Goal: Task Accomplishment & Management: Manage account settings

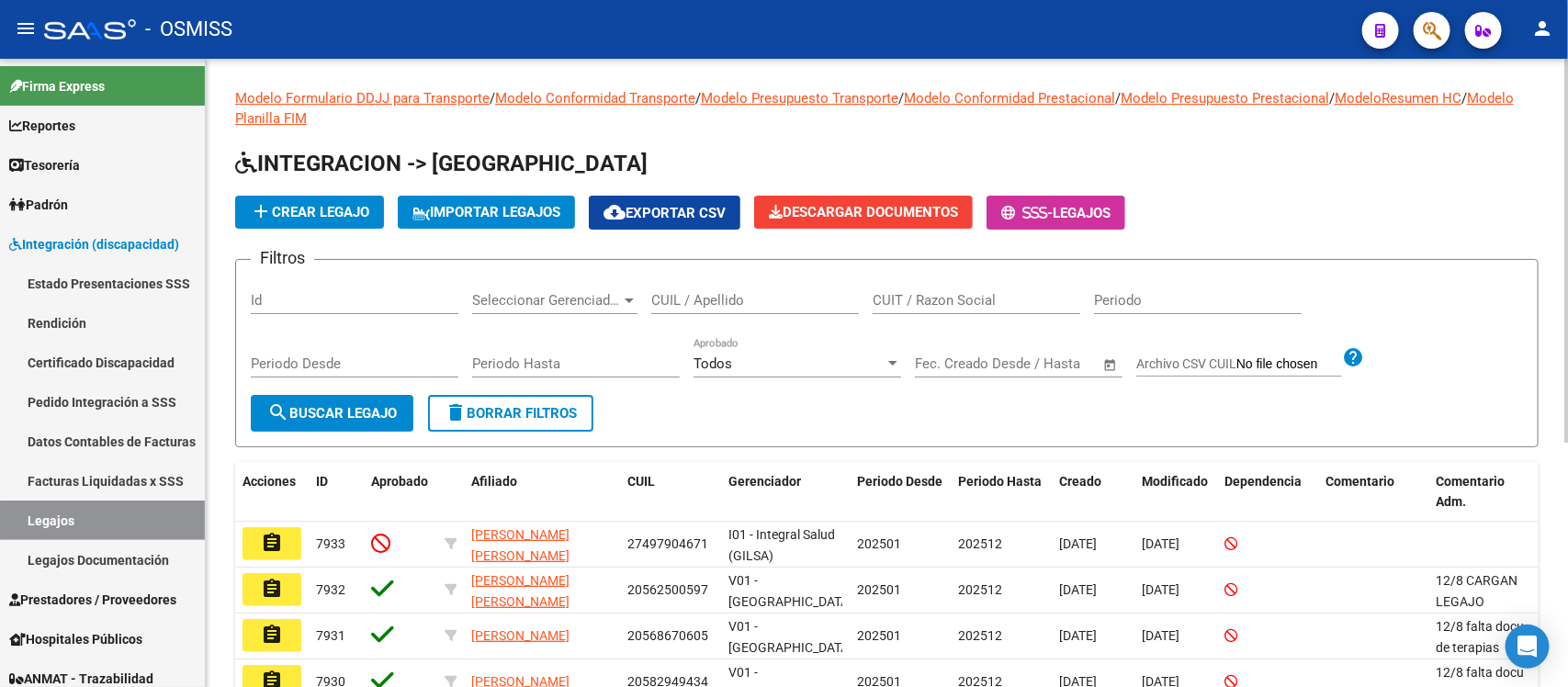
click at [724, 289] on div "CUIL / Apellido" at bounding box center [755, 294] width 208 height 39
paste input "20505679394"
type input "20505679394"
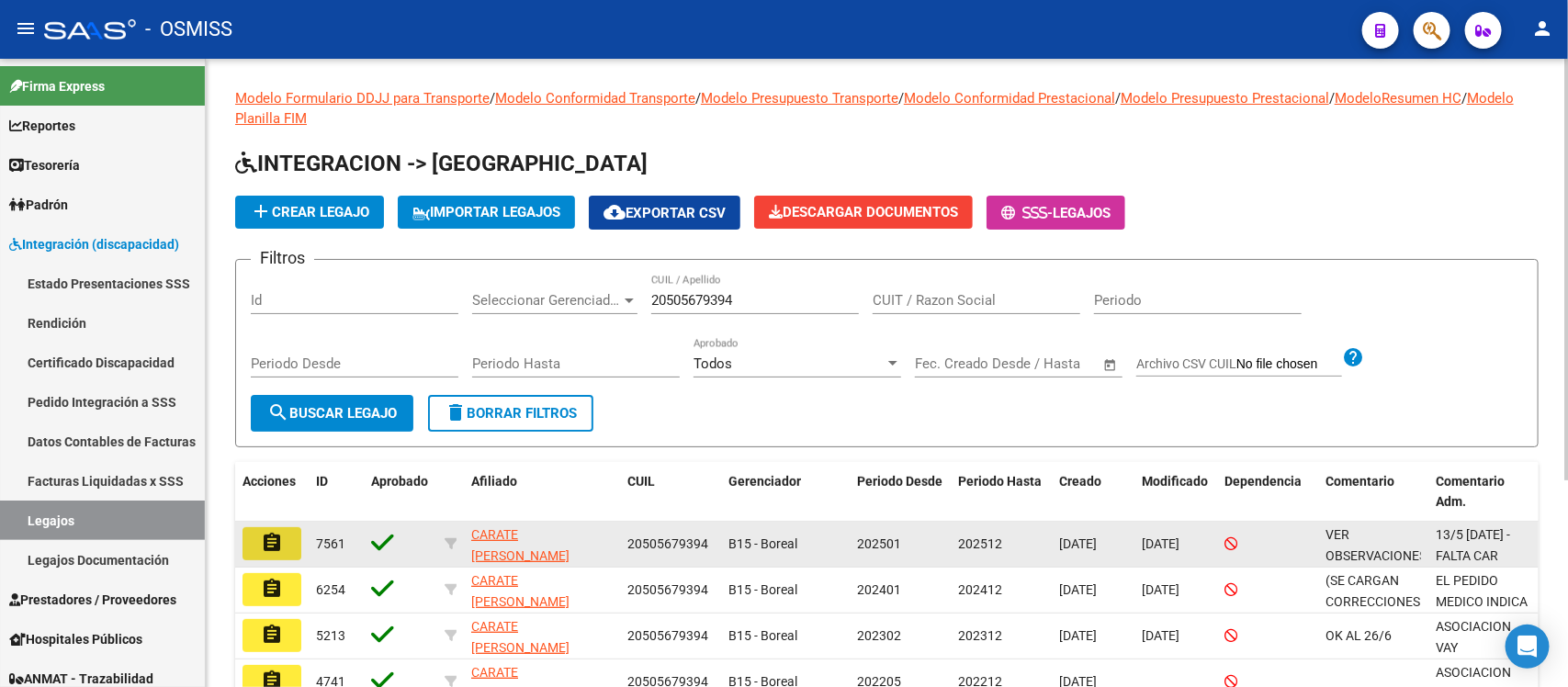
click at [283, 534] on button "assignment" at bounding box center [271, 543] width 59 height 33
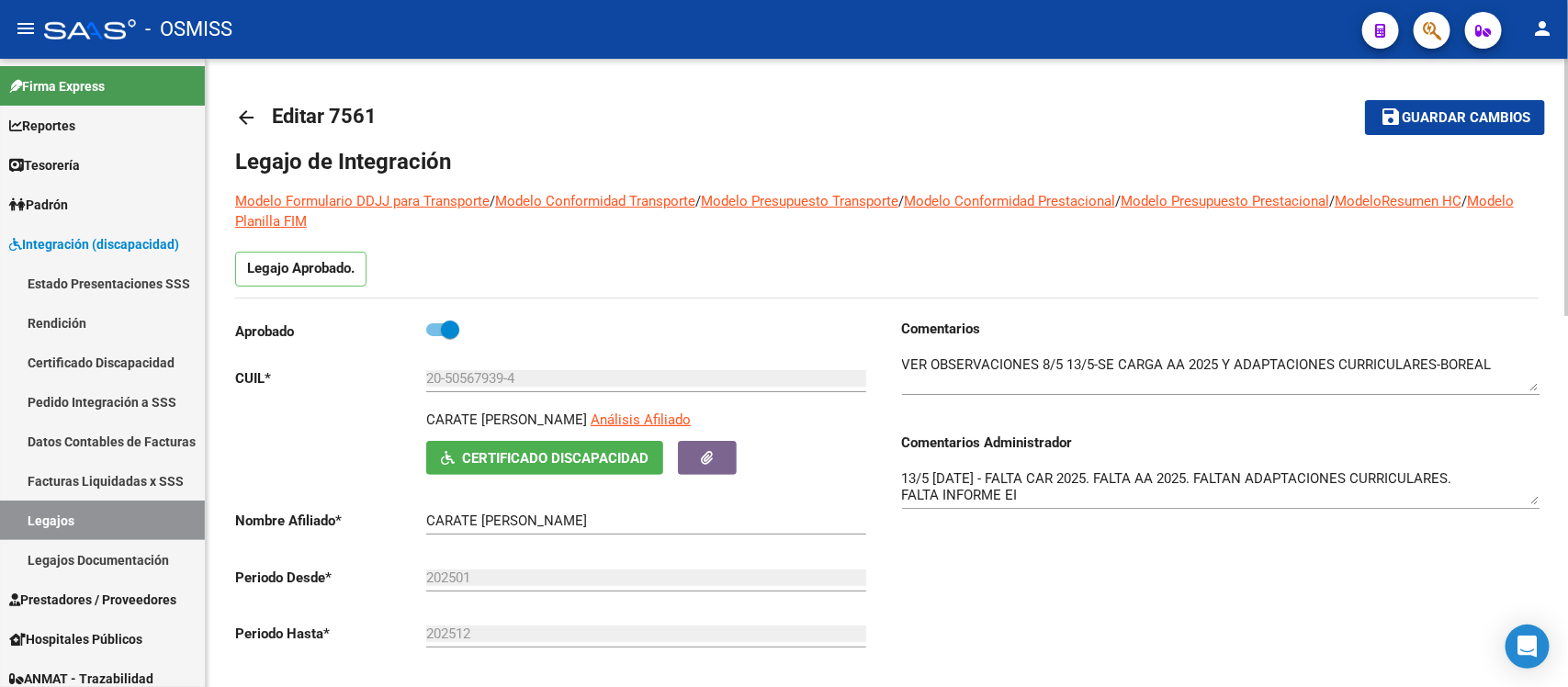
click at [1024, 575] on div "Comentarios Comentarios Administrador 13/5 [DATE] - FALTA CAR 2025. FALTA AA 20…" at bounding box center [1213, 527] width 652 height 416
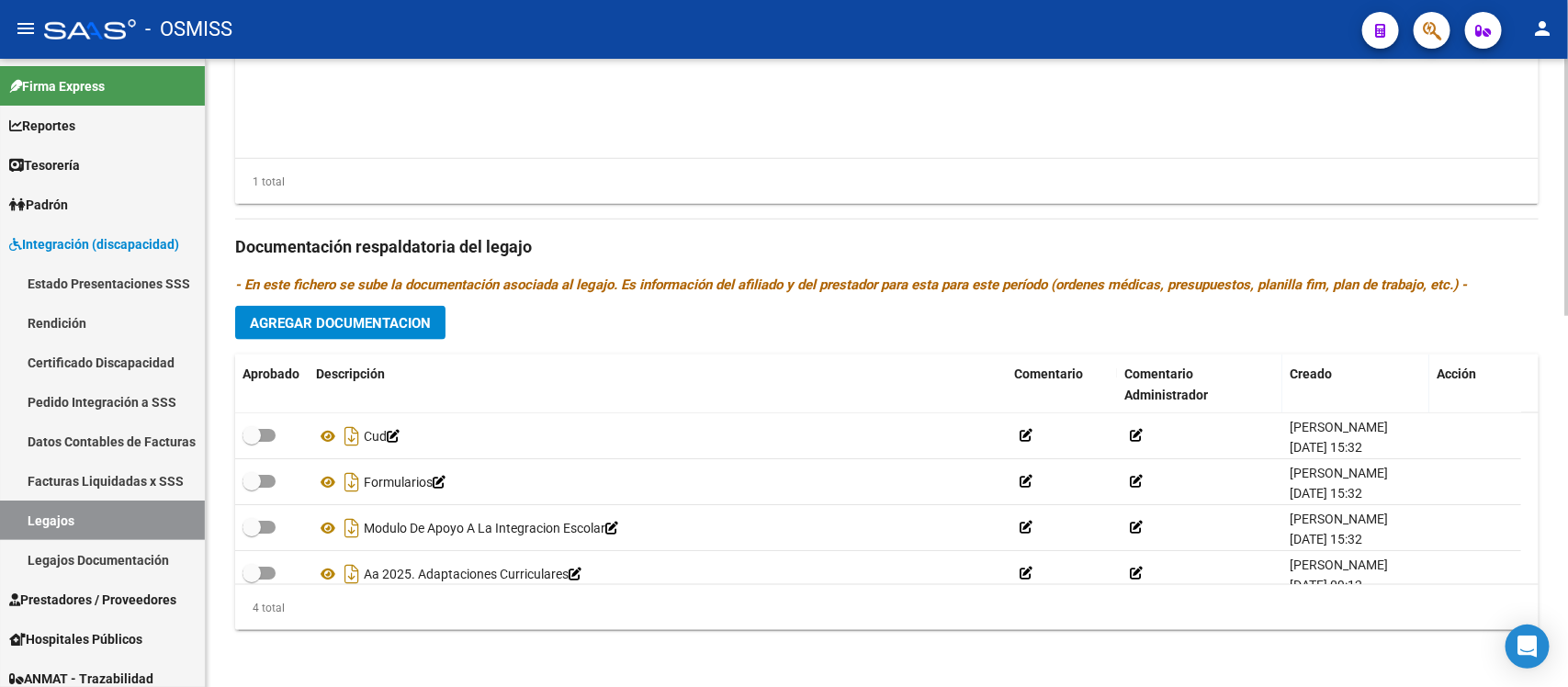
click at [975, 328] on div "Prestadores asociados al legajo Agregar Prestador Aprobado Prestador CUIT Comen…" at bounding box center [887, 235] width 1304 height 820
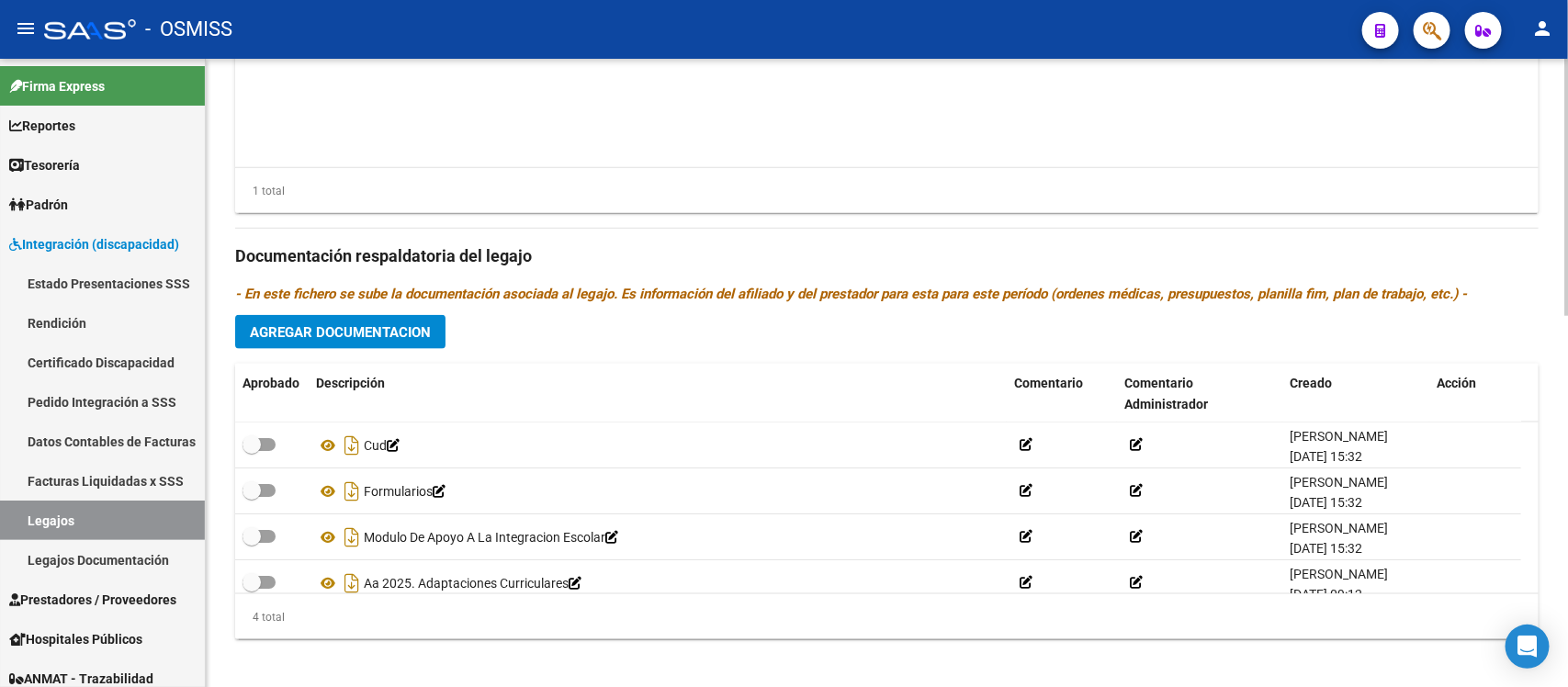
scroll to position [911, 0]
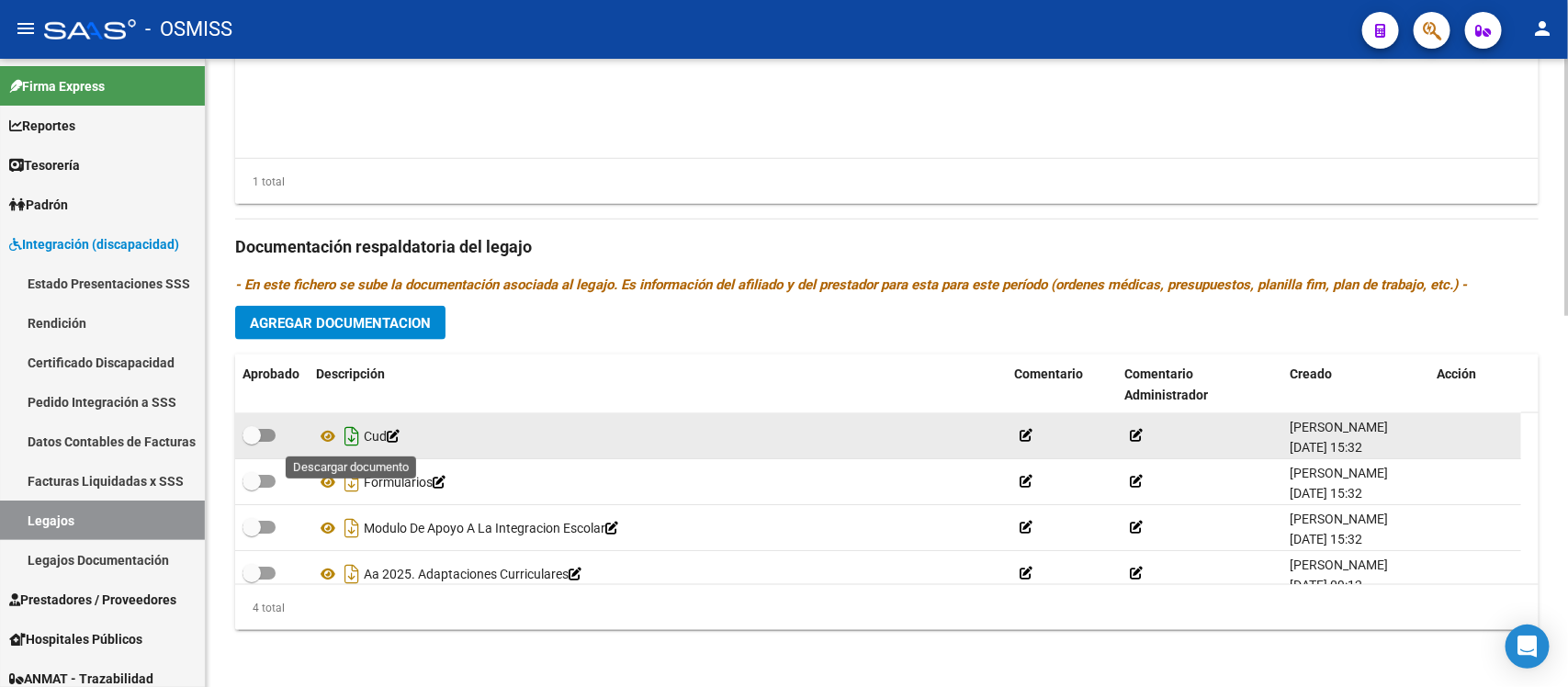
click at [359, 442] on icon "Descargar documento" at bounding box center [352, 435] width 24 height 29
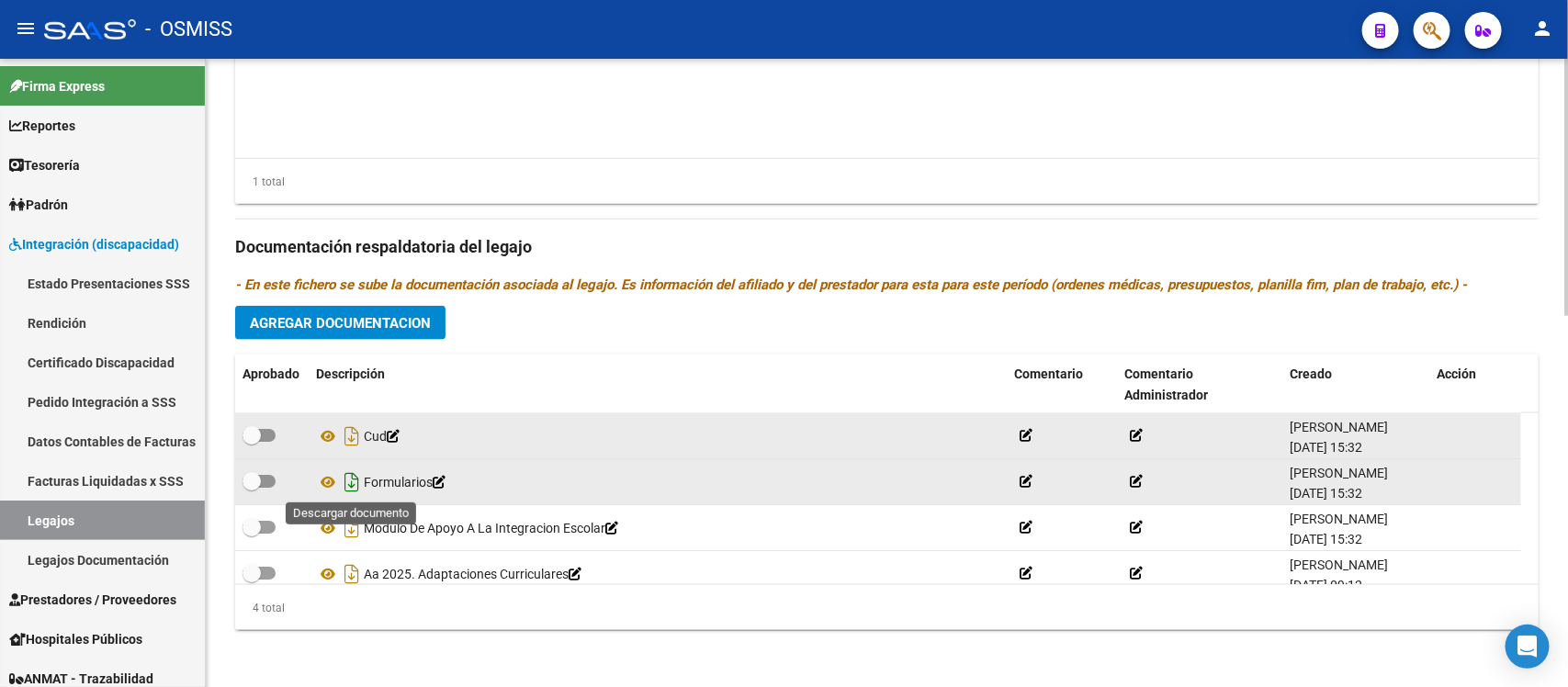
click at [351, 485] on icon "Descargar documento" at bounding box center [352, 482] width 24 height 29
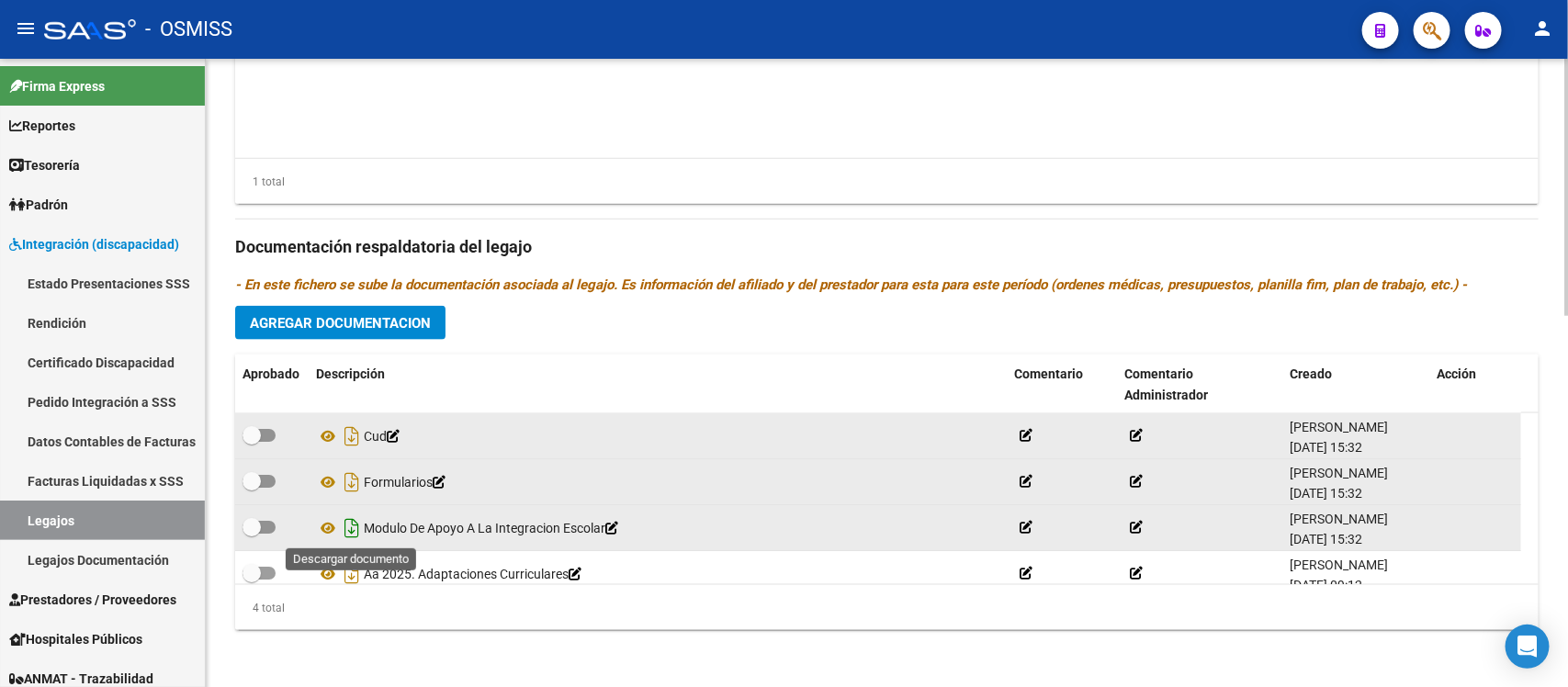
click at [351, 533] on icon "Descargar documento" at bounding box center [352, 528] width 24 height 29
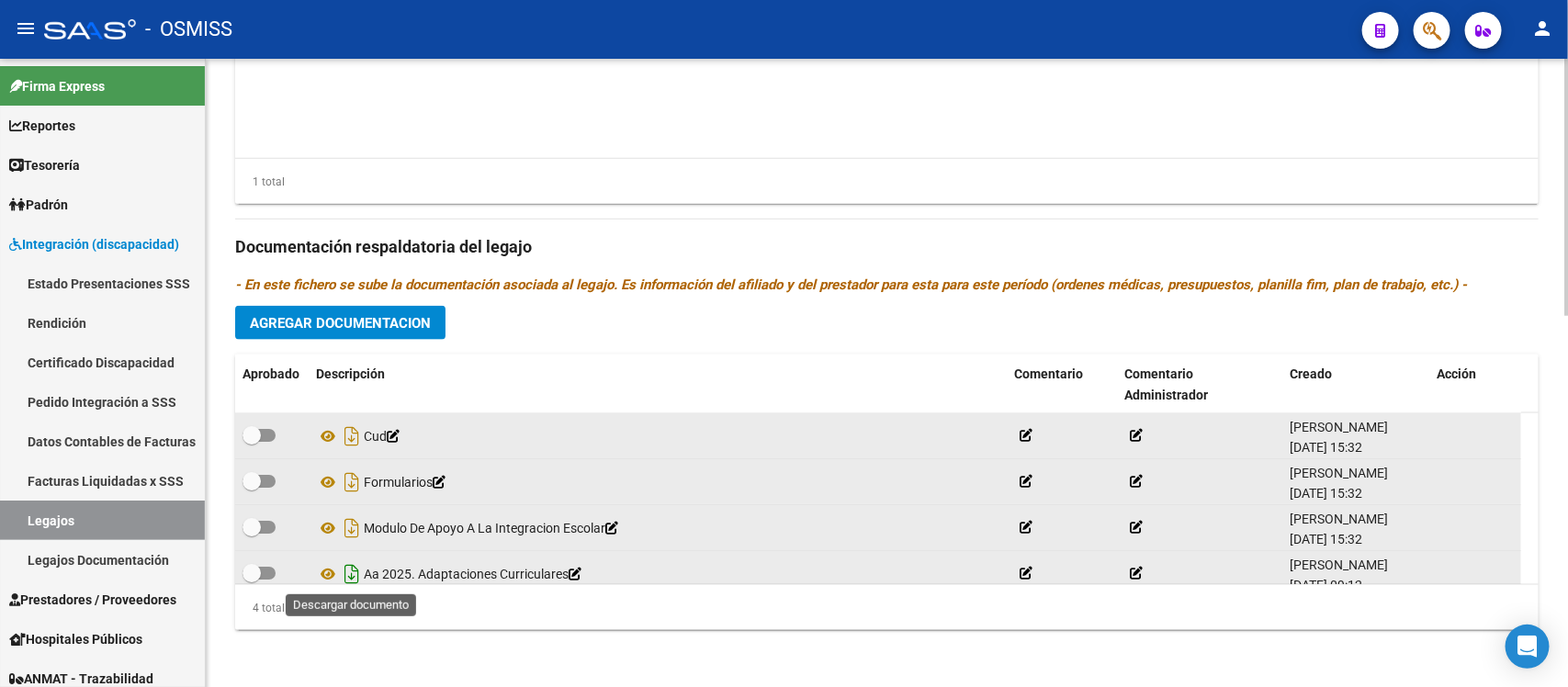
click at [356, 574] on icon "Descargar documento" at bounding box center [352, 574] width 24 height 29
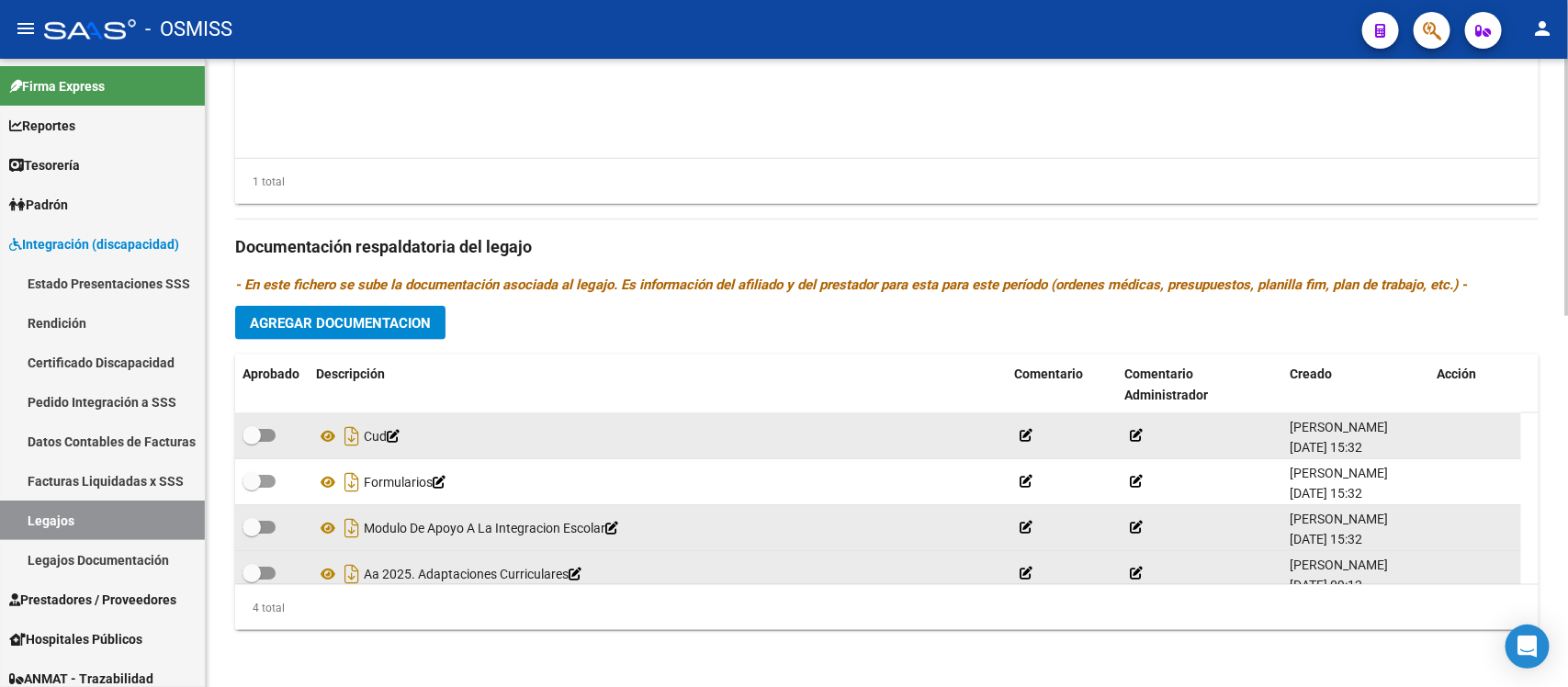
click at [1062, 149] on datatable-body "ASOCIACION VAY (VENZAMOS EL [MEDICAL_DATA] YA) 30709663778 INT. ESC. 89 $ 475.8…" at bounding box center [887, 72] width 1304 height 171
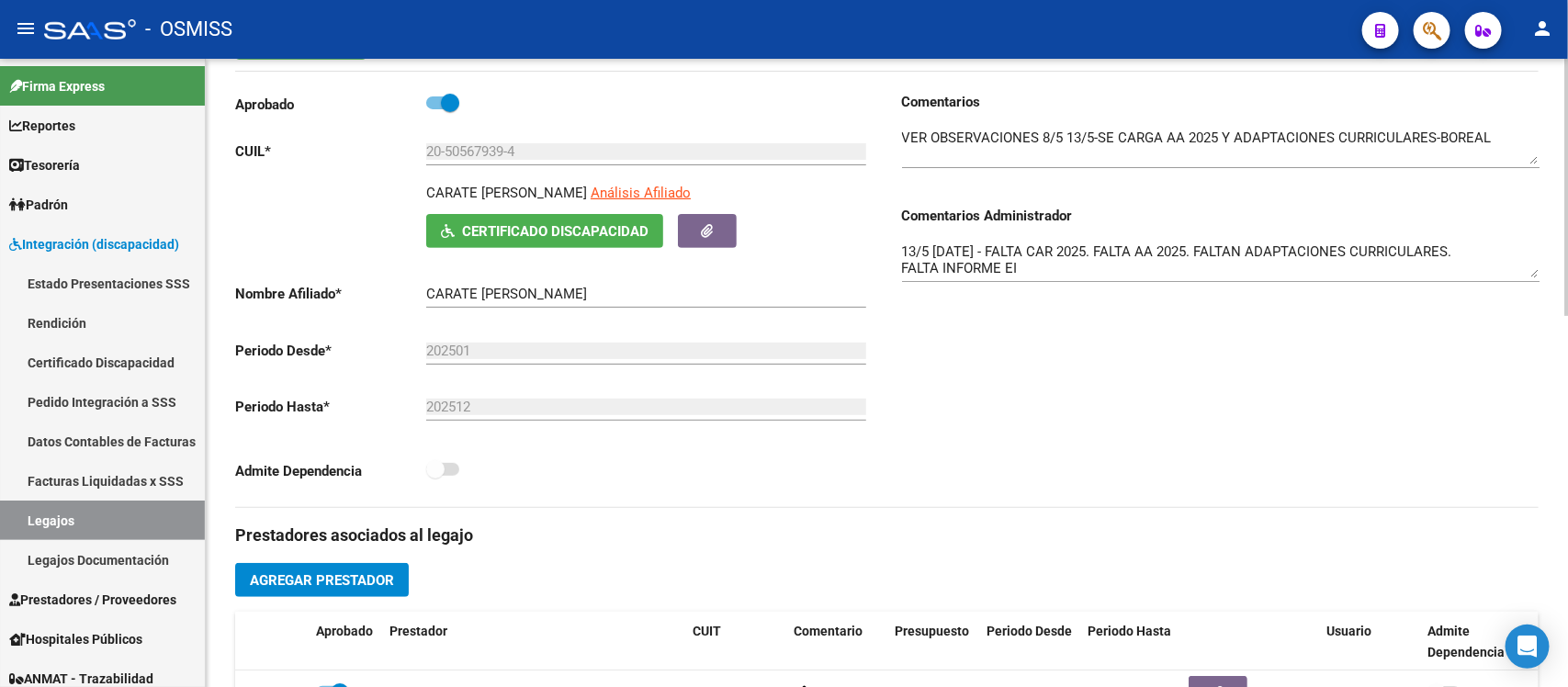
scroll to position [222, 0]
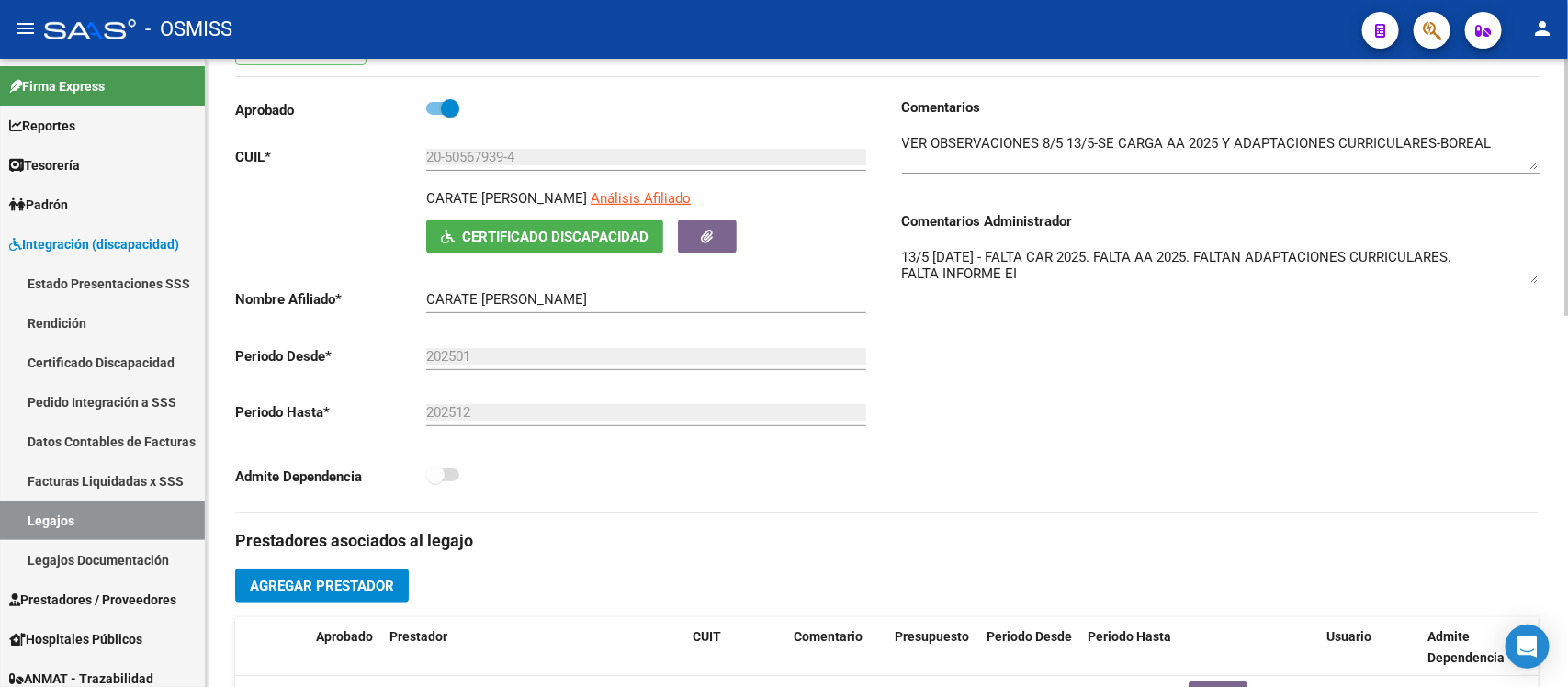
click at [981, 422] on div "Comentarios Comentarios Administrador 13/5 [DATE] - FALTA CAR 2025. FALTA AA 20…" at bounding box center [1213, 305] width 652 height 416
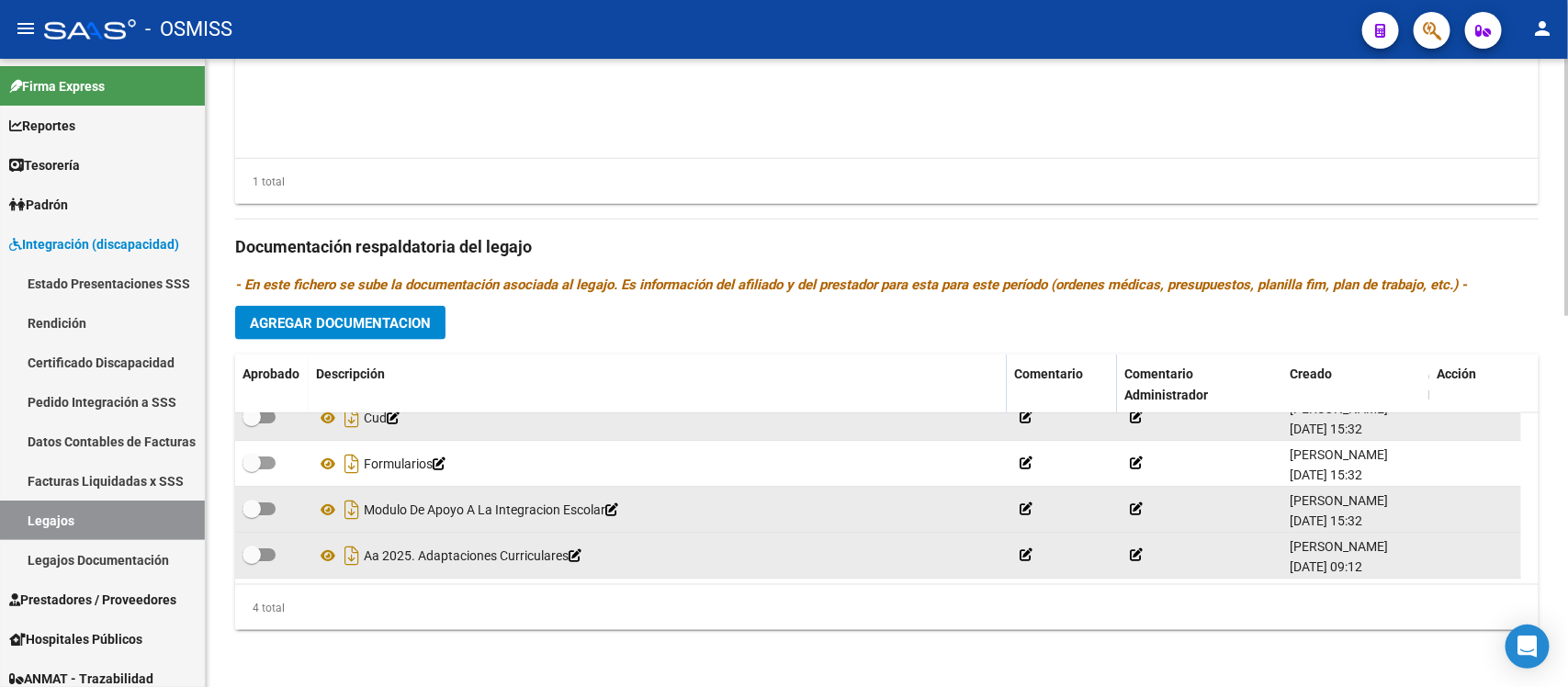
scroll to position [0, 0]
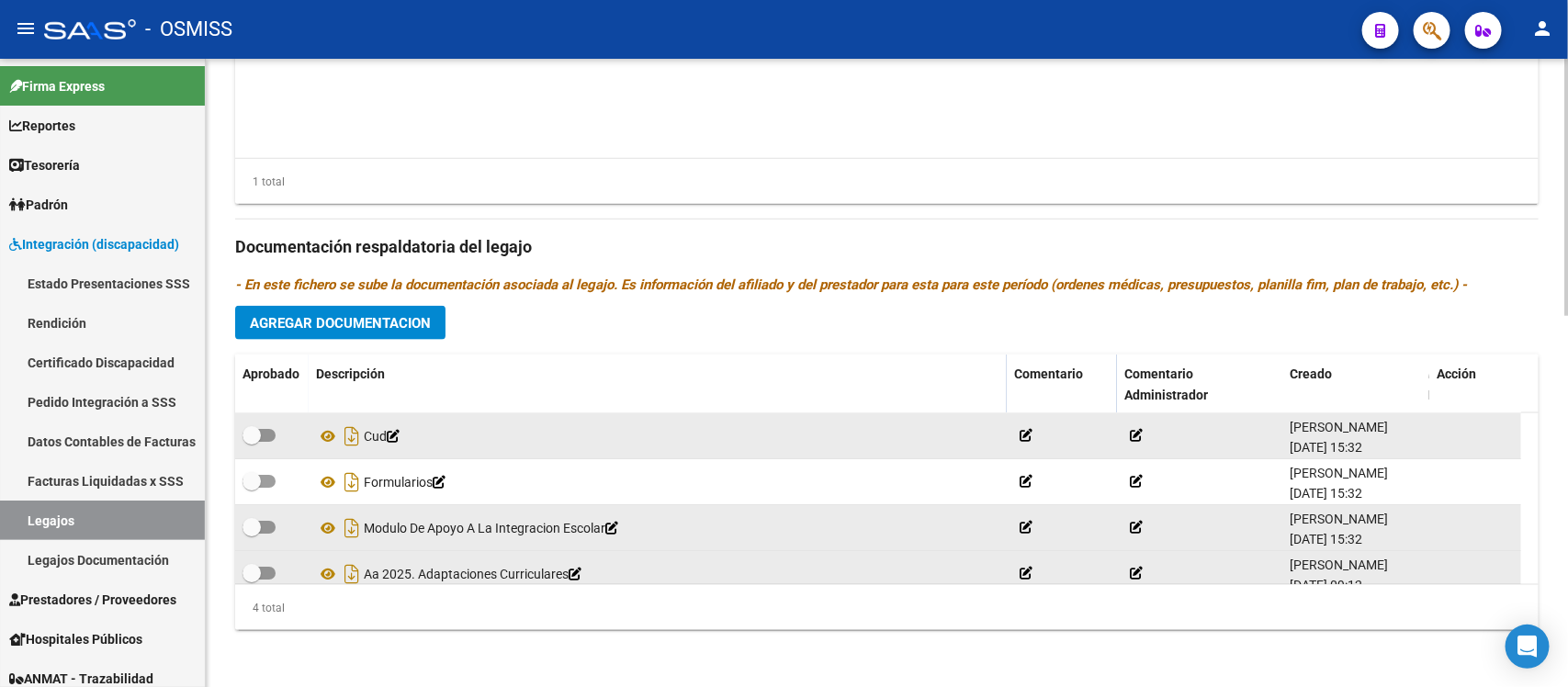
click at [419, 315] on span "Agregar Documentacion" at bounding box center [340, 324] width 181 height 17
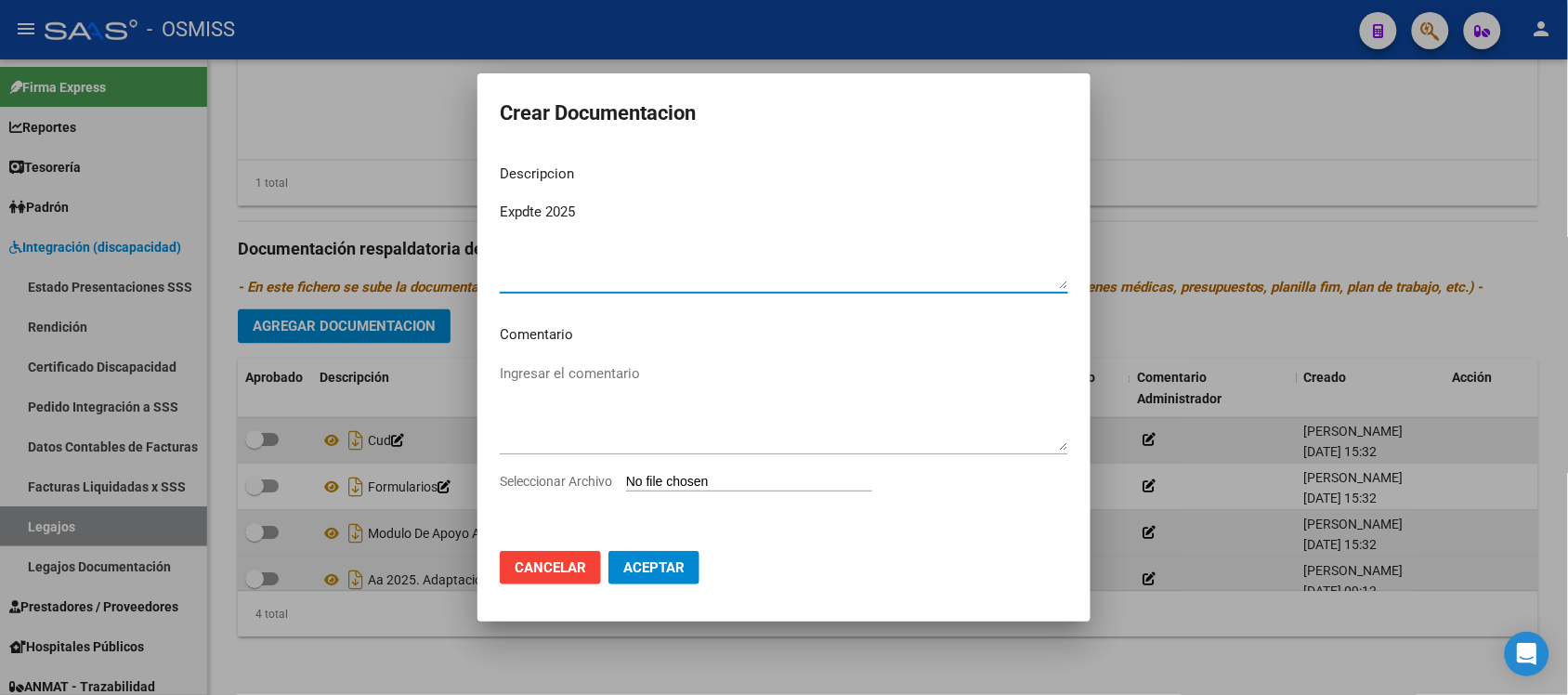
type textarea "Expdte 2025"
click at [763, 472] on div "Seleccionar Archivo" at bounding box center [784, 489] width 569 height 35
click at [766, 479] on input "Seleccionar Archivo" at bounding box center [749, 483] width 246 height 18
type input "C:\fakepath\Expdte 2025.pdf"
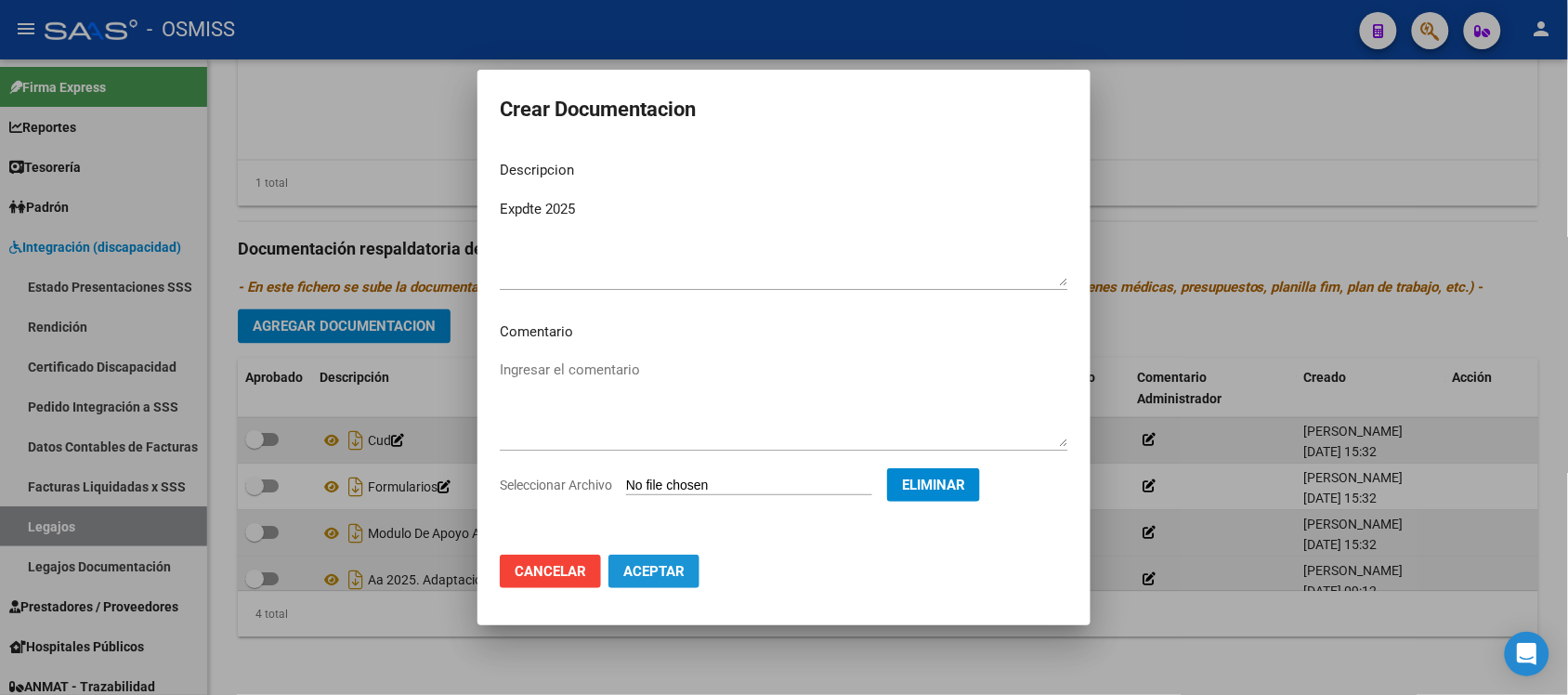
click at [671, 580] on button "Aceptar" at bounding box center [654, 571] width 91 height 33
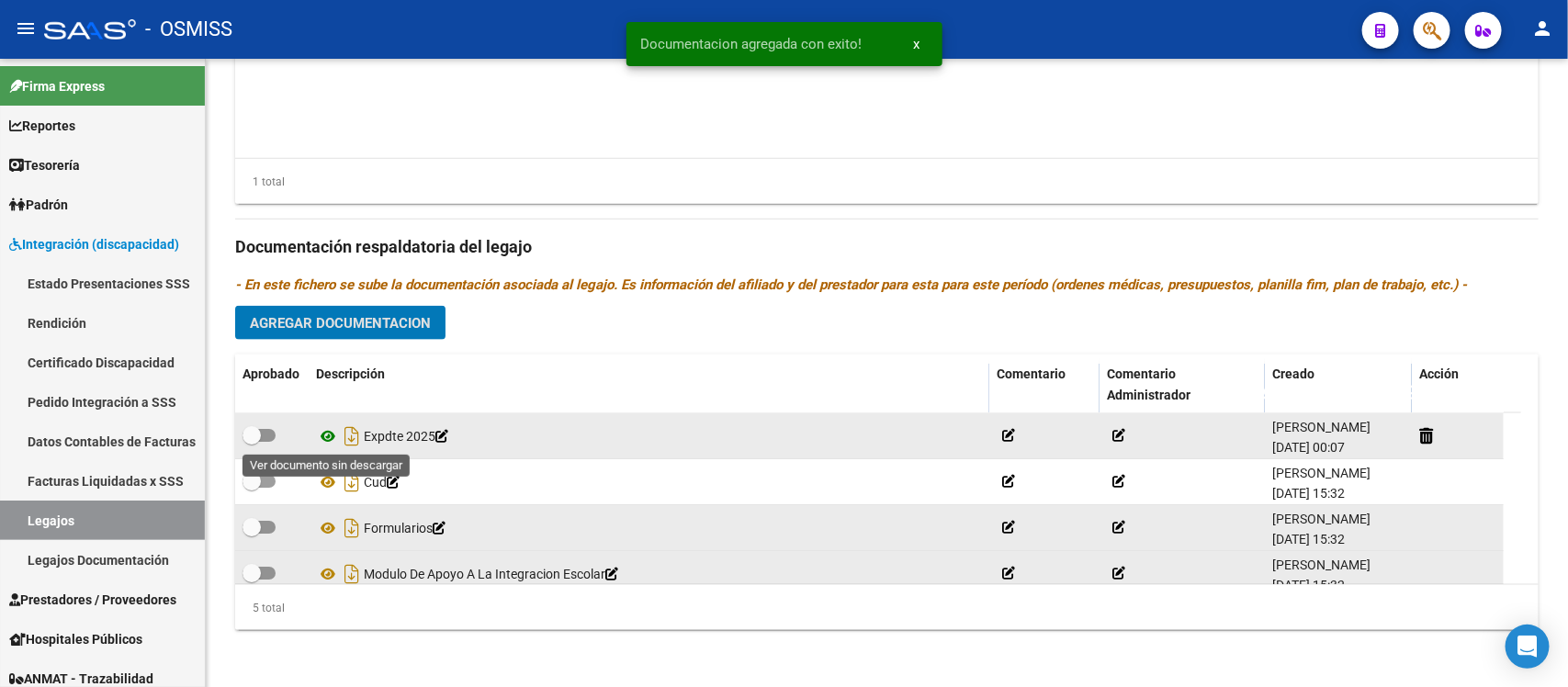
click at [328, 433] on icon at bounding box center [329, 436] width 24 height 22
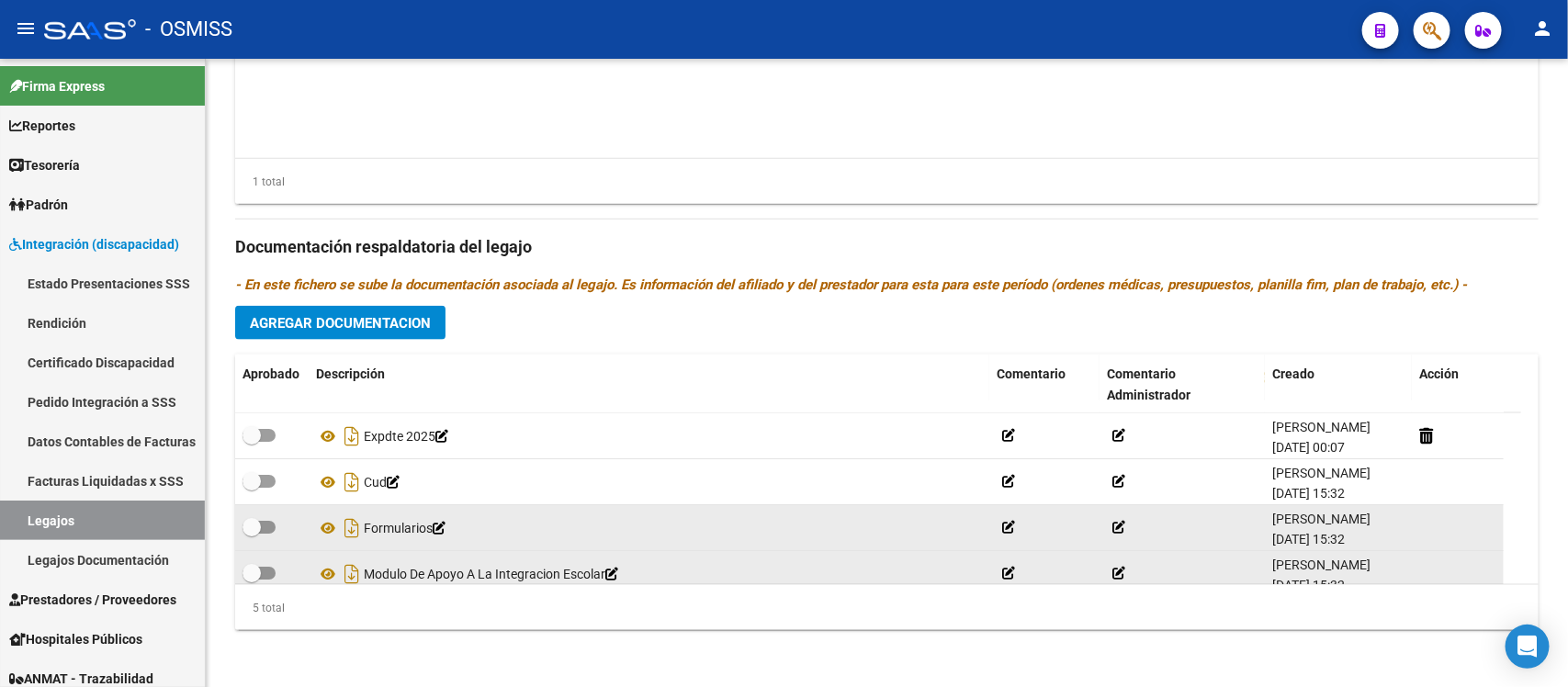
click at [852, 249] on h3 "Documentación respaldatoria del legajo" at bounding box center [887, 246] width 1304 height 25
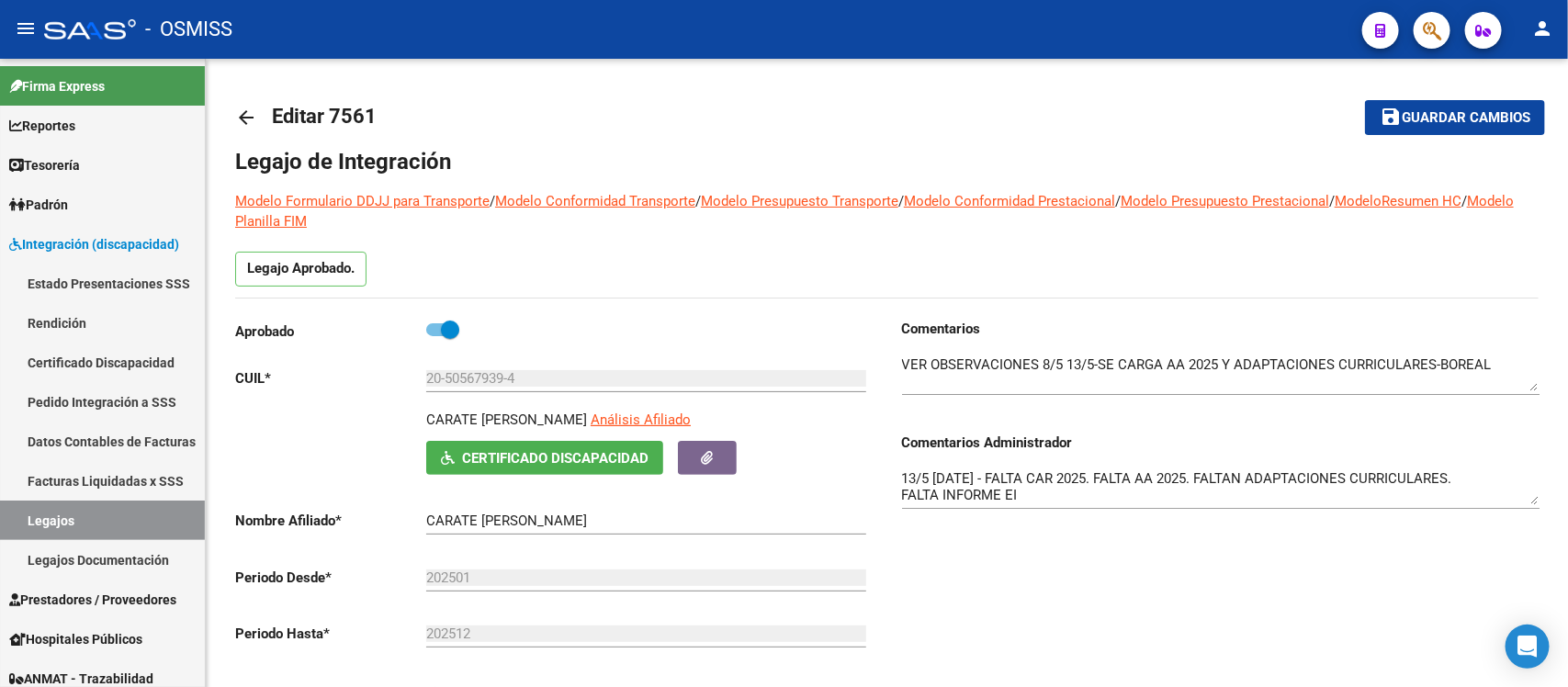
click at [1399, 129] on button "save Guardar cambios" at bounding box center [1455, 117] width 180 height 34
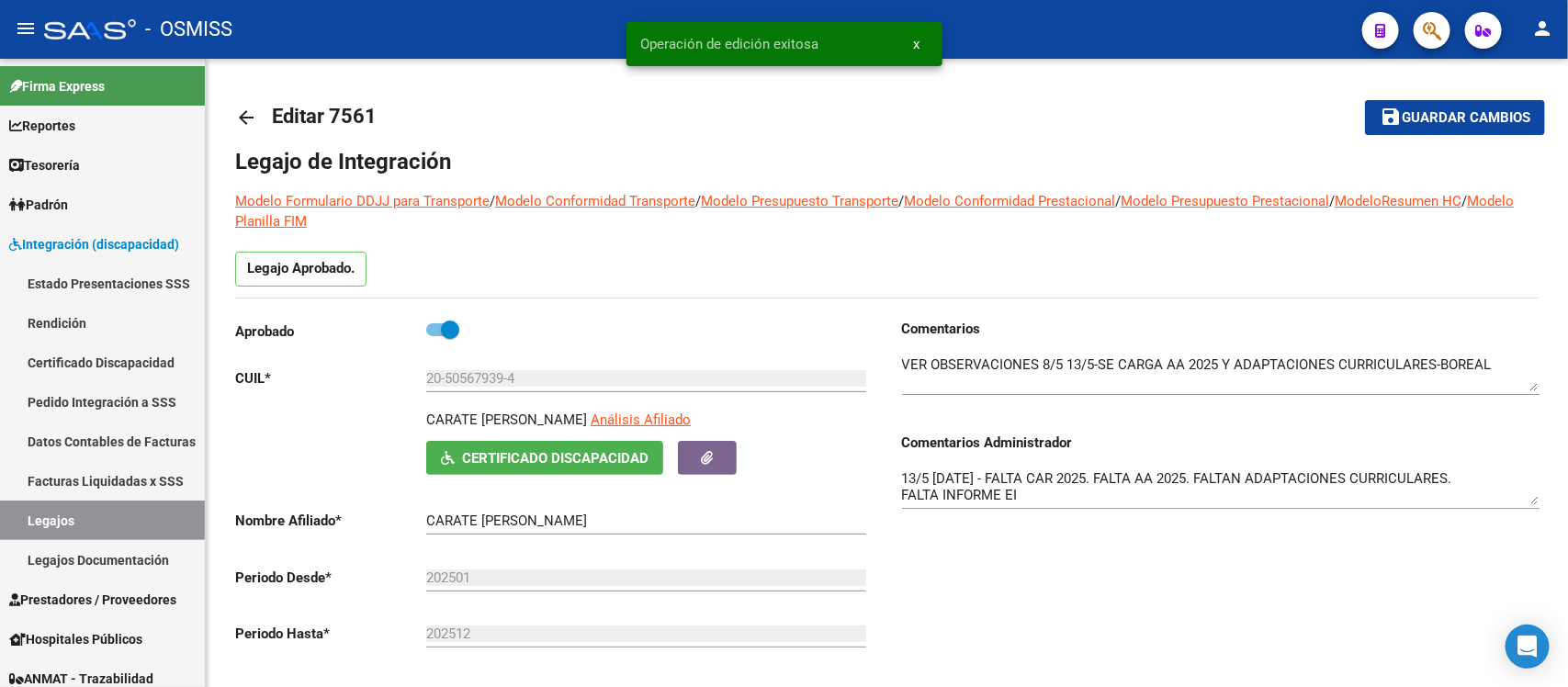
click at [1058, 118] on mat-toolbar-row "arrow_back Editar 7561" at bounding box center [743, 117] width 1017 height 59
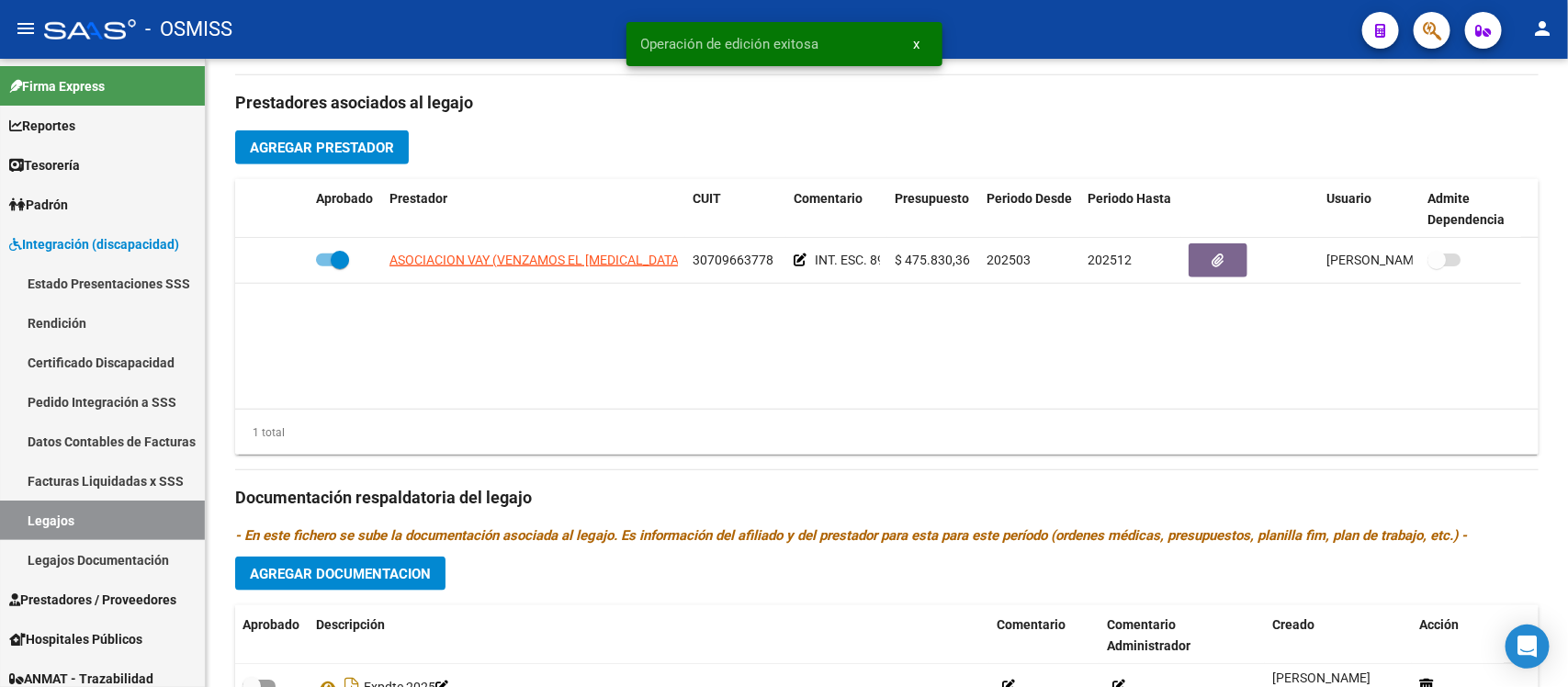
scroll to position [911, 0]
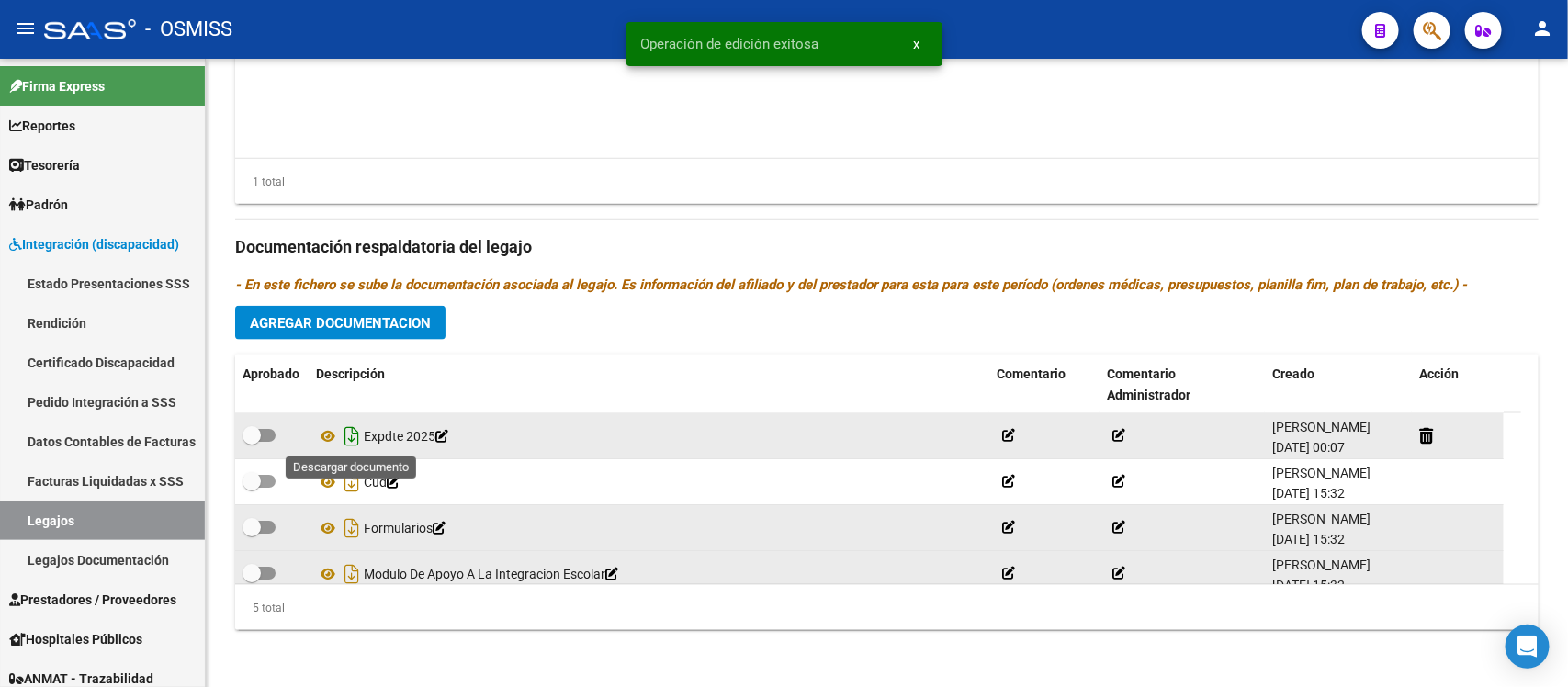
click at [357, 433] on icon "Descargar documento" at bounding box center [352, 435] width 24 height 29
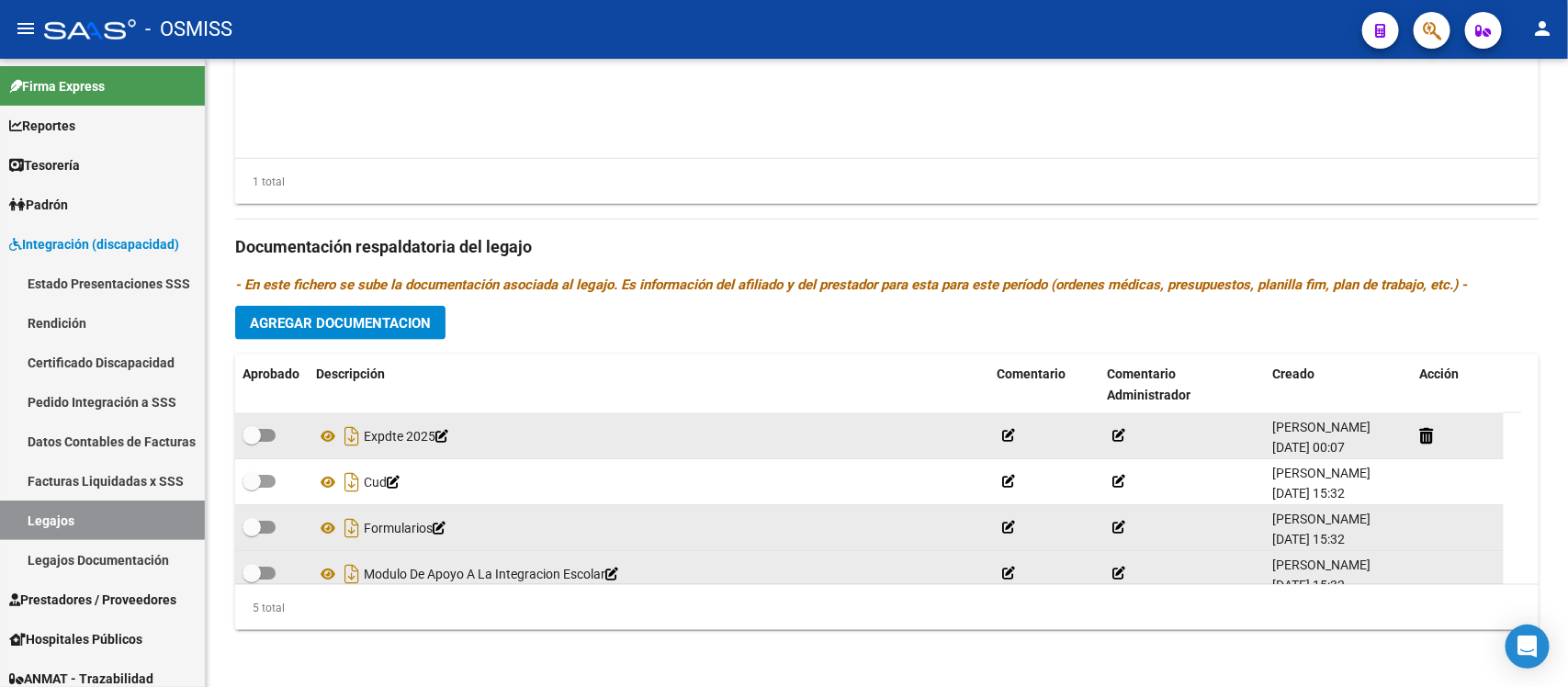
click at [930, 268] on div "Prestadores asociados al legajo Agregar Prestador Aprobado Prestador CUIT Comen…" at bounding box center [887, 235] width 1304 height 820
click at [843, 336] on div "Prestadores asociados al legajo Agregar Prestador Aprobado Prestador CUIT Comen…" at bounding box center [887, 235] width 1304 height 820
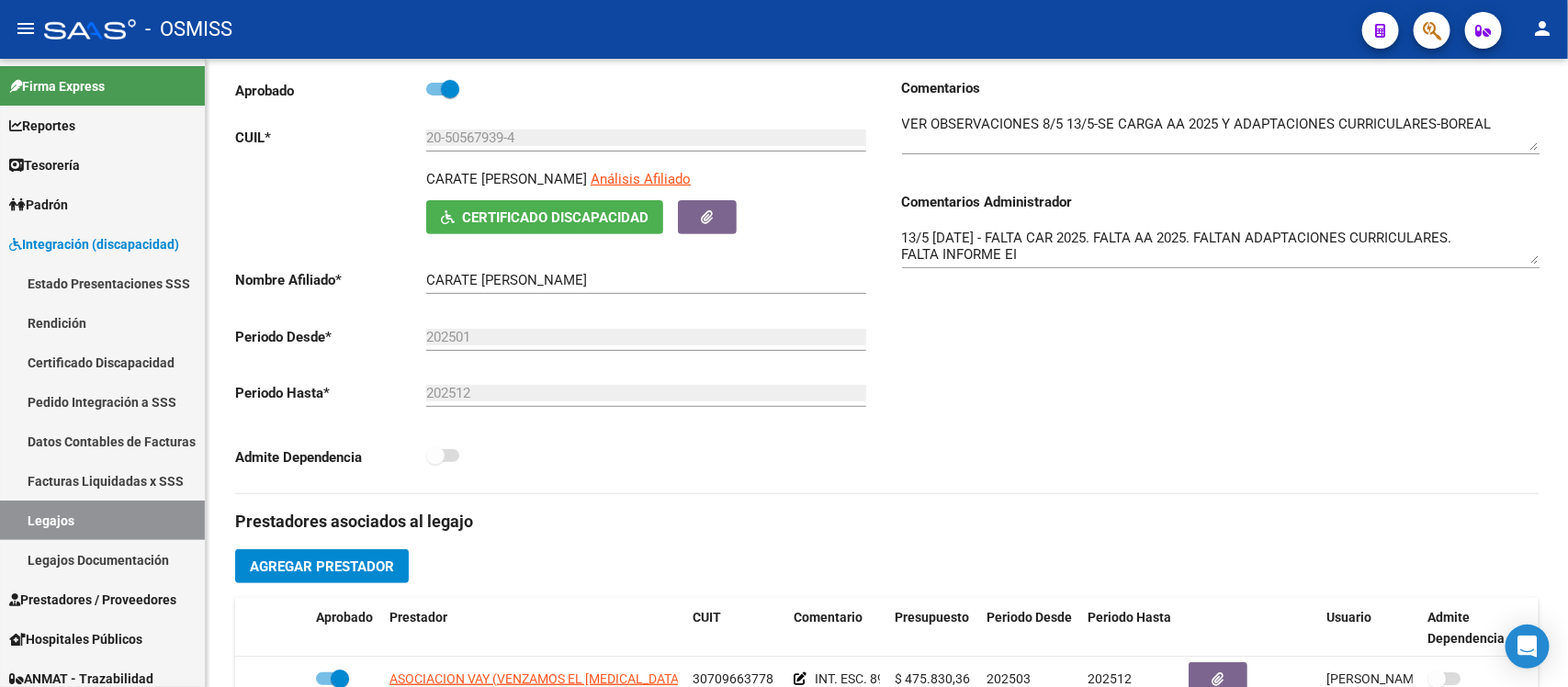
scroll to position [0, 0]
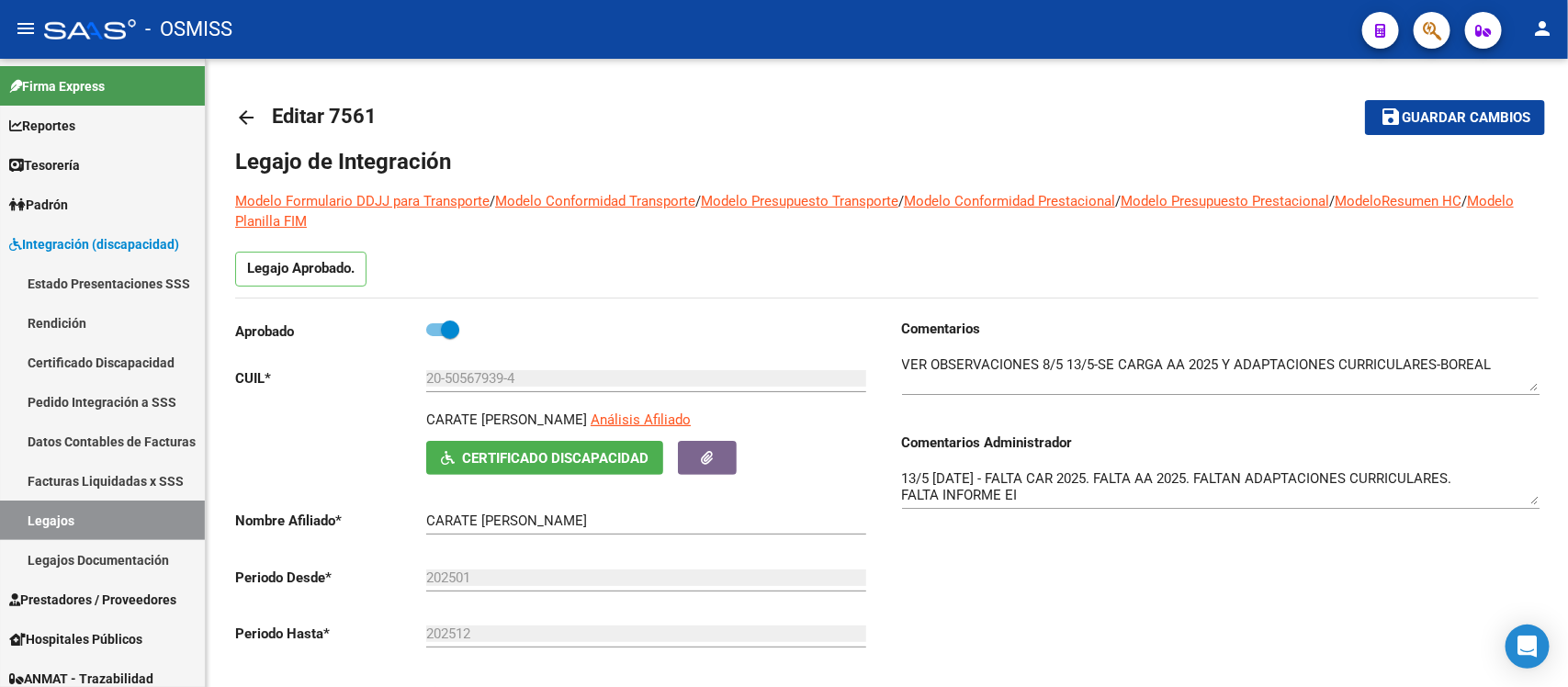
click at [1032, 571] on div "Comentarios Comentarios Administrador 13/5 [DATE] - FALTA CAR 2025. FALTA AA 20…" at bounding box center [1213, 527] width 652 height 416
click at [1058, 624] on div "Comentarios Comentarios Administrador 13/5 [DATE] - FALTA CAR 2025. FALTA AA 20…" at bounding box center [1213, 527] width 652 height 416
click at [251, 113] on mat-icon "arrow_back" at bounding box center [246, 118] width 22 height 22
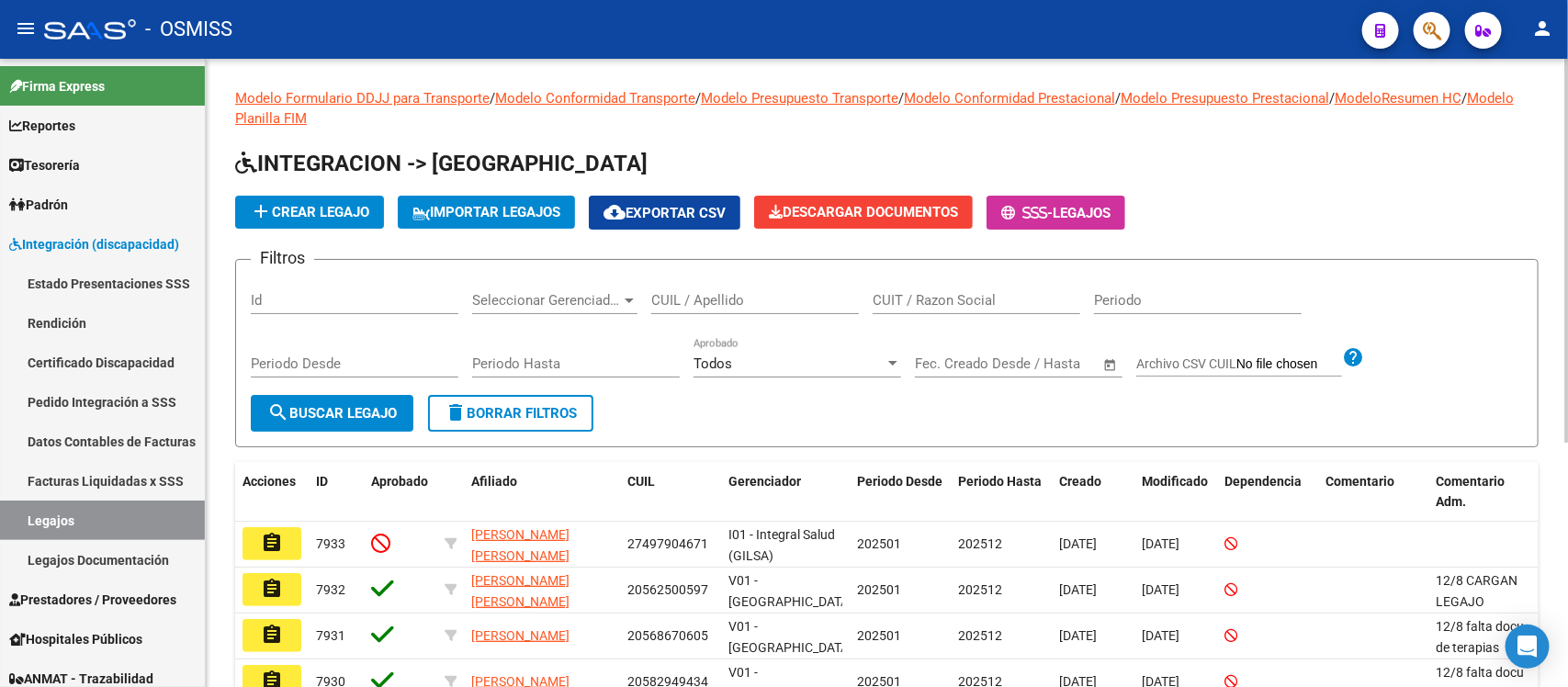
click at [768, 282] on div "CUIL / Apellido" at bounding box center [755, 294] width 208 height 39
paste input "27580128659"
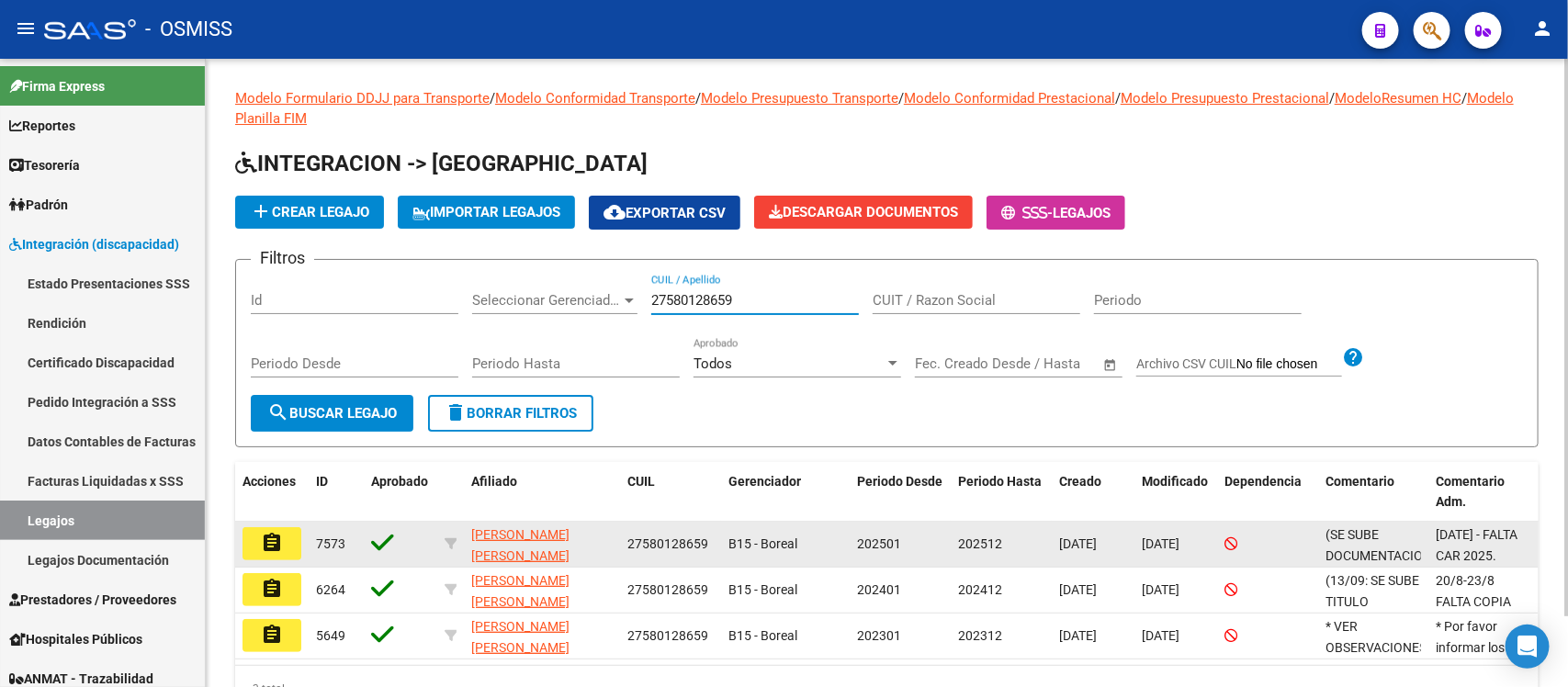
type input "27580128659"
click at [297, 538] on button "assignment" at bounding box center [271, 543] width 59 height 33
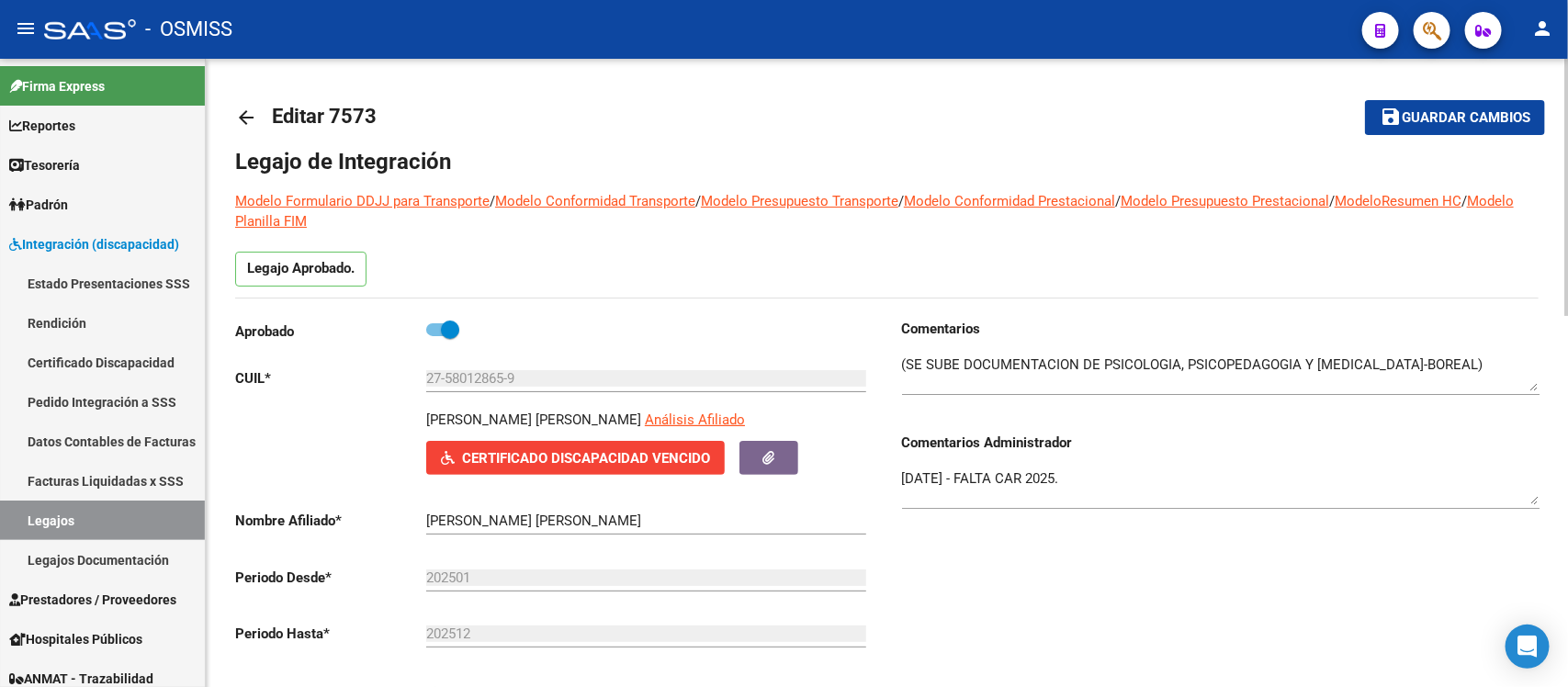
click at [1039, 585] on div "Comentarios Comentarios Administrador [DATE] - FALTA CAR 2025." at bounding box center [1213, 527] width 652 height 416
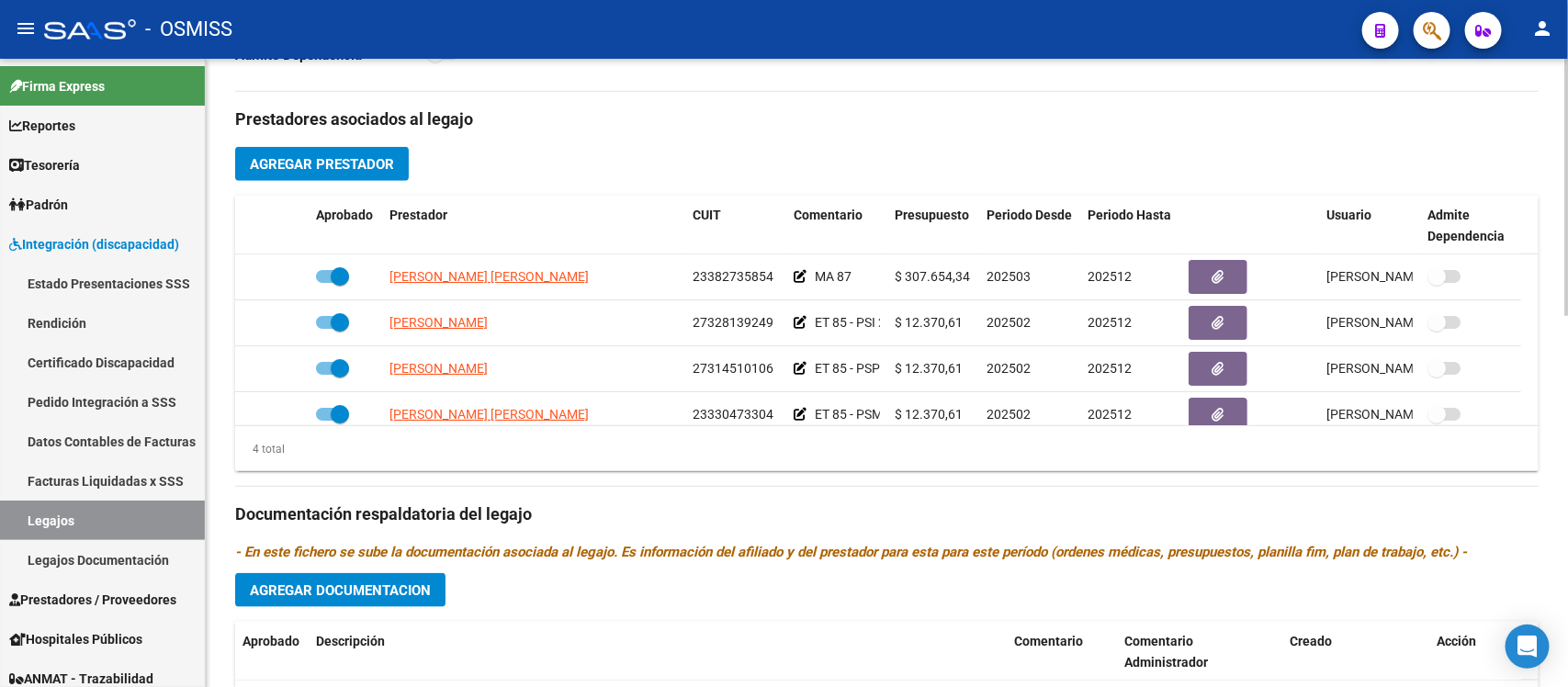
click at [901, 520] on h3 "Documentación respaldatoria del legajo" at bounding box center [887, 514] width 1304 height 25
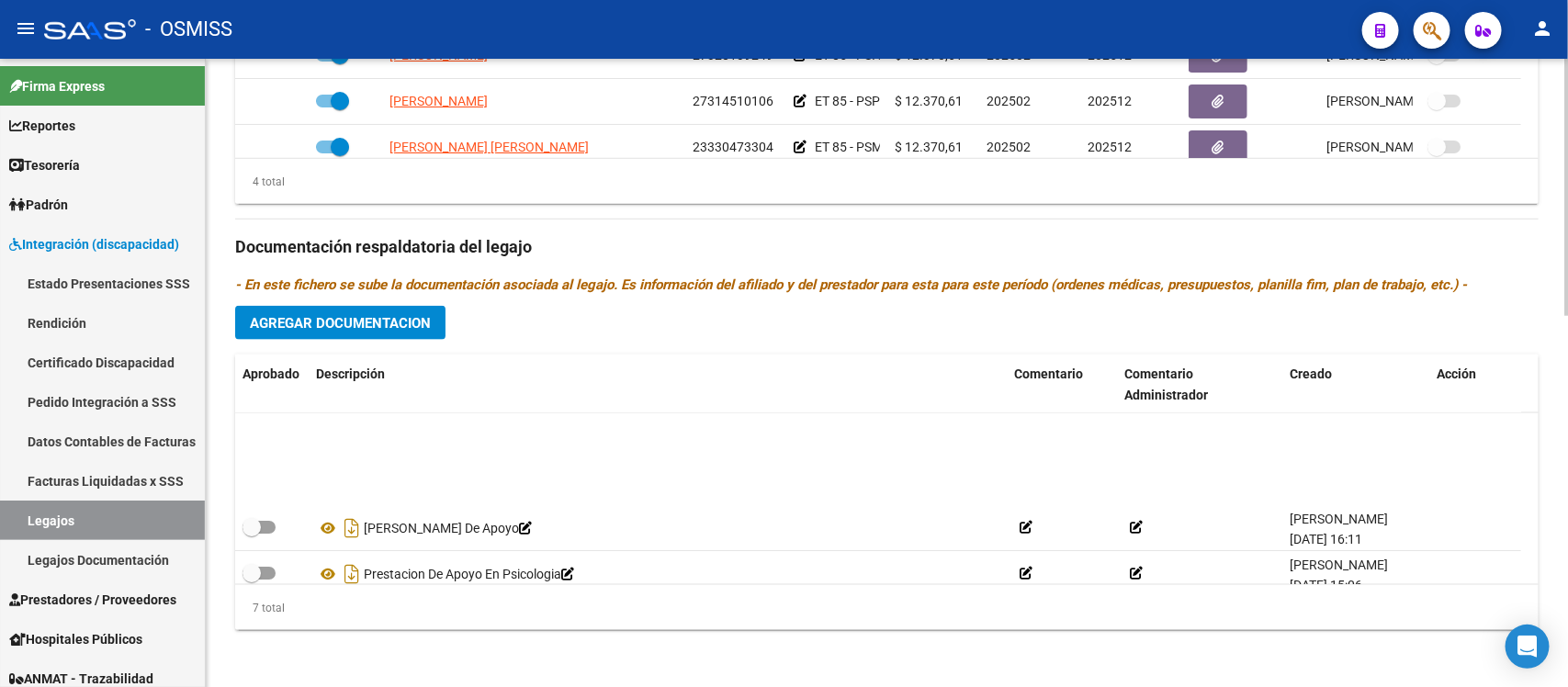
scroll to position [157, 0]
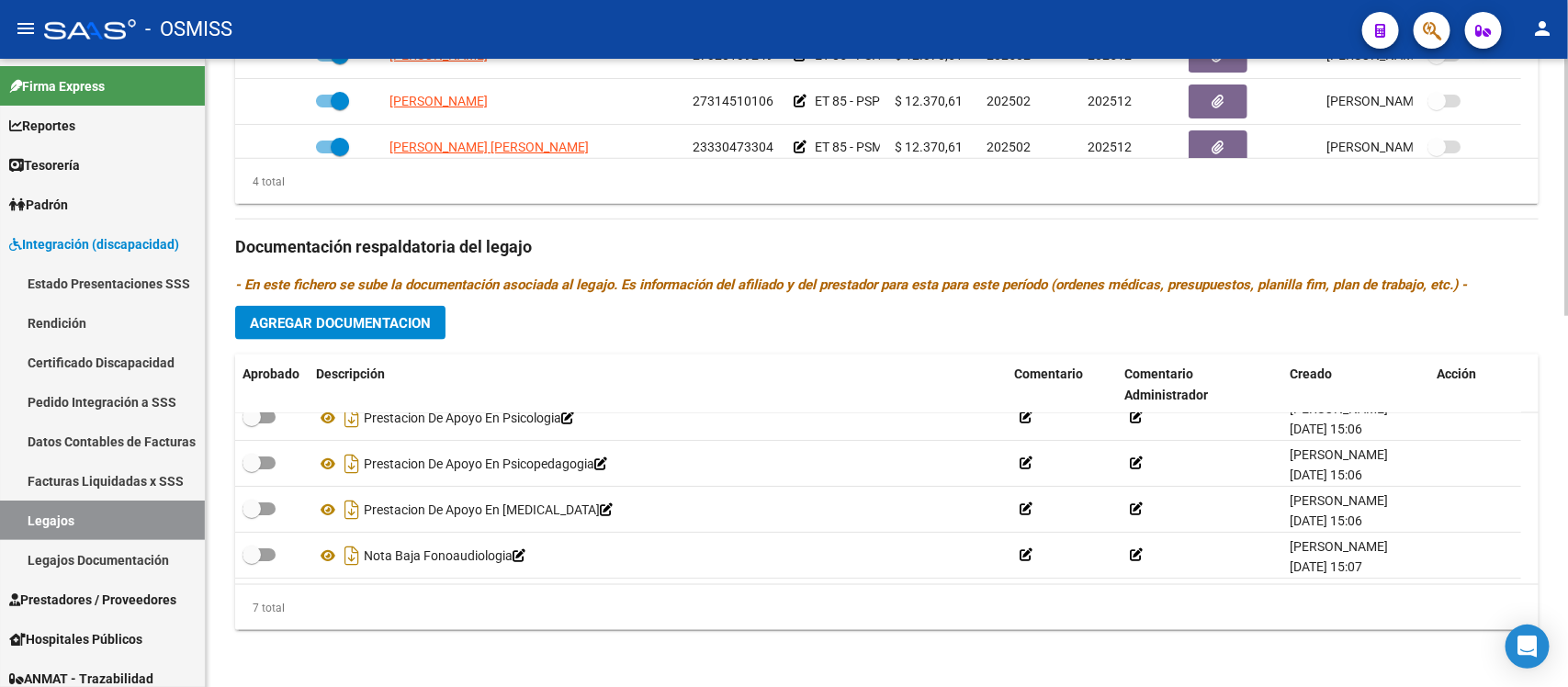
click at [1394, 321] on div "Prestadores asociados al legajo Agregar Prestador Aprobado Prestador CUIT Comen…" at bounding box center [887, 235] width 1304 height 820
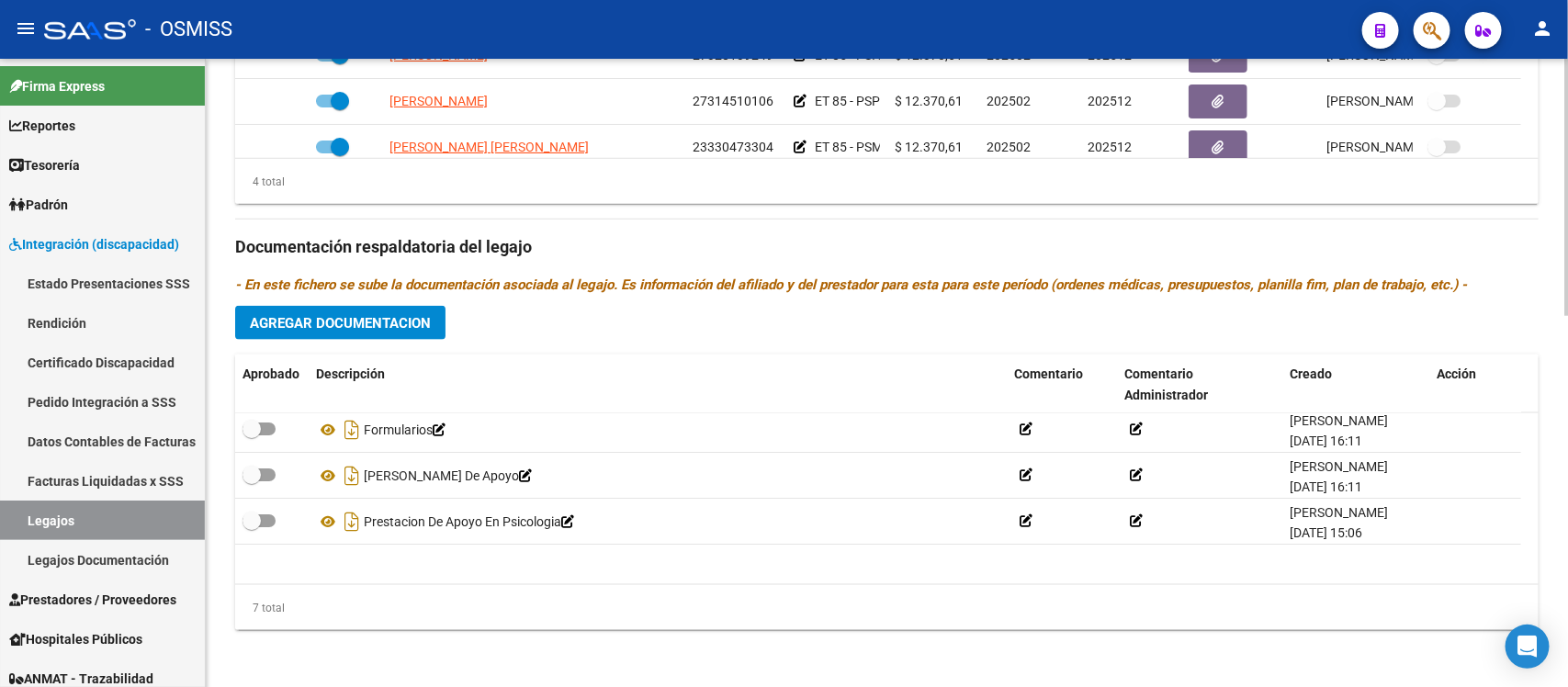
scroll to position [0, 0]
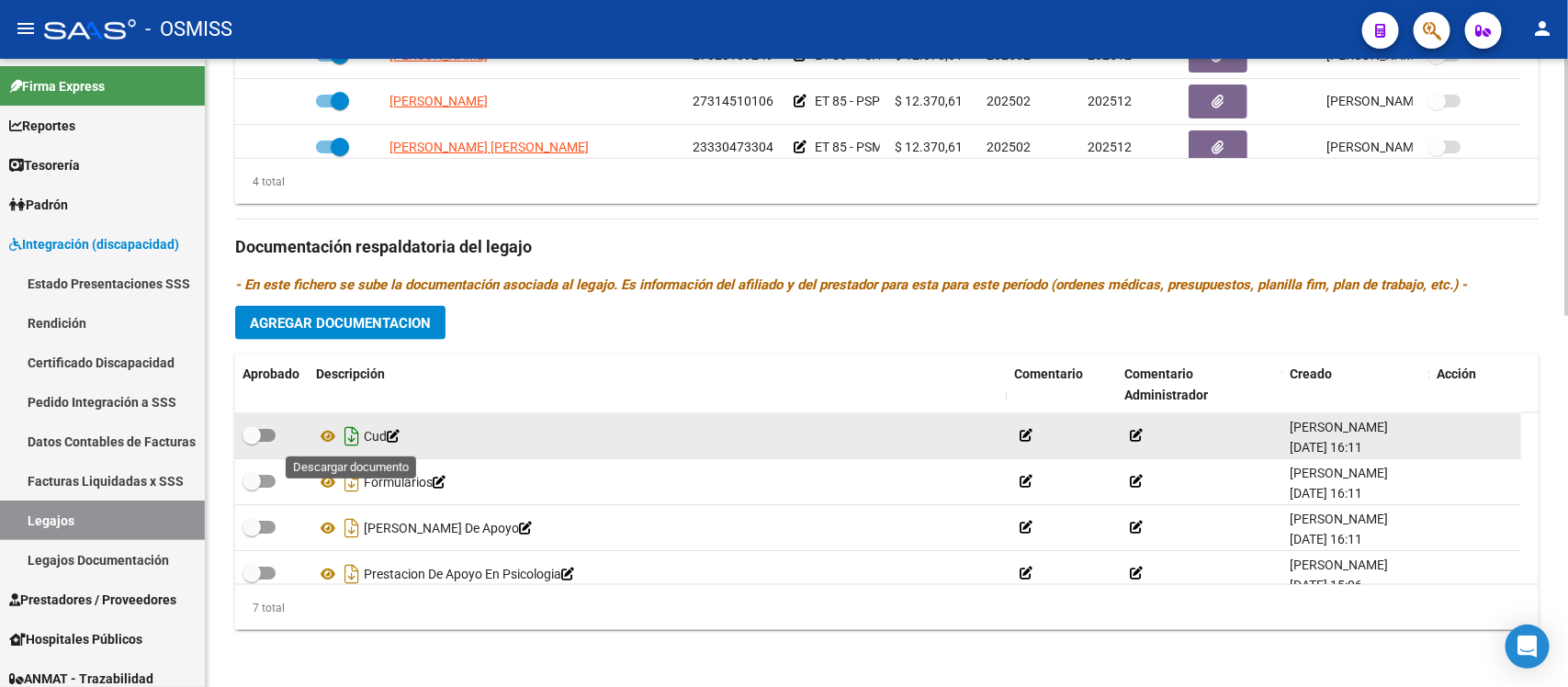
click at [351, 438] on icon "Descargar documento" at bounding box center [352, 435] width 24 height 29
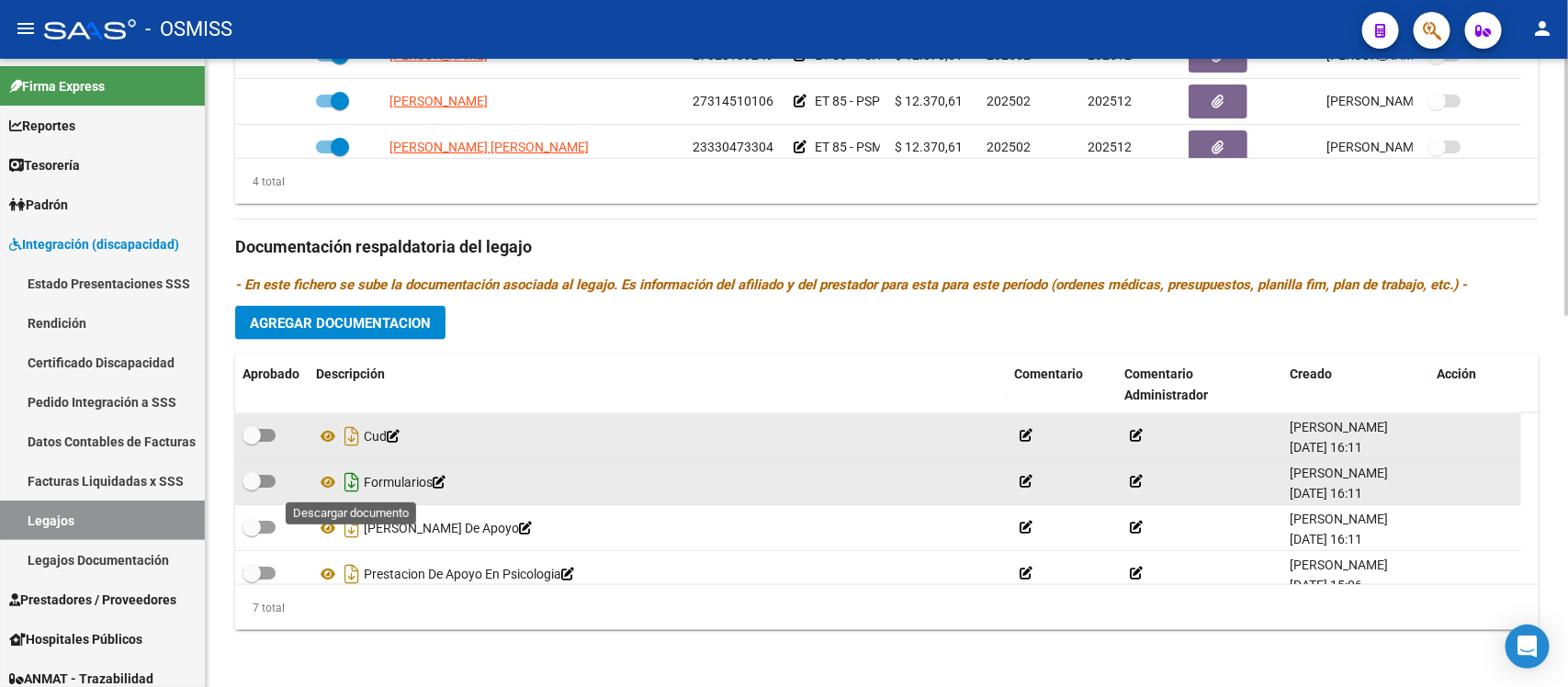
click at [357, 483] on icon "Descargar documento" at bounding box center [352, 482] width 24 height 29
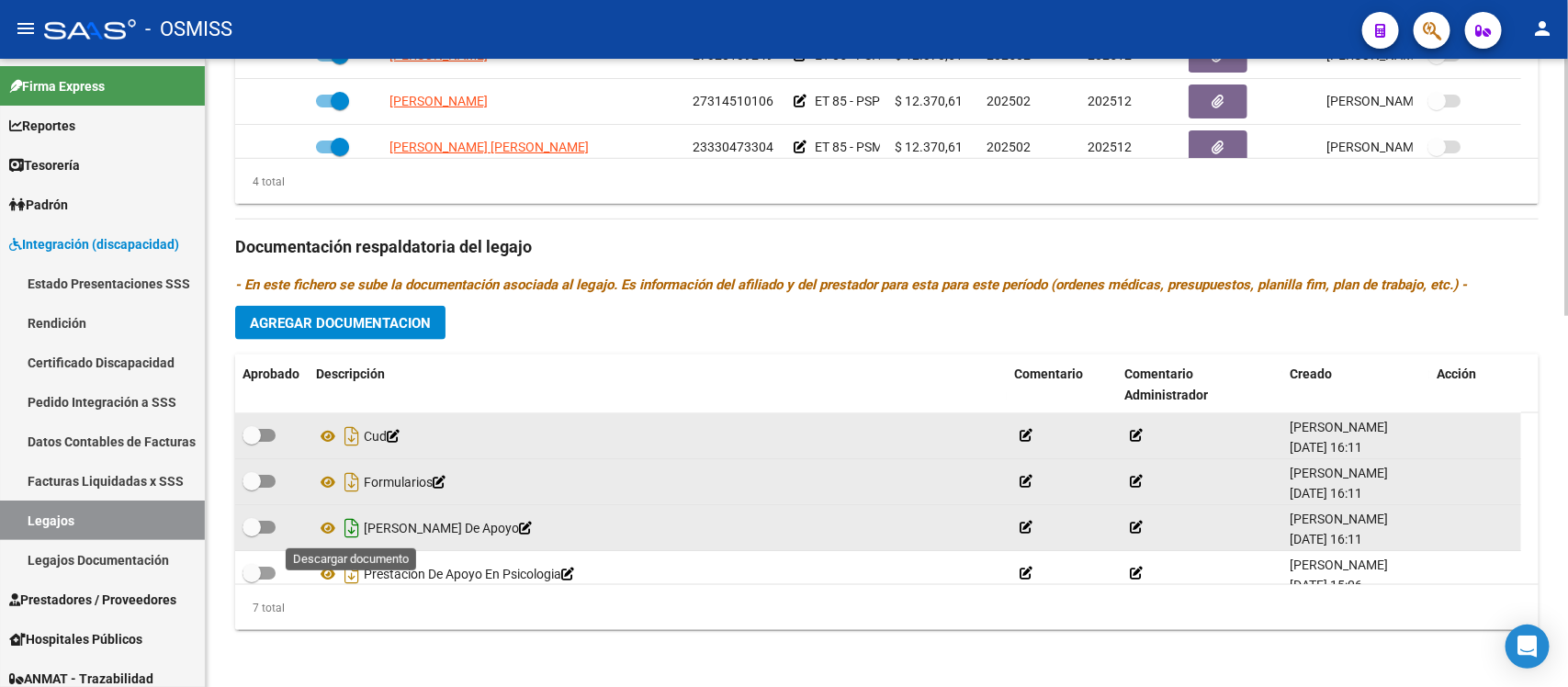
click at [351, 529] on icon "Descargar documento" at bounding box center [352, 528] width 24 height 29
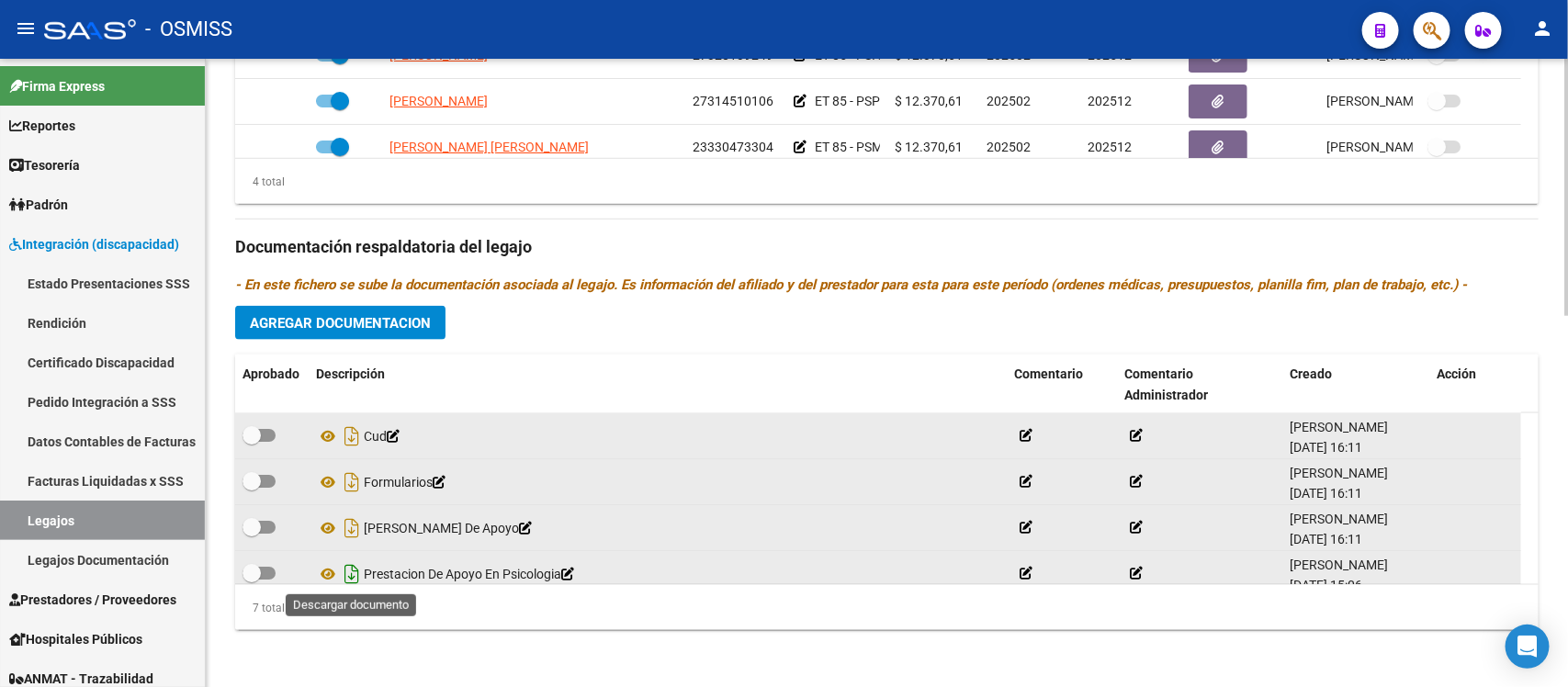
click at [345, 576] on icon "Descargar documento" at bounding box center [352, 574] width 24 height 29
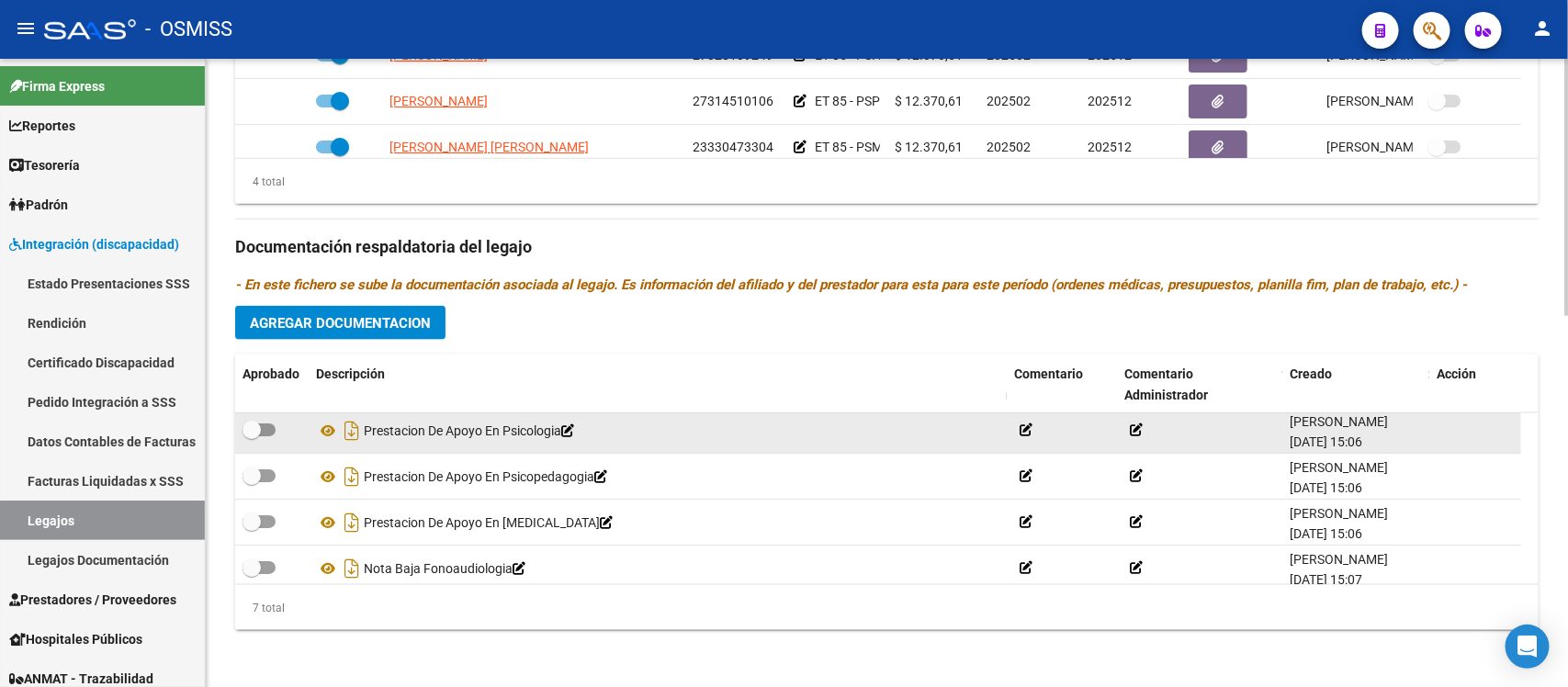
scroll to position [157, 0]
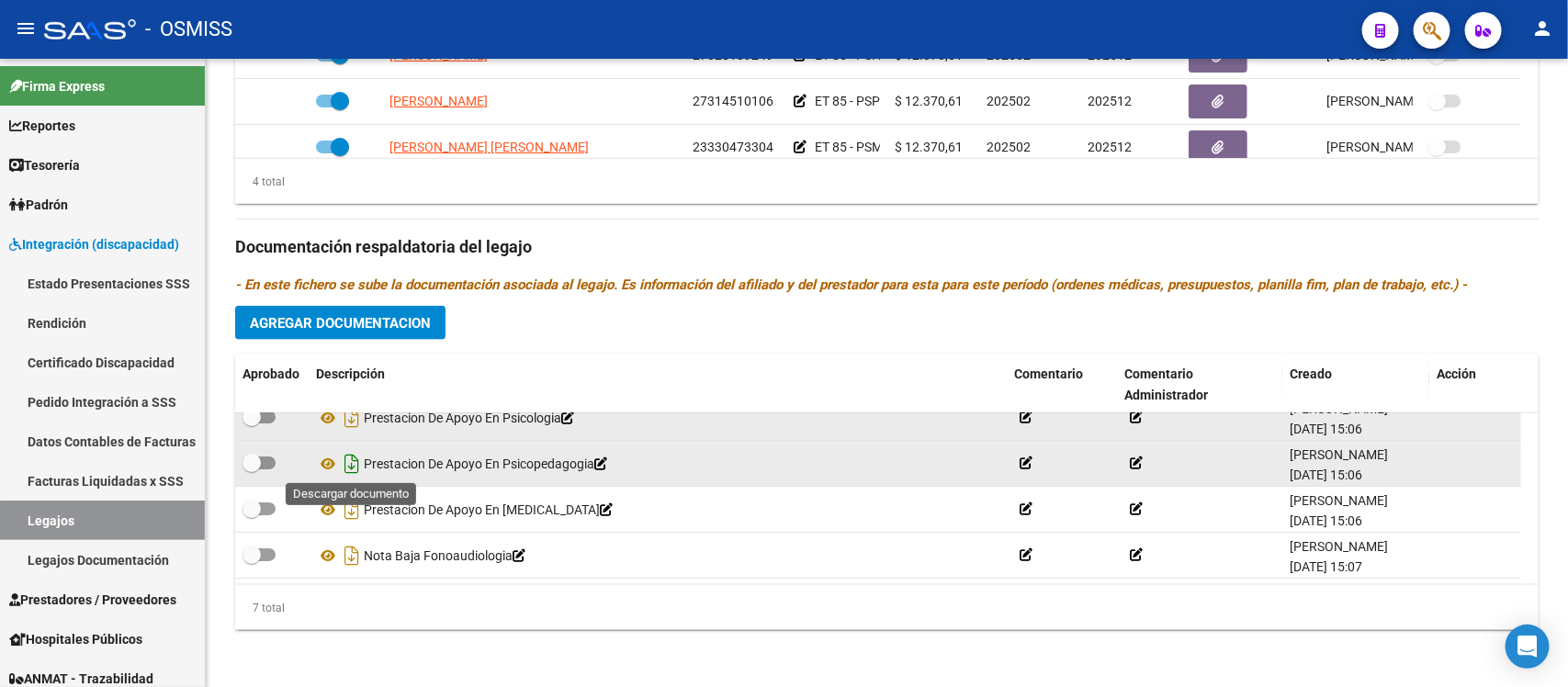
click at [349, 469] on icon "Descargar documento" at bounding box center [352, 463] width 24 height 29
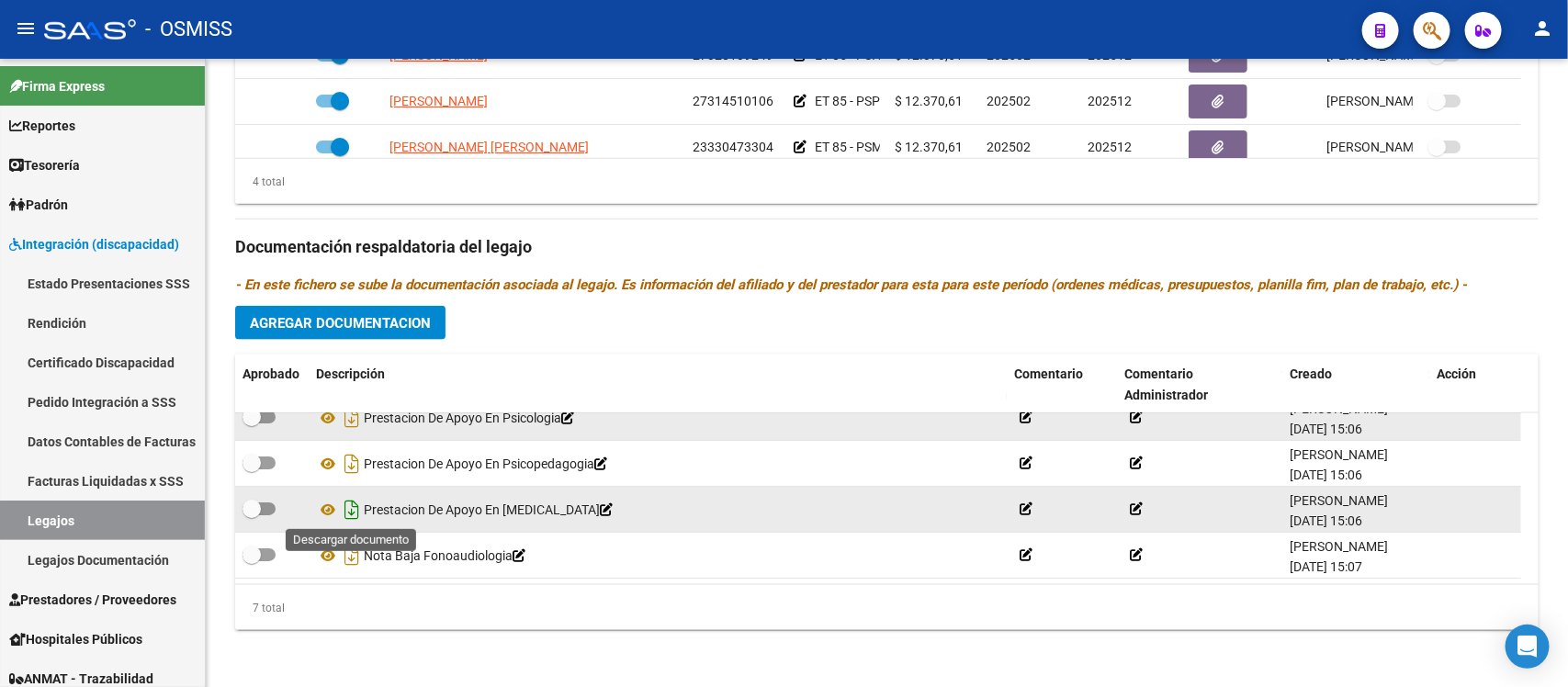
click at [345, 508] on icon "Descargar documento" at bounding box center [352, 509] width 24 height 29
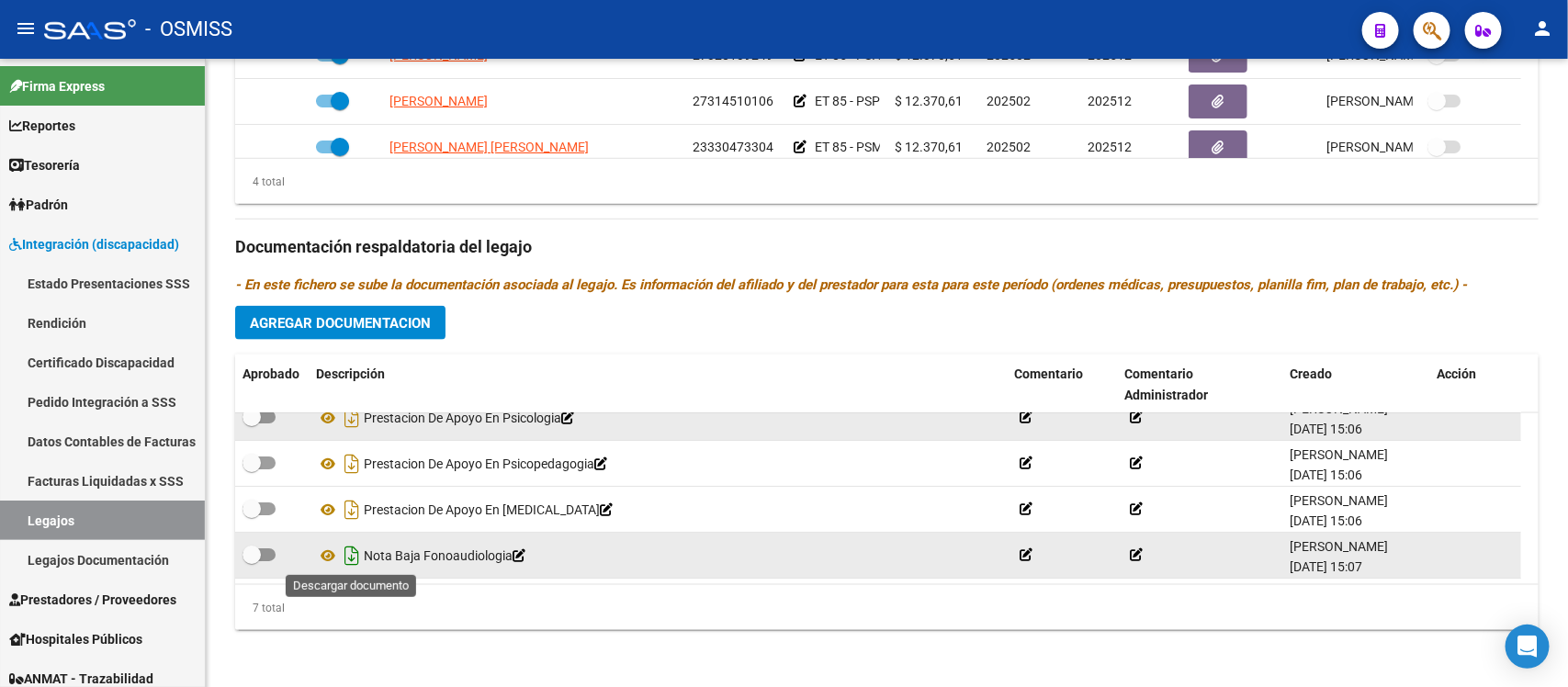
click at [354, 553] on icon "Descargar documento" at bounding box center [352, 555] width 24 height 29
click at [502, 313] on div "Prestadores asociados al legajo Agregar Prestador Aprobado Prestador CUIT Comen…" at bounding box center [887, 235] width 1304 height 820
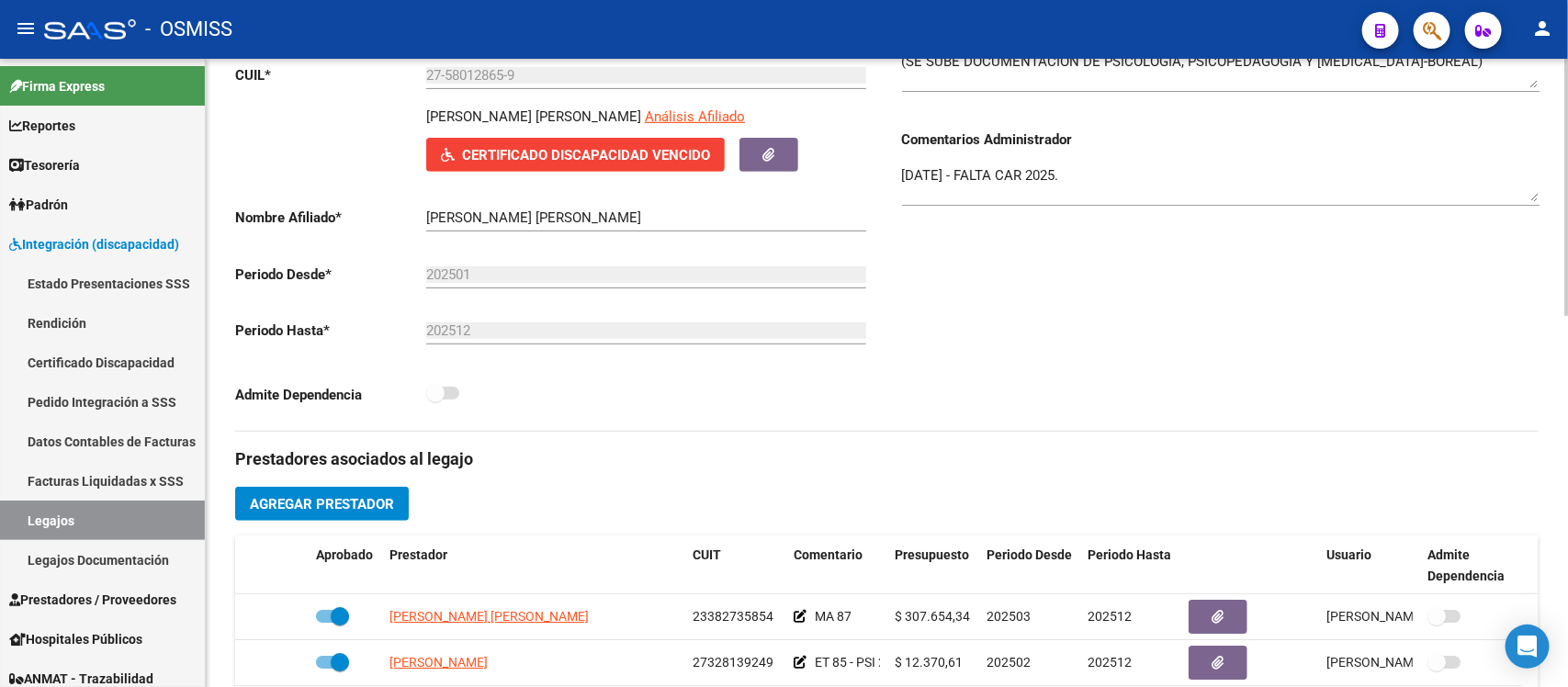
scroll to position [222, 0]
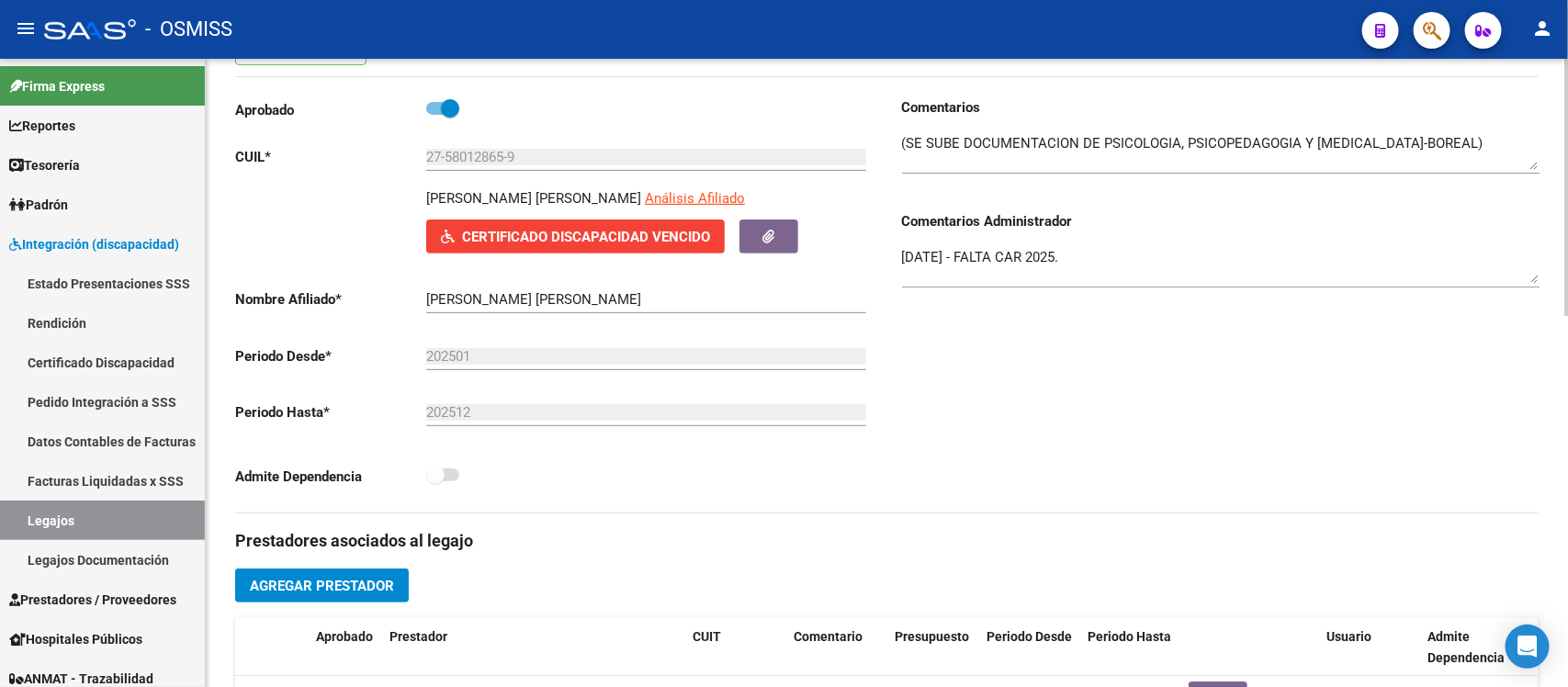
click at [953, 508] on div "Comentarios Comentarios Administrador [DATE] - FALTA CAR 2025." at bounding box center [1213, 305] width 652 height 416
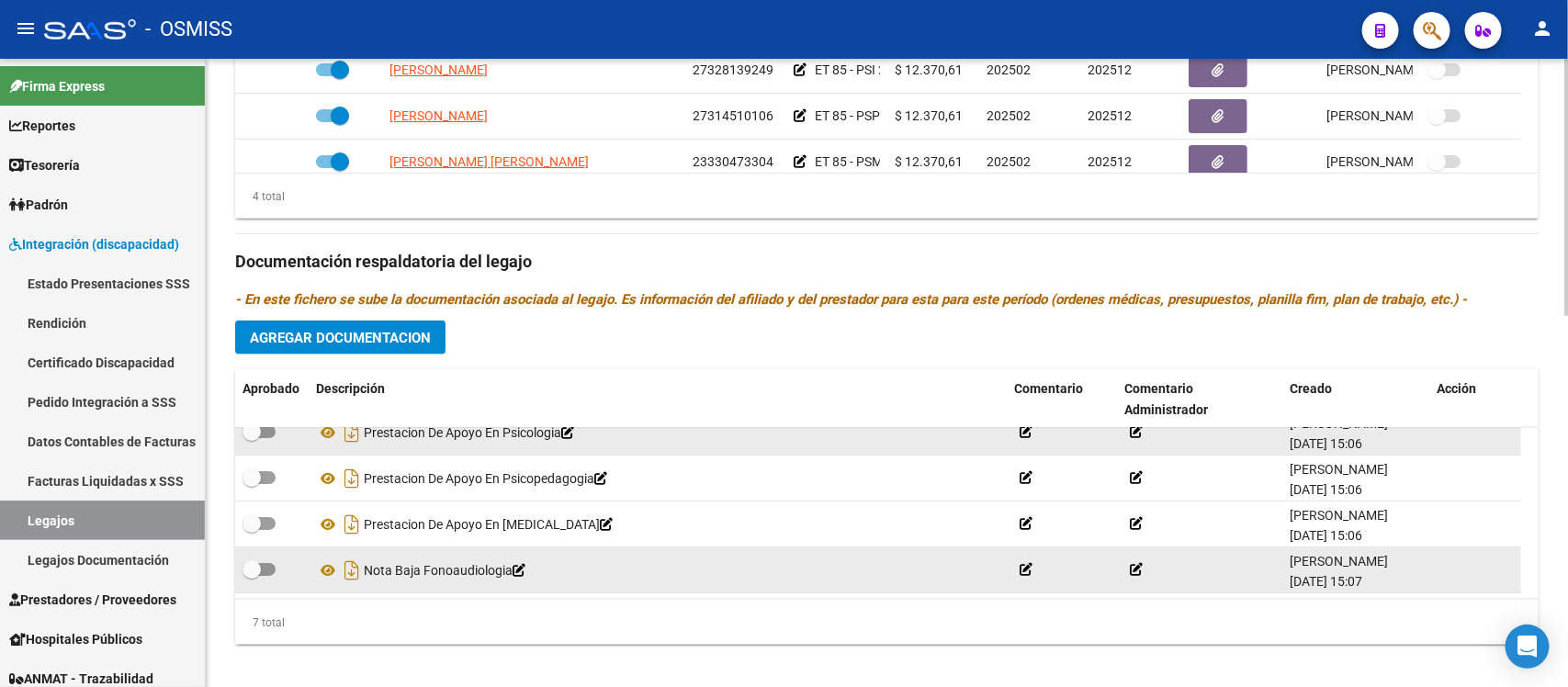
scroll to position [911, 0]
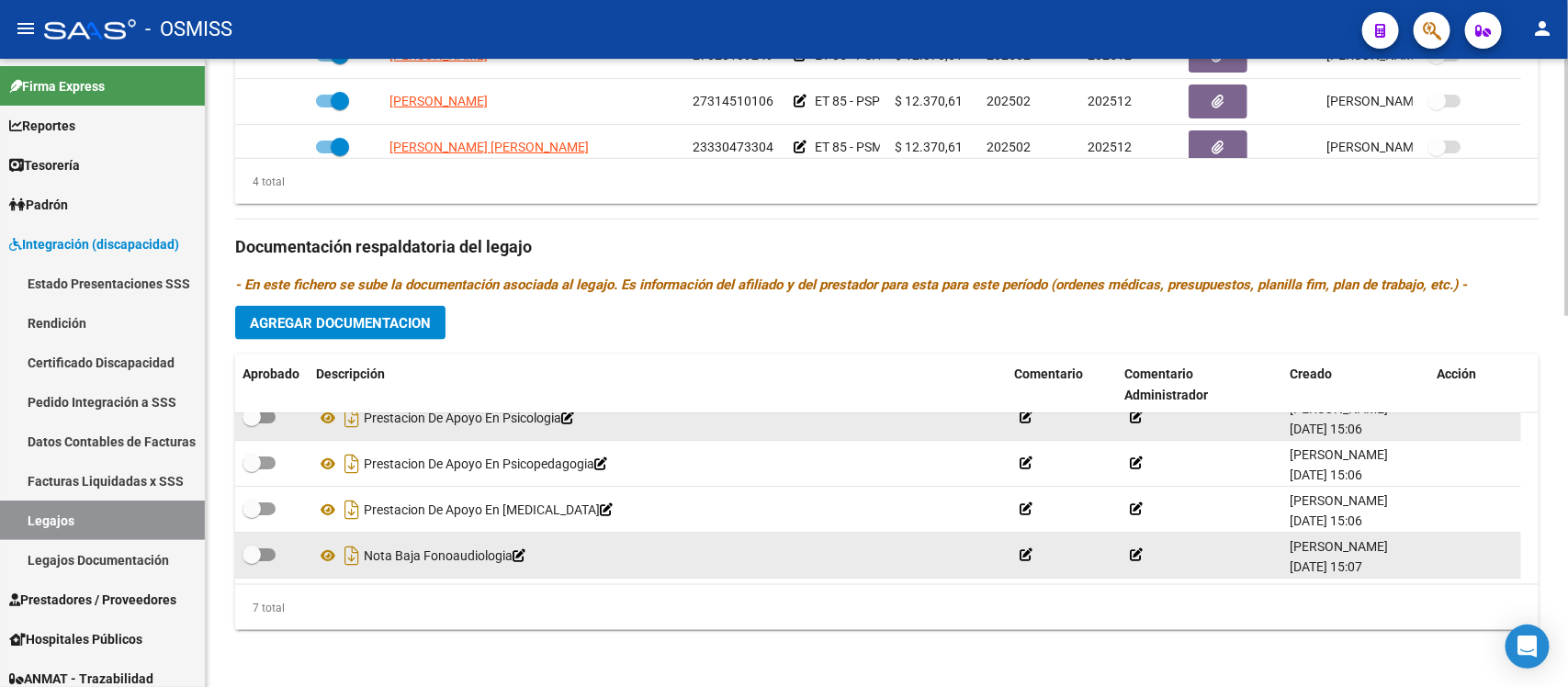
click at [787, 239] on h3 "Documentación respaldatoria del legajo" at bounding box center [887, 246] width 1304 height 25
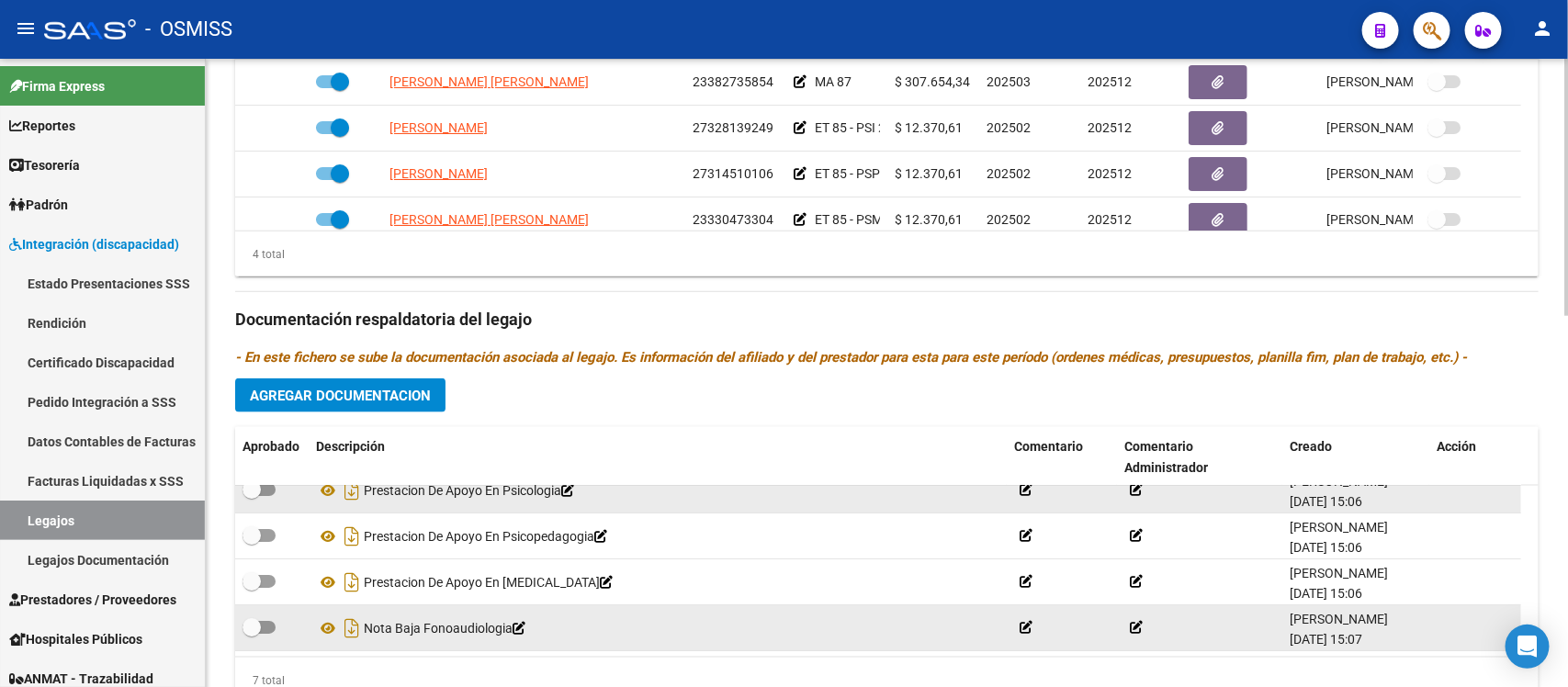
scroll to position [818, 0]
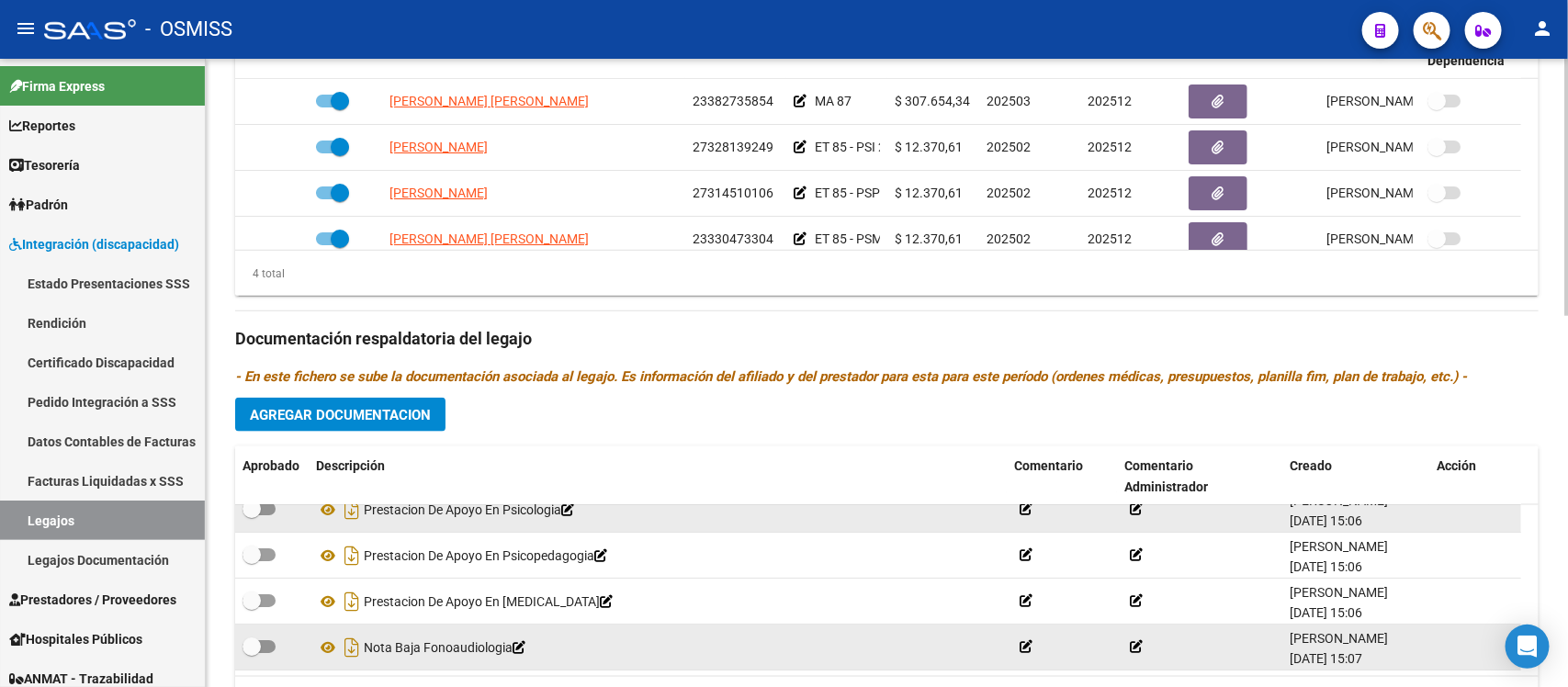
click at [786, 335] on h3 "Documentación respaldatoria del legajo" at bounding box center [887, 338] width 1304 height 25
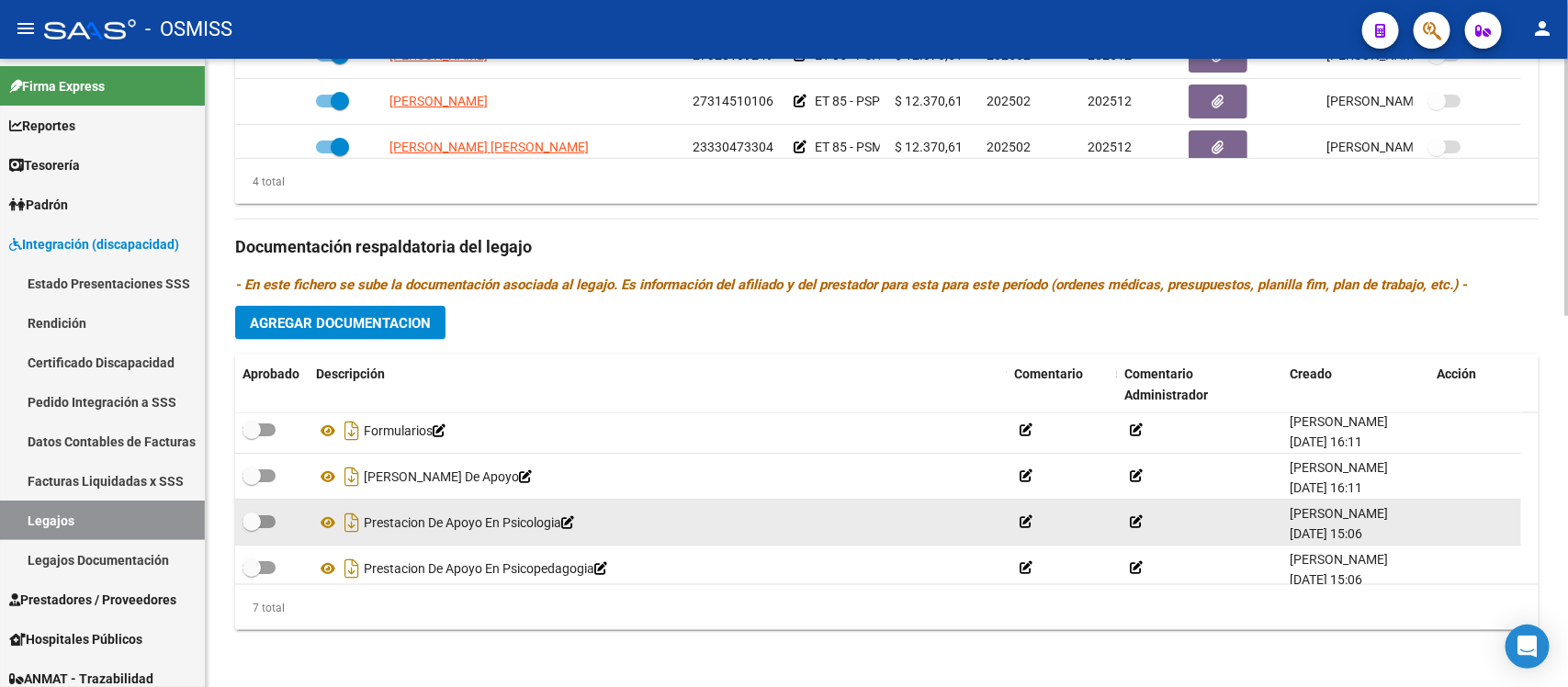
scroll to position [0, 0]
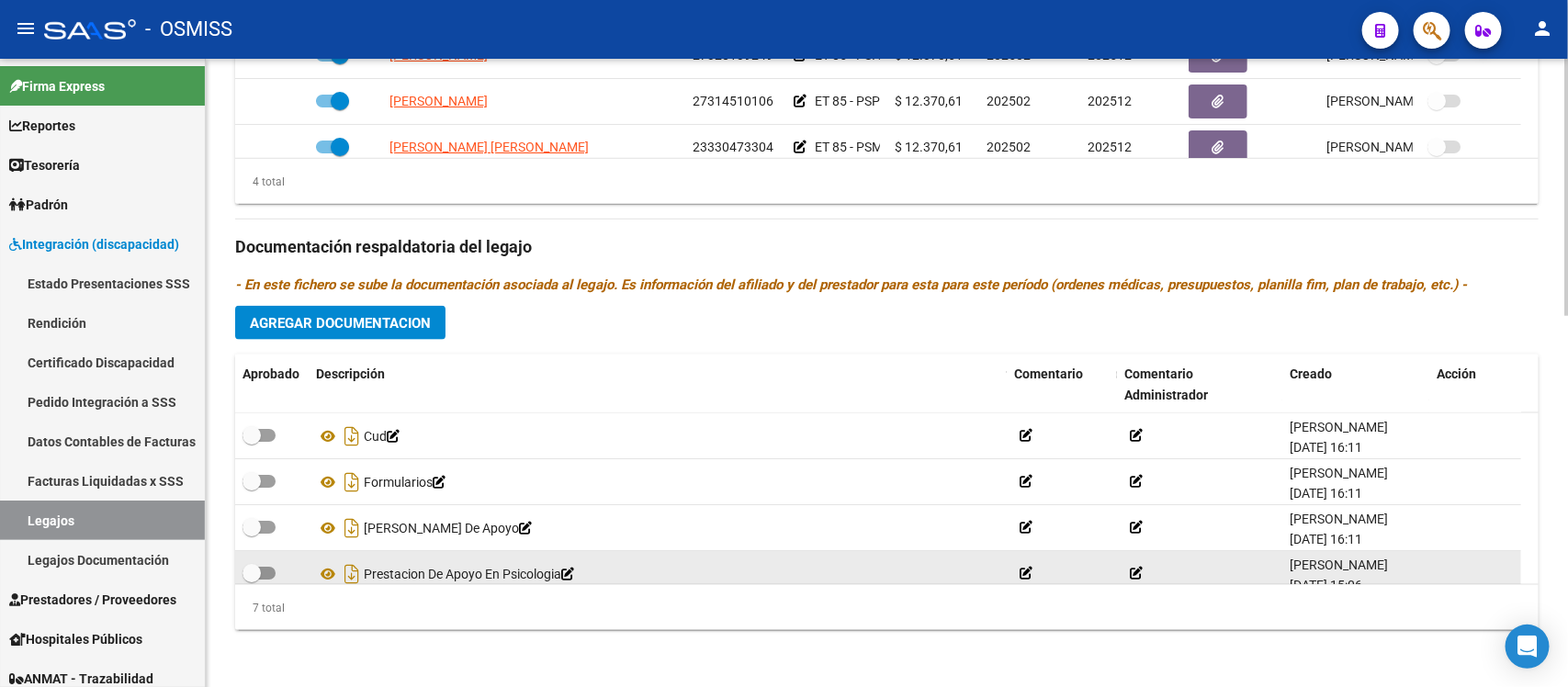
click at [383, 328] on span "Agregar Documentacion" at bounding box center [340, 324] width 181 height 17
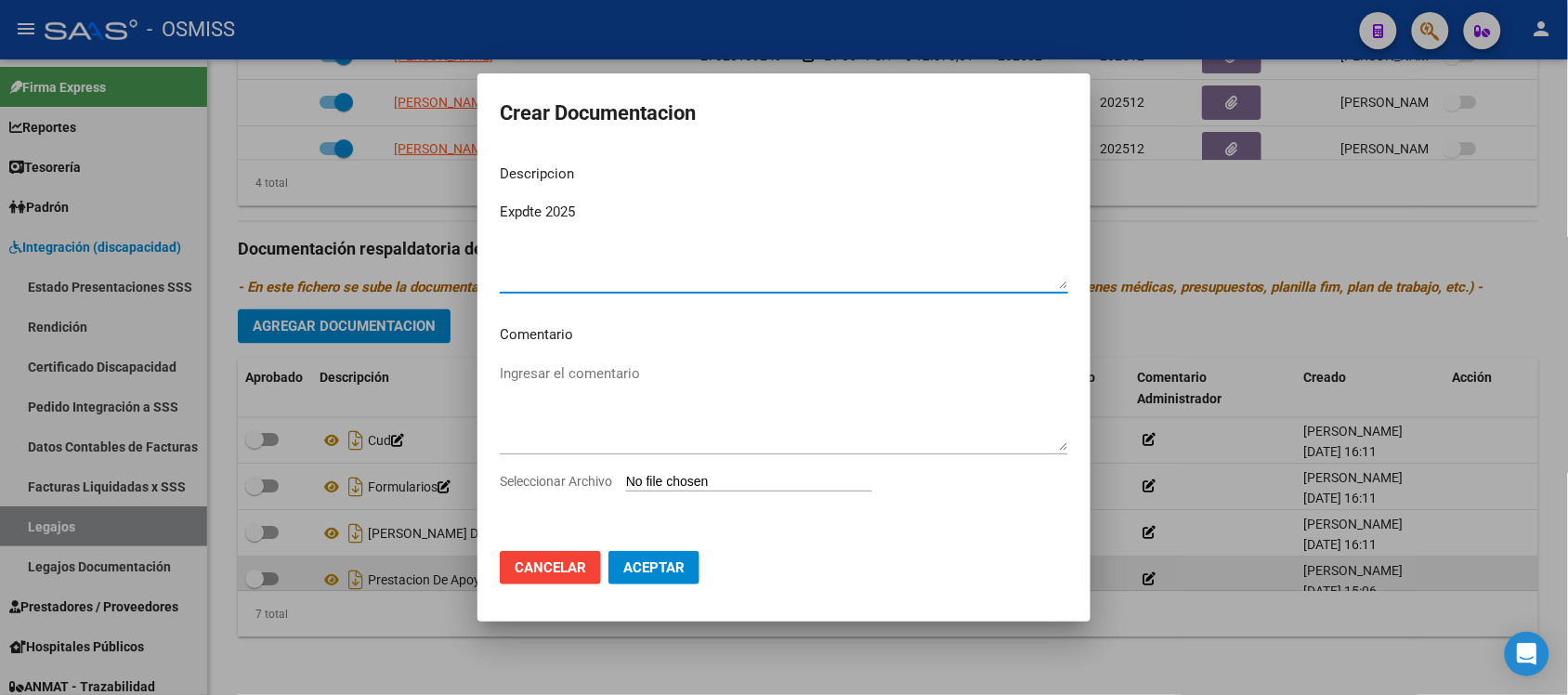
type textarea "Expdte 2025"
click at [720, 478] on input "Seleccionar Archivo" at bounding box center [749, 483] width 246 height 18
type input "C:\fakepath\Expdte 2025.pdf"
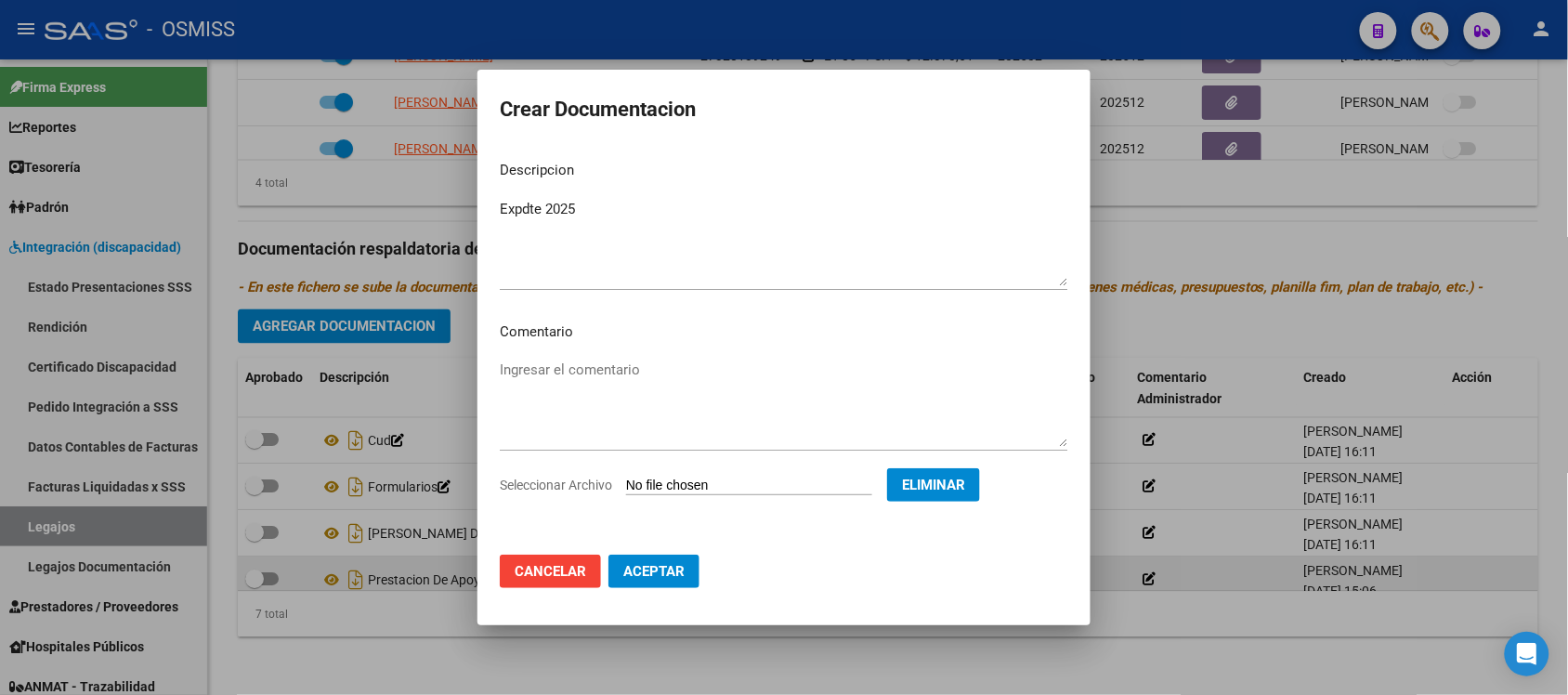
click at [669, 567] on span "Aceptar" at bounding box center [654, 572] width 62 height 17
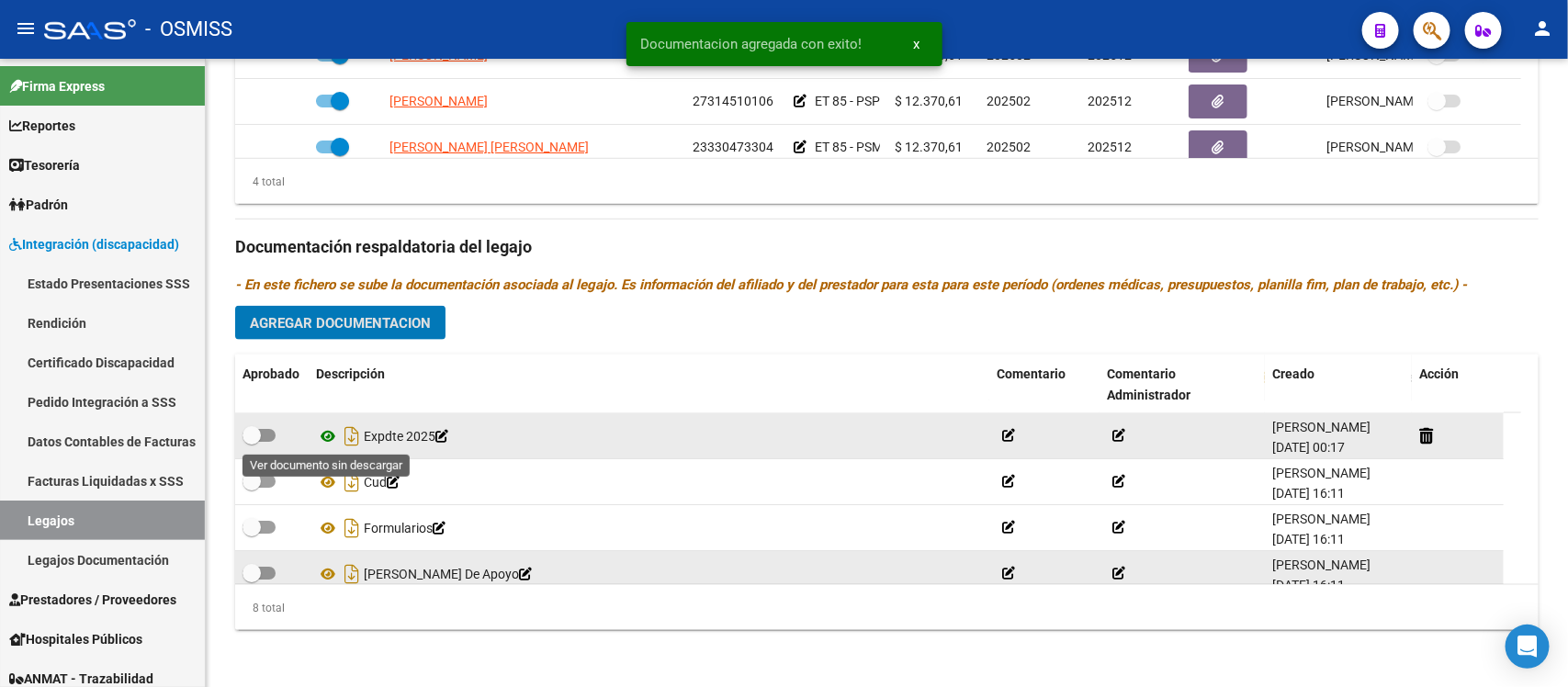
click at [332, 433] on icon at bounding box center [329, 436] width 24 height 22
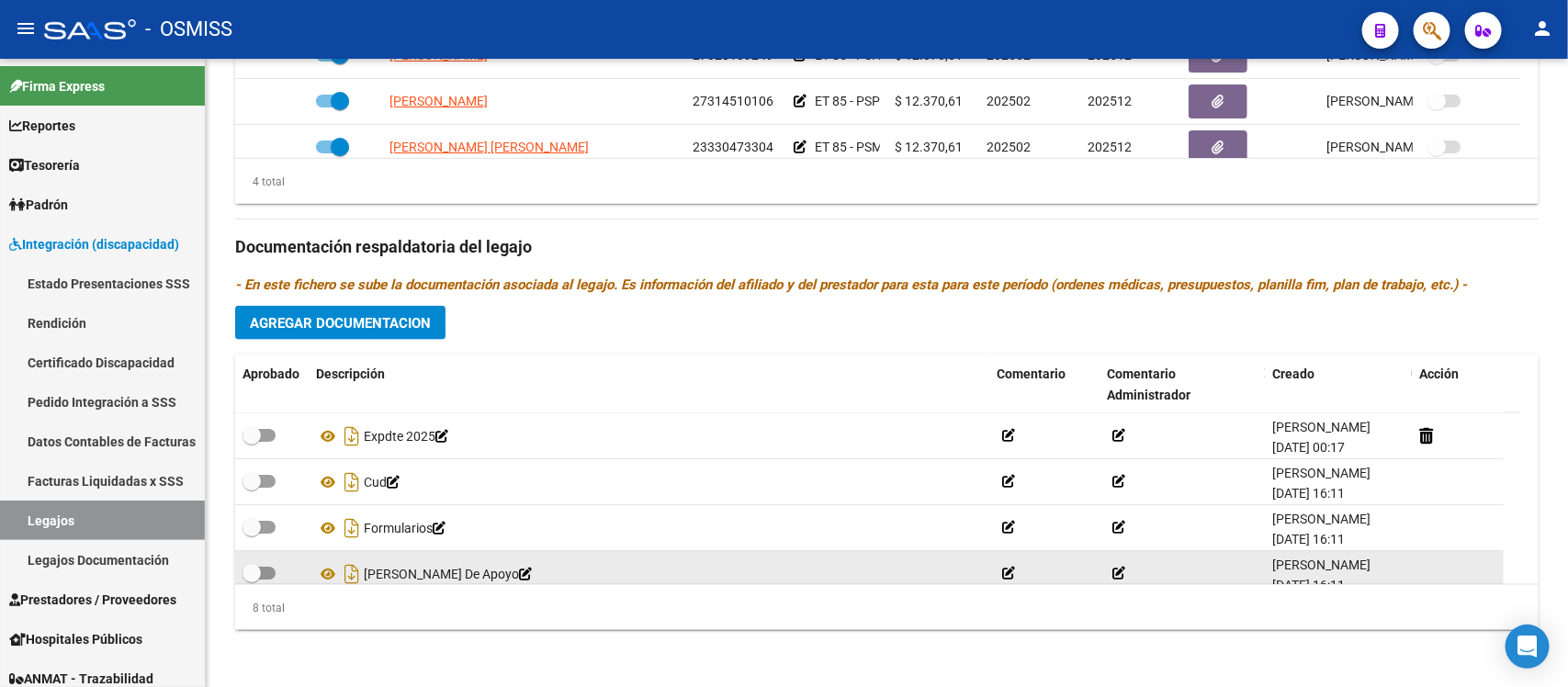
click at [791, 314] on div "Prestadores asociados al legajo Agregar Prestador Aprobado Prestador CUIT Comen…" at bounding box center [887, 235] width 1304 height 820
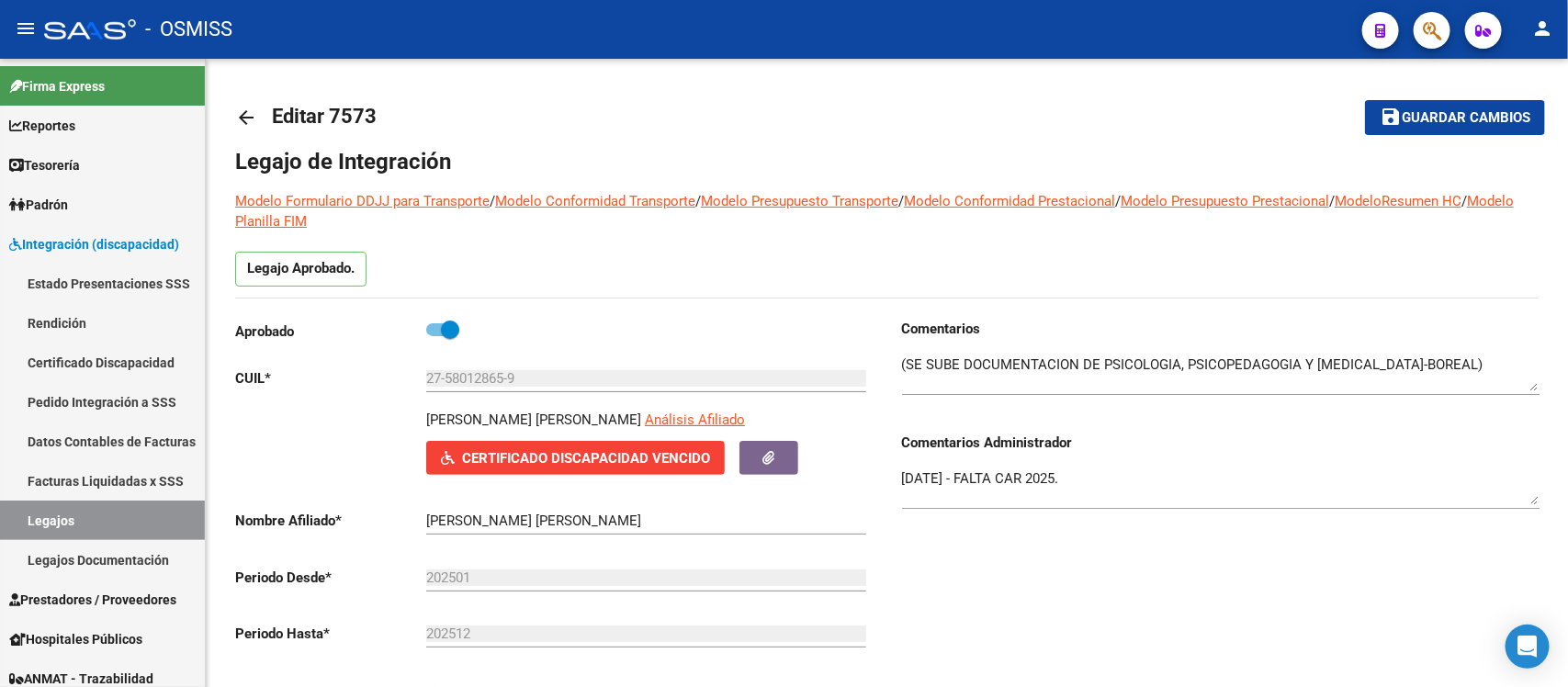
click at [1385, 123] on mat-icon "save" at bounding box center [1391, 117] width 22 height 22
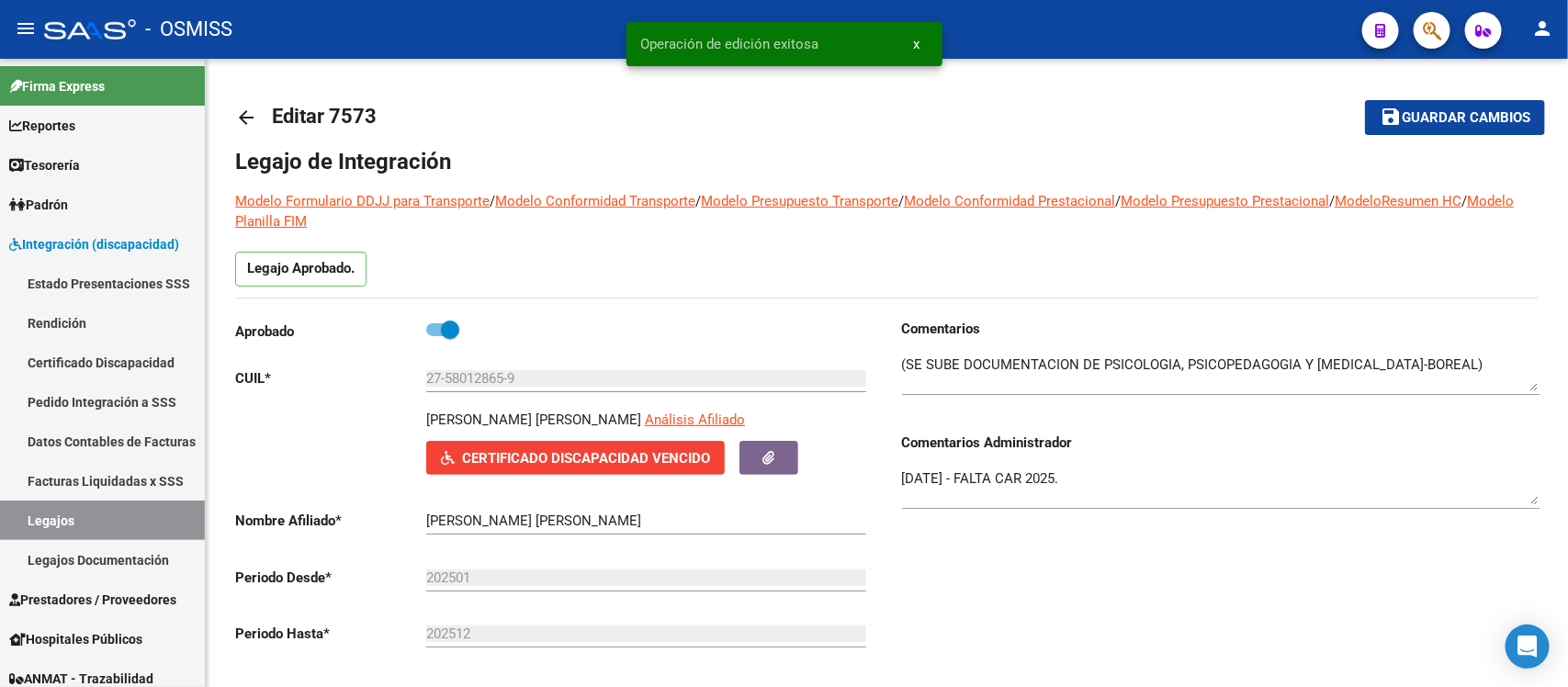
click at [984, 551] on div "Comentarios Comentarios Administrador [DATE] - FALTA CAR 2025." at bounding box center [1213, 527] width 652 height 416
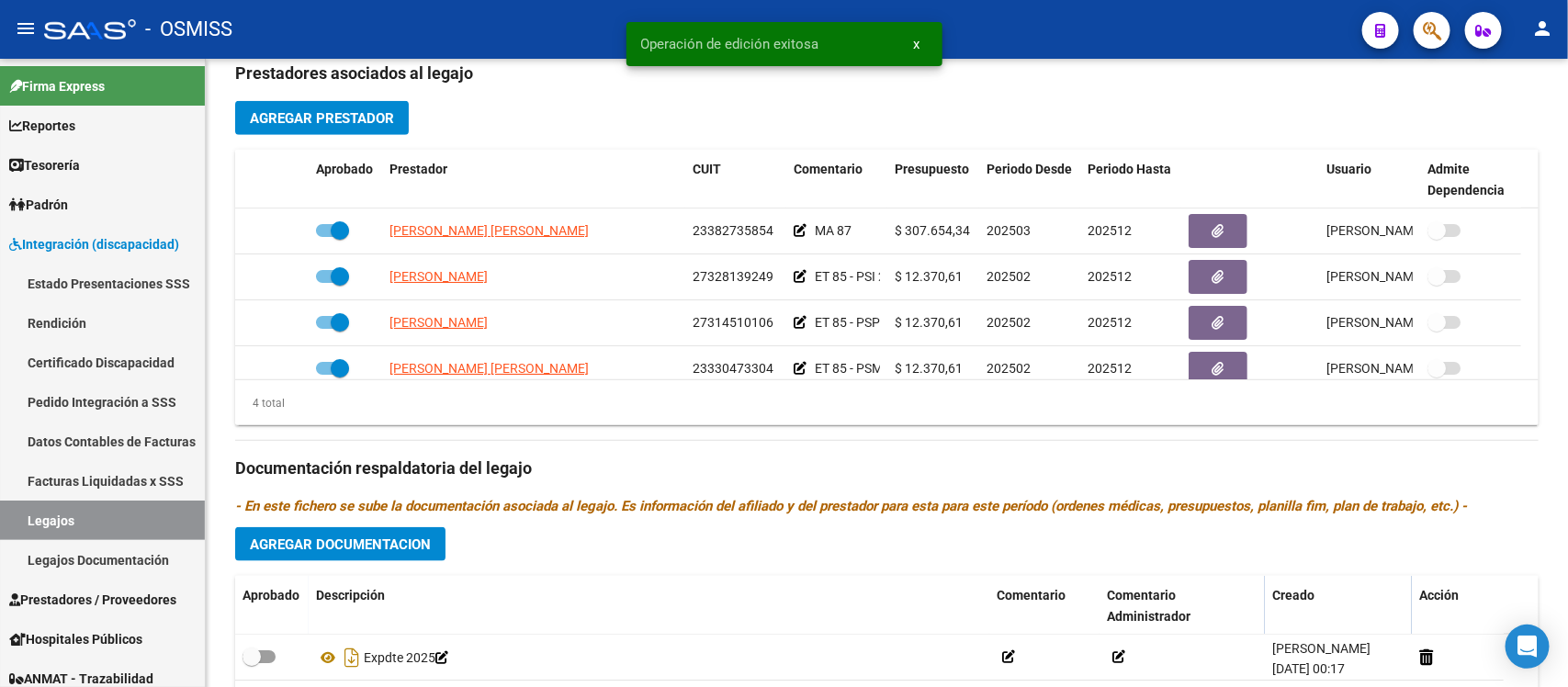
scroll to position [911, 0]
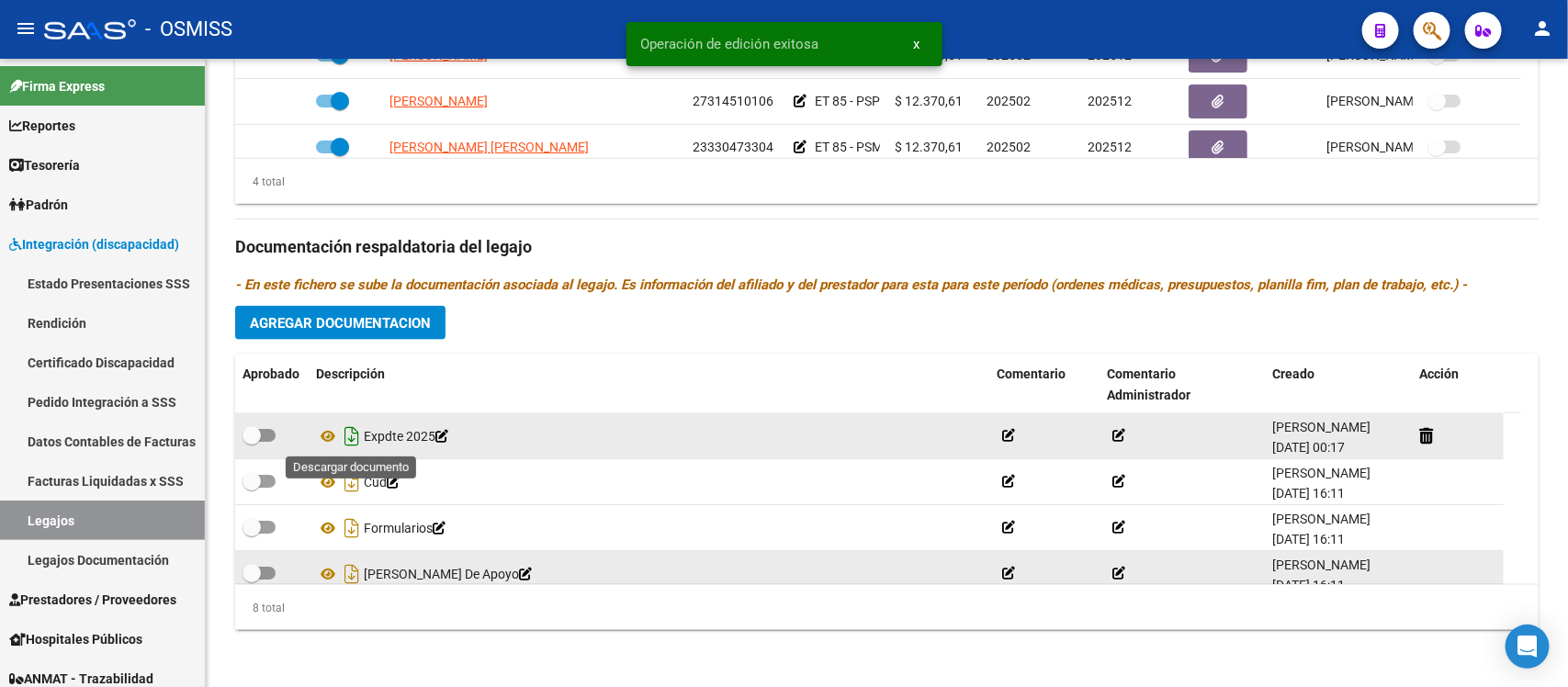
click at [359, 439] on icon "Descargar documento" at bounding box center [352, 435] width 24 height 29
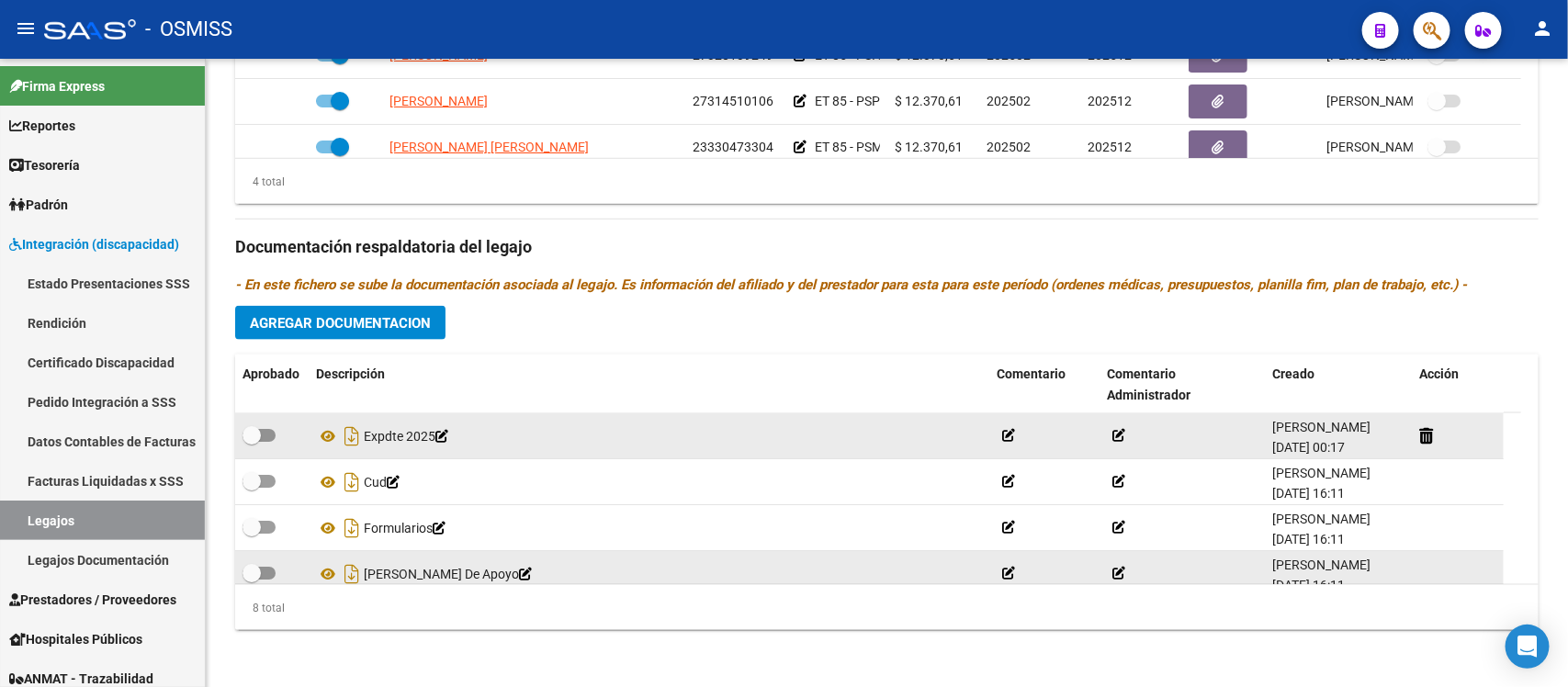
click at [923, 281] on icon "- En este fichero se sube la documentación asociada al legajo. Es información d…" at bounding box center [851, 285] width 1232 height 17
click at [837, 277] on icon "- En este fichero se sube la documentación asociada al legajo. Es información d…" at bounding box center [851, 285] width 1232 height 17
click at [323, 432] on icon at bounding box center [329, 436] width 24 height 22
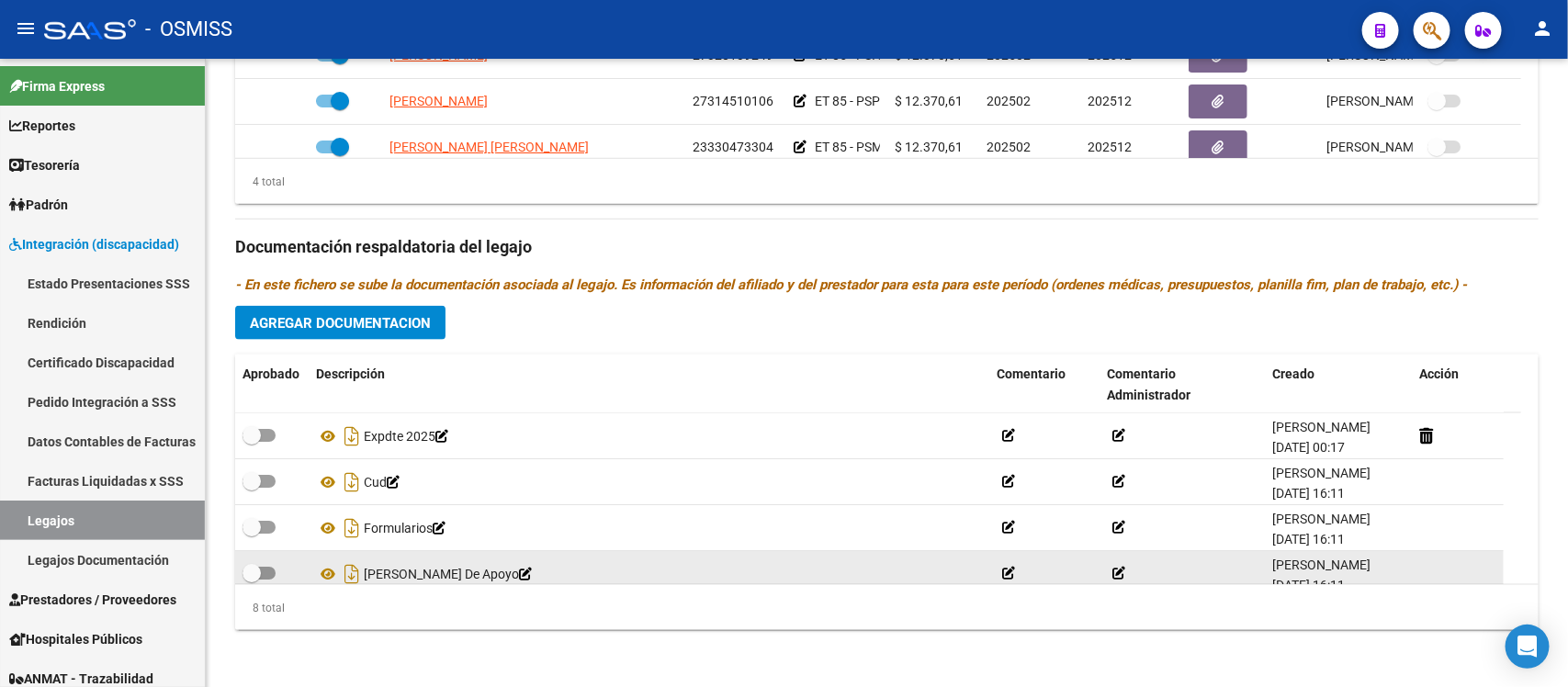
click at [784, 309] on div "Prestadores asociados al legajo Agregar Prestador Aprobado Prestador CUIT Comen…" at bounding box center [887, 235] width 1304 height 820
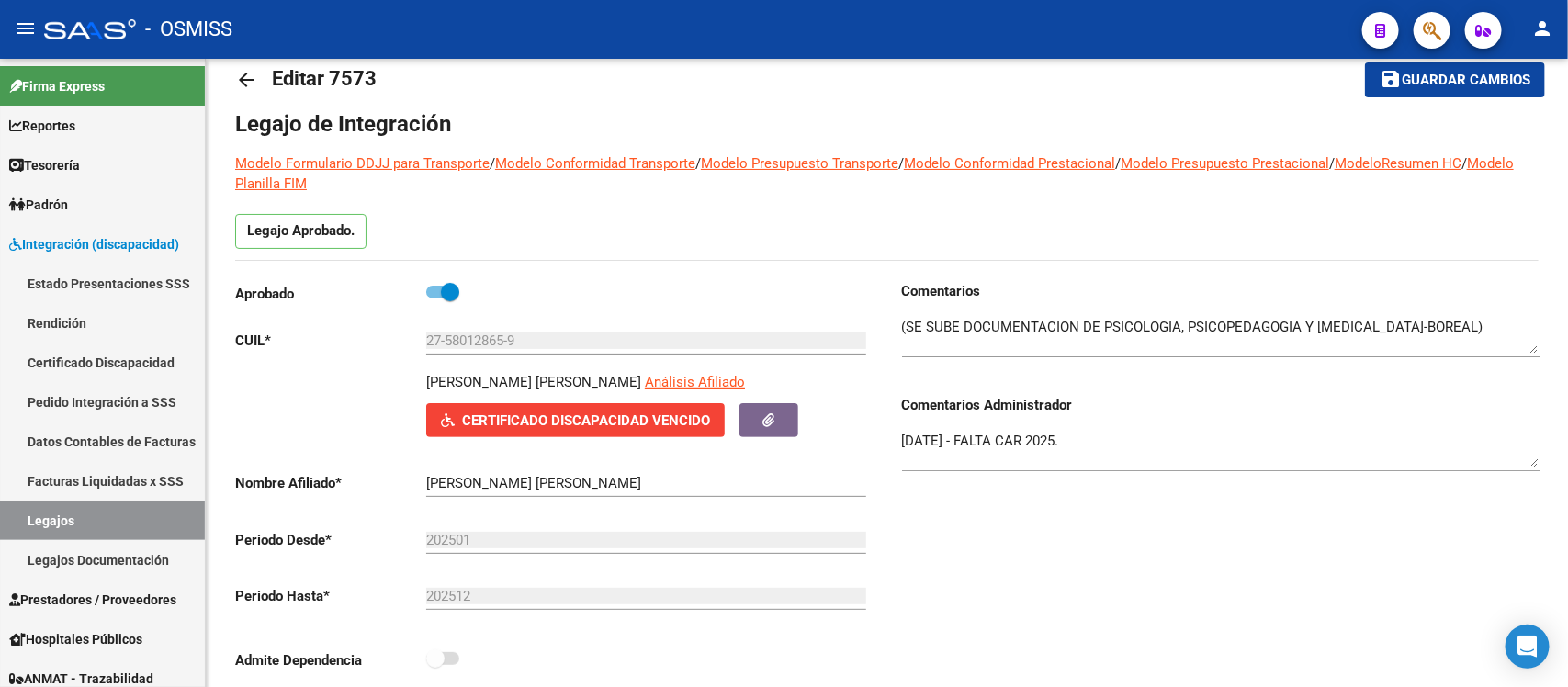
scroll to position [0, 0]
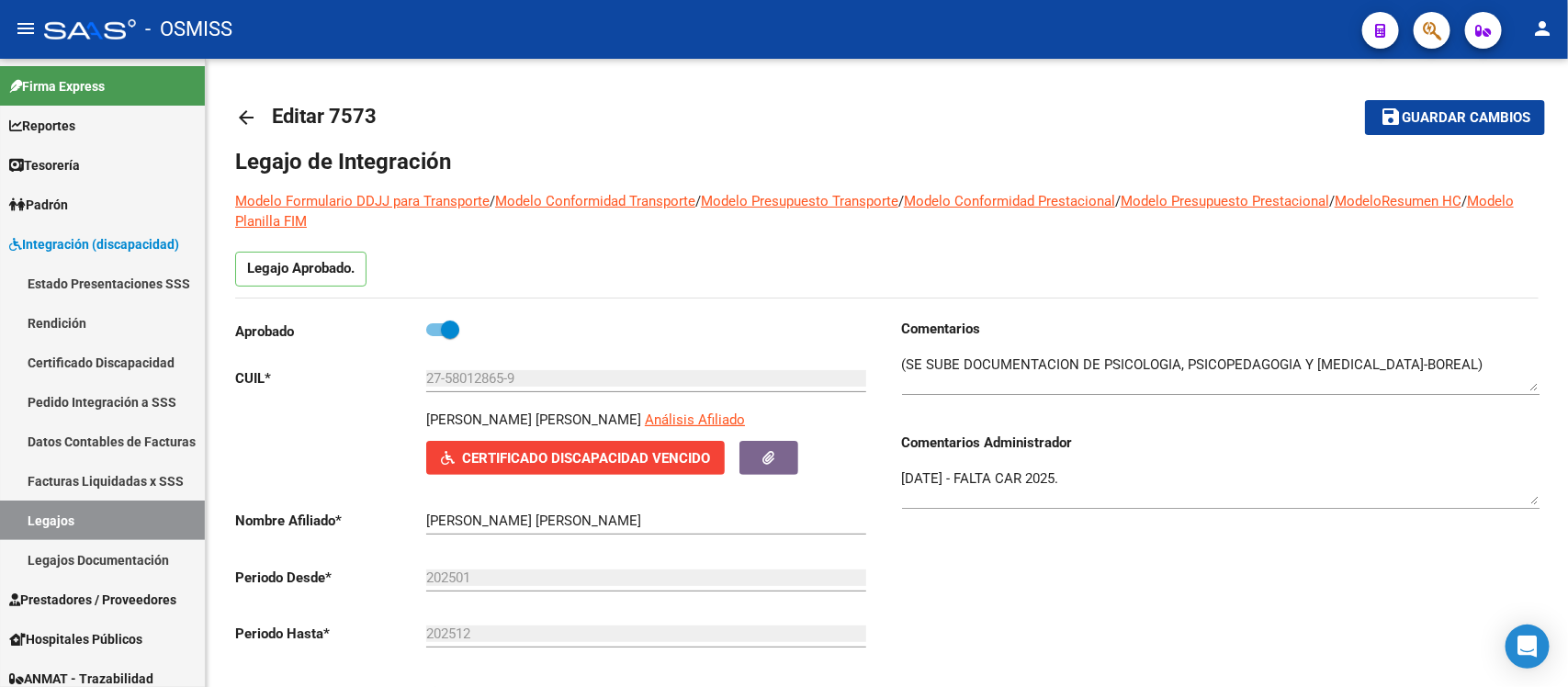
click at [251, 110] on mat-icon "arrow_back" at bounding box center [246, 118] width 22 height 22
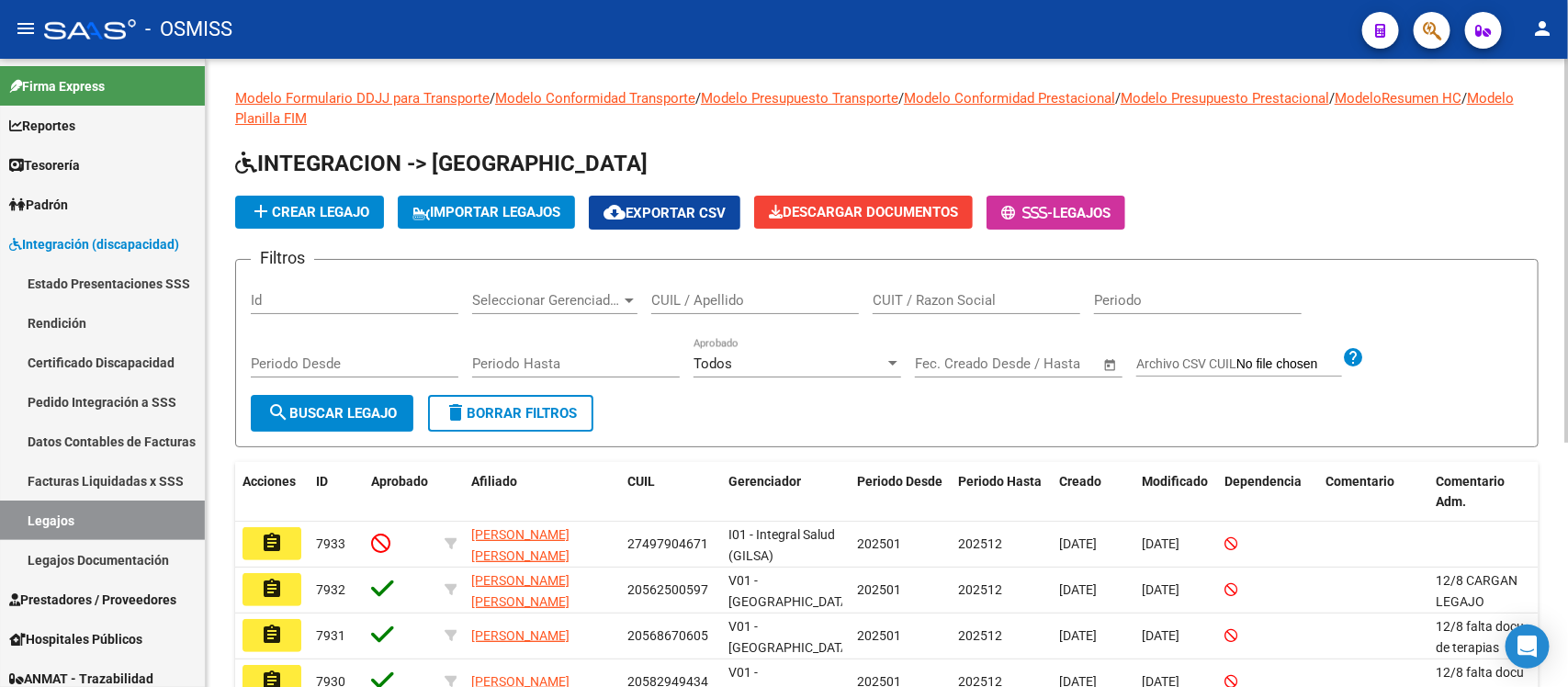
click at [730, 287] on div "CUIL / Apellido" at bounding box center [755, 294] width 208 height 39
paste input "20555448873"
type input "20555448873"
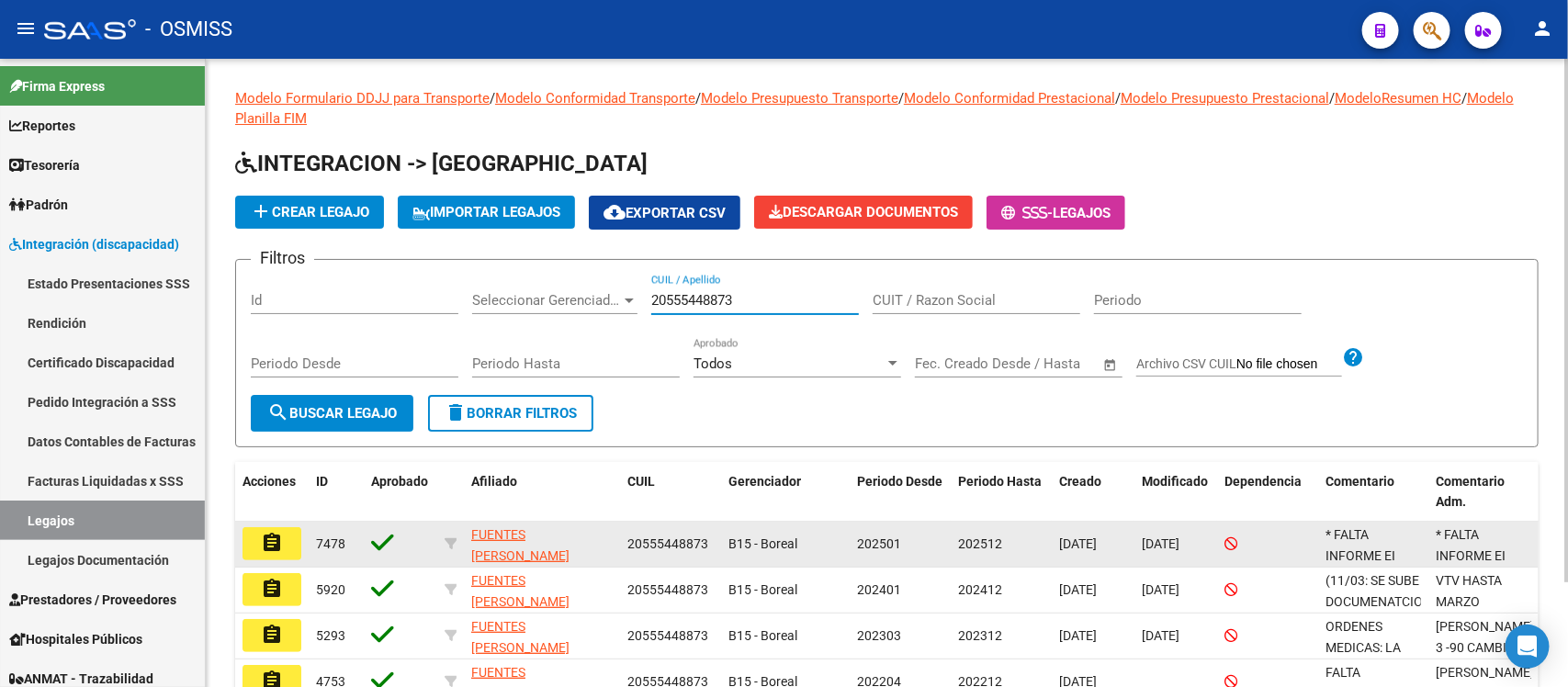
click at [267, 535] on mat-icon "assignment" at bounding box center [272, 543] width 22 height 22
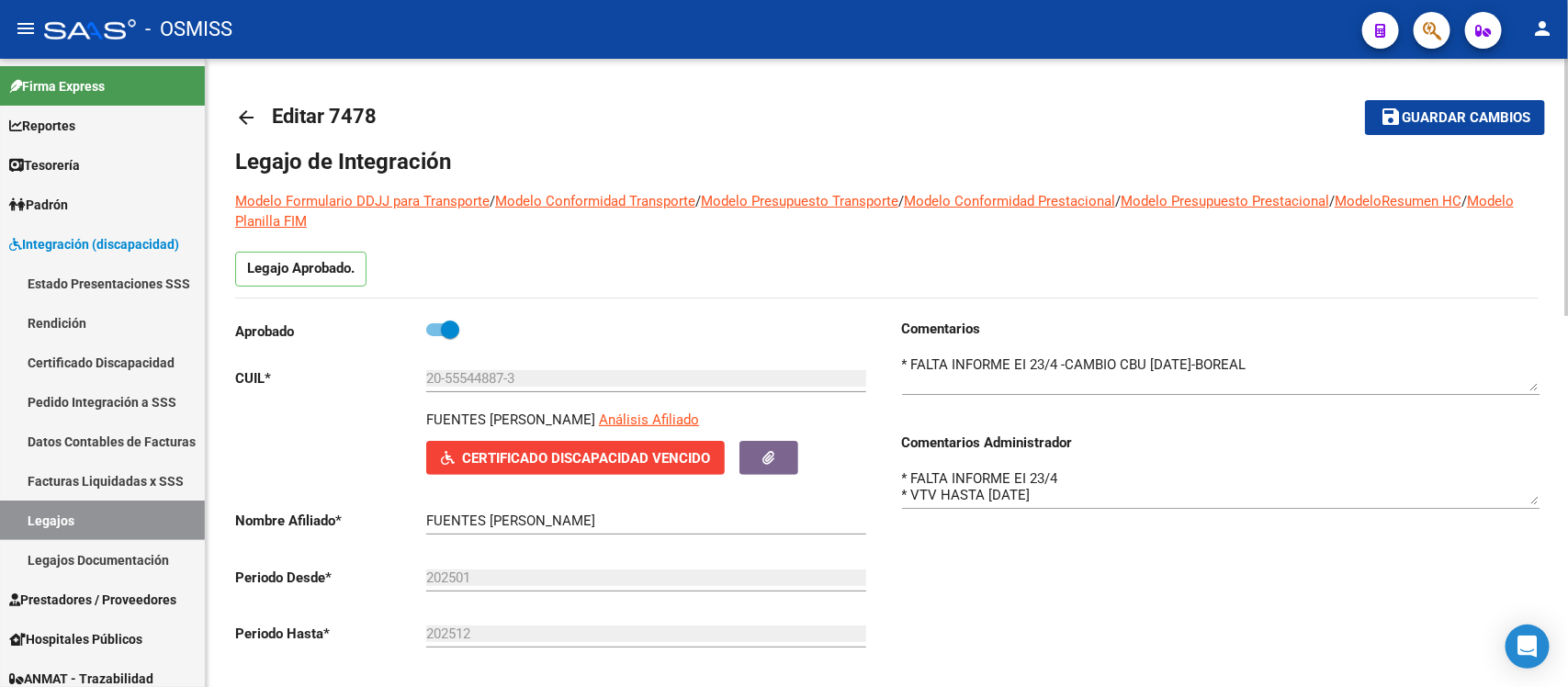
click at [1008, 590] on div "Comentarios Comentarios Administrador * FALTA INFORME EI 23/4 * VTV HASTA [DATE]" at bounding box center [1213, 527] width 652 height 416
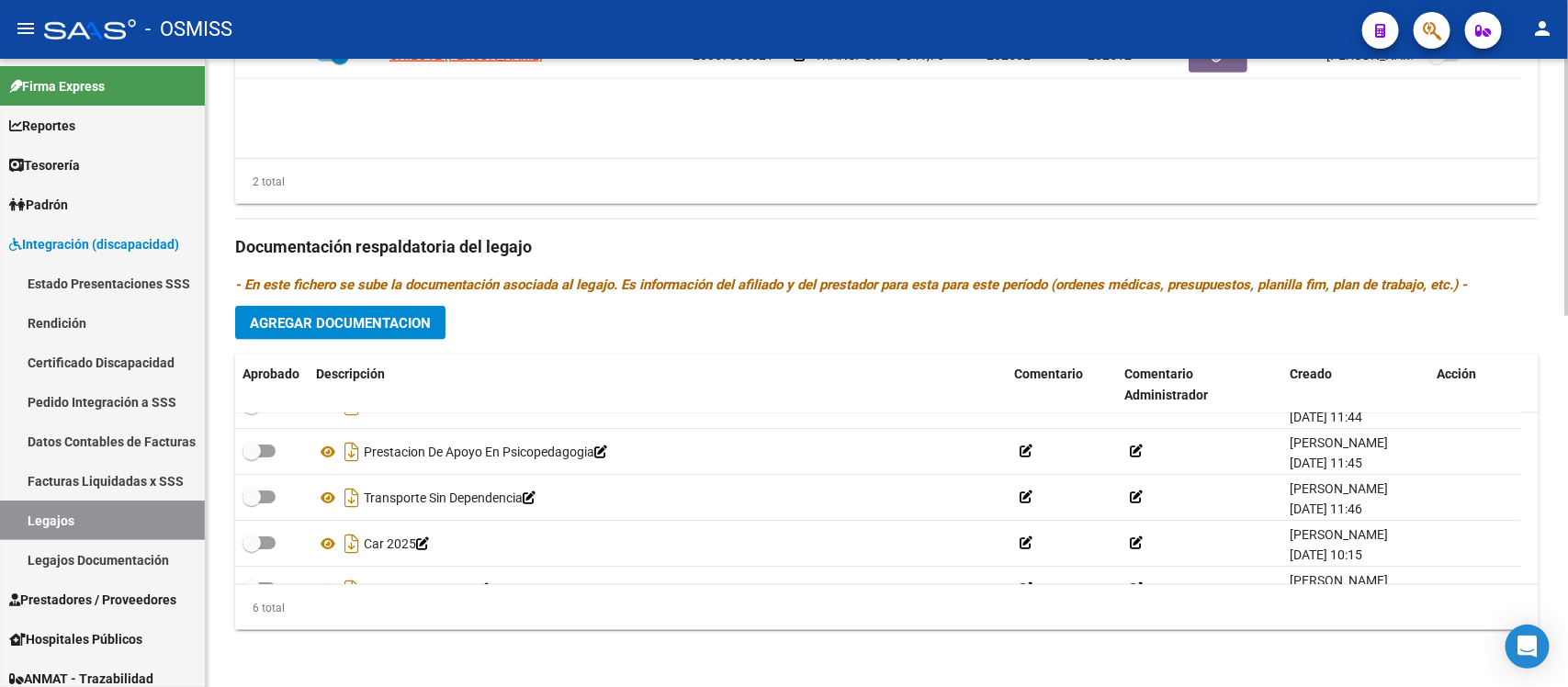
scroll to position [111, 0]
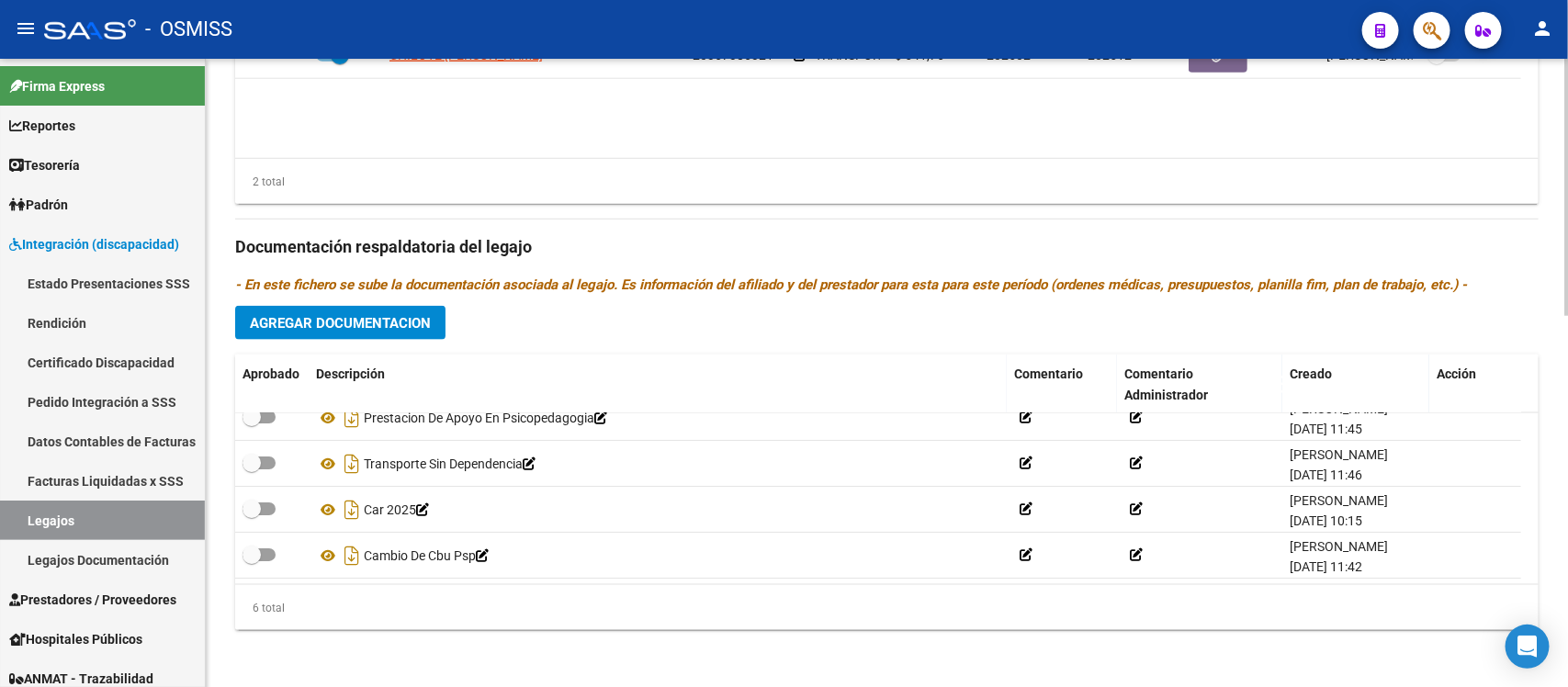
click at [958, 321] on div "Prestadores asociados al legajo Agregar Prestador Aprobado Prestador CUIT Comen…" at bounding box center [887, 235] width 1304 height 820
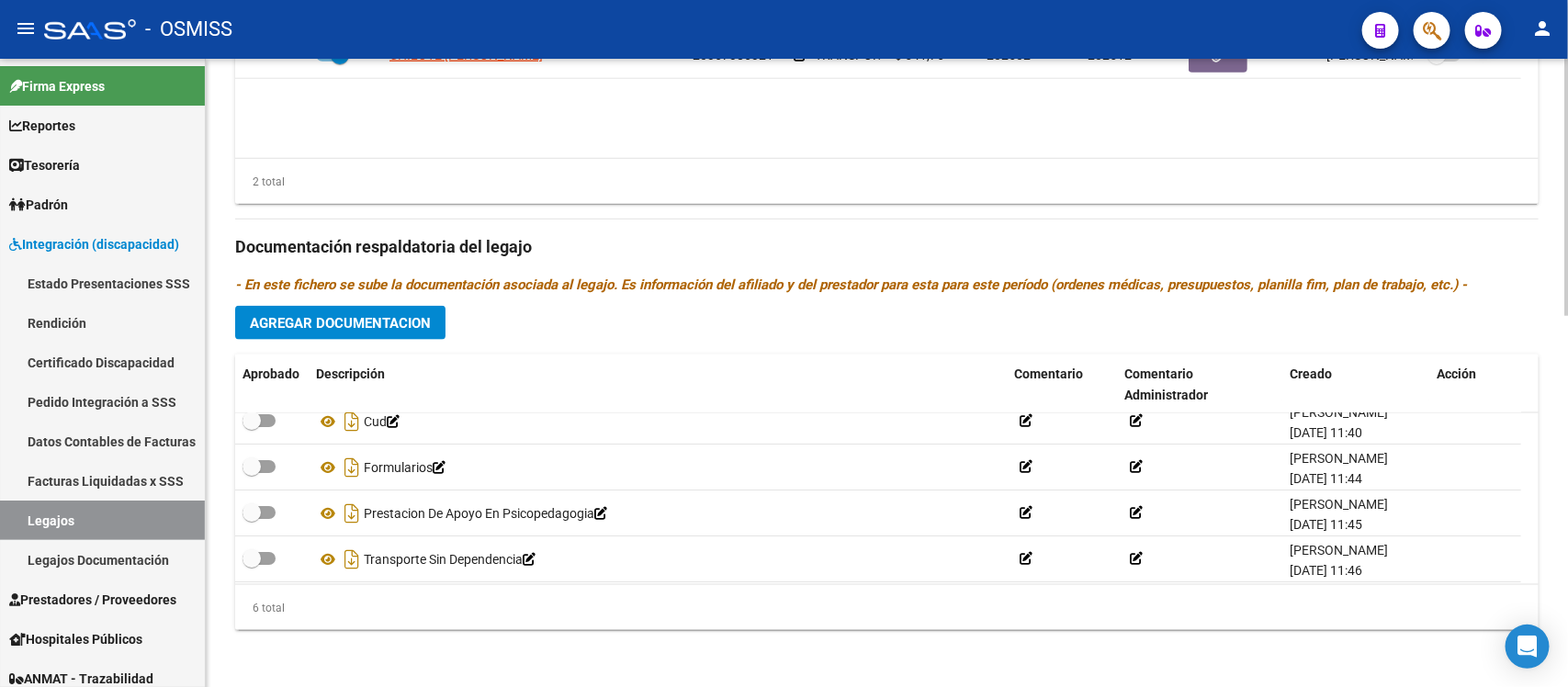
scroll to position [0, 0]
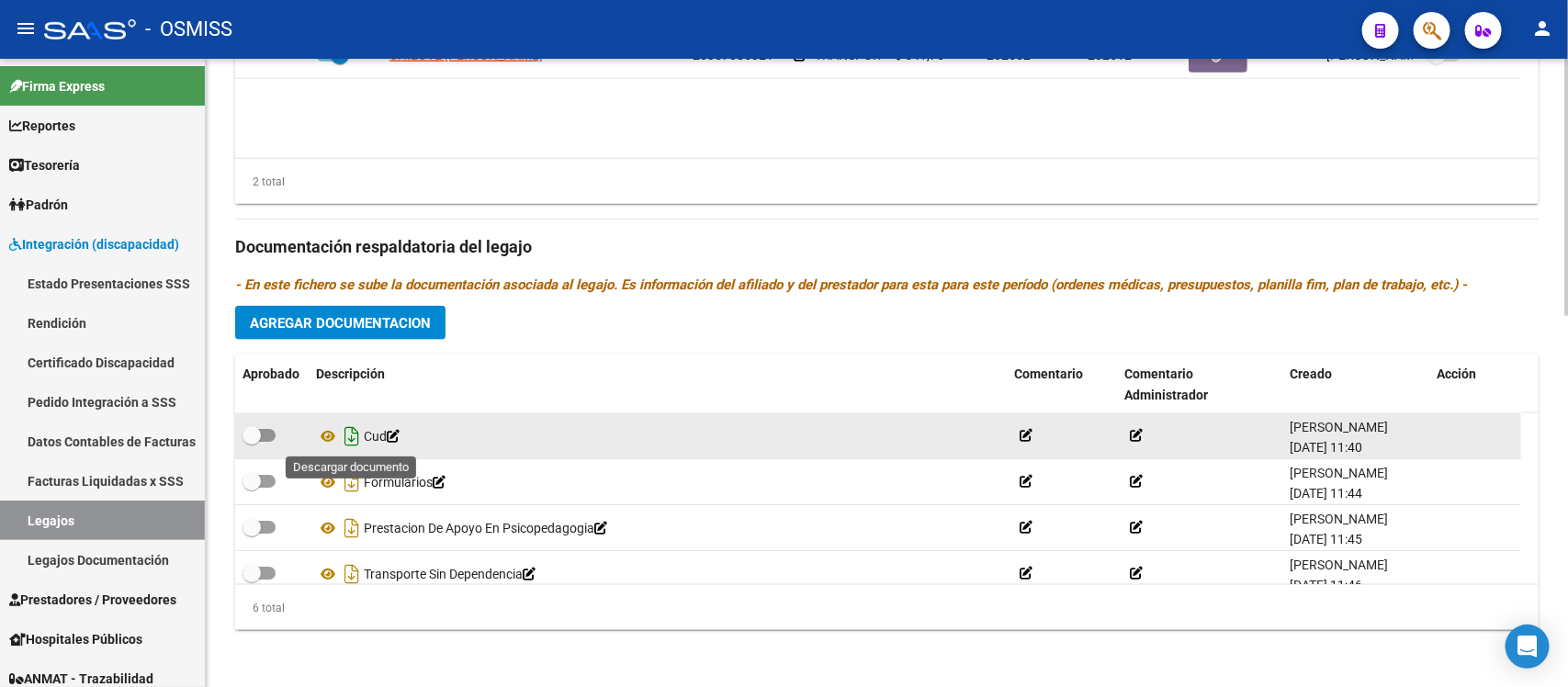
click at [354, 434] on icon "Descargar documento" at bounding box center [352, 435] width 24 height 29
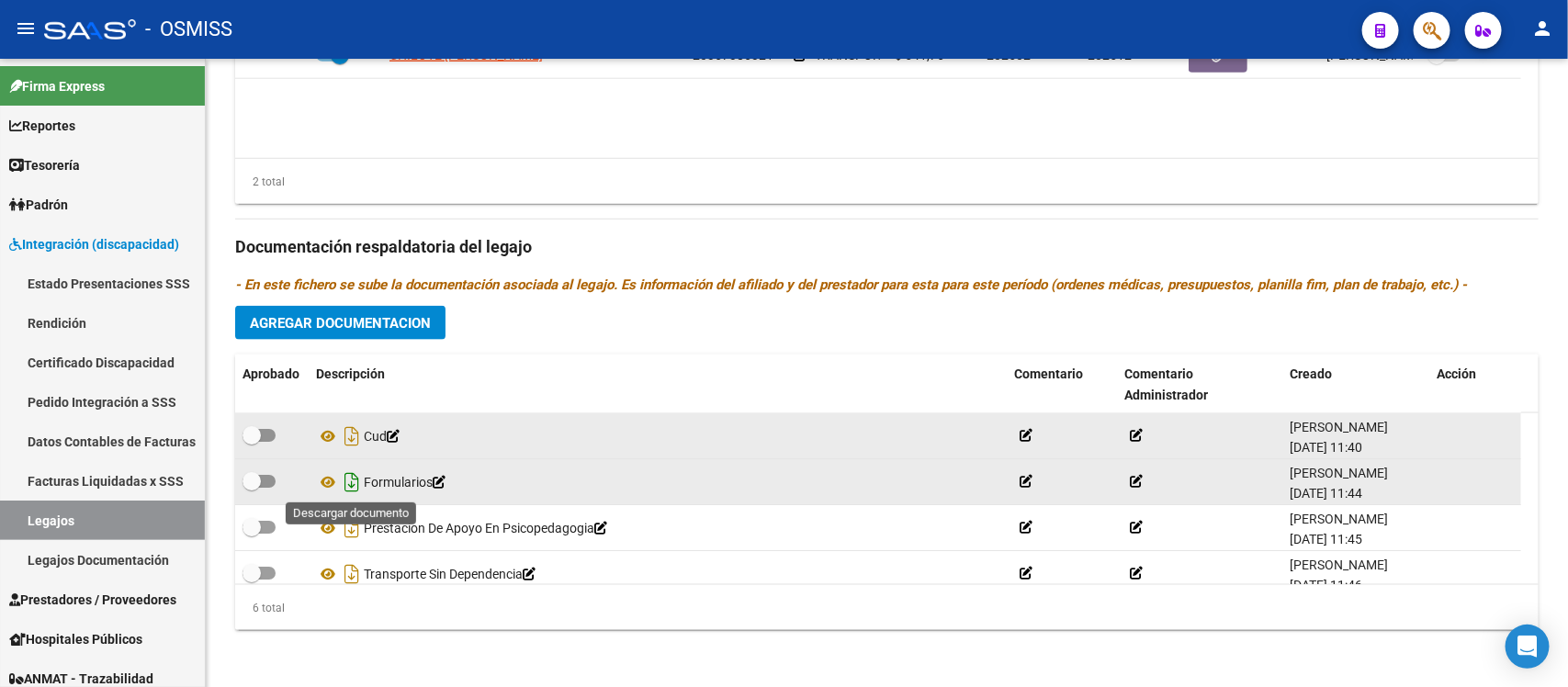
click at [346, 483] on icon "Descargar documento" at bounding box center [352, 482] width 24 height 29
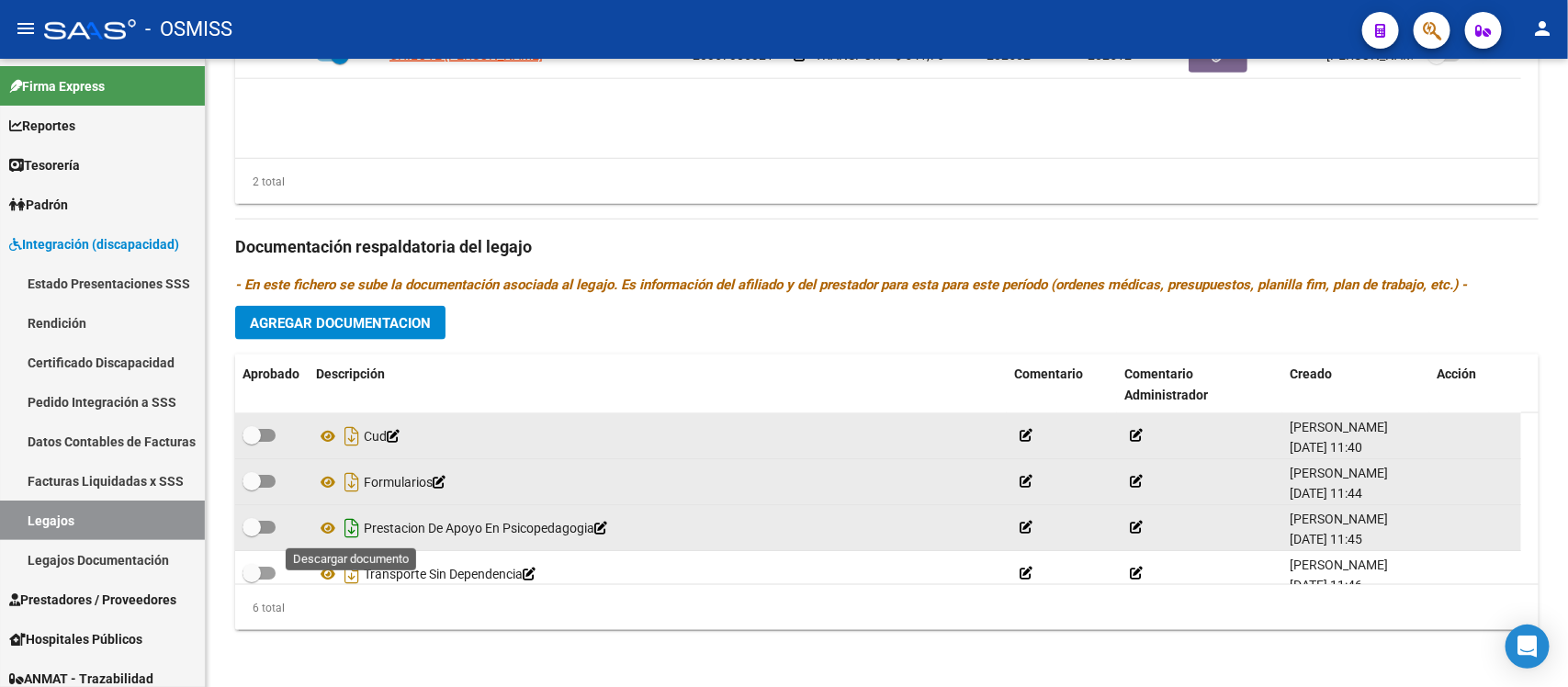
click at [351, 519] on icon "Descargar documento" at bounding box center [352, 528] width 24 height 29
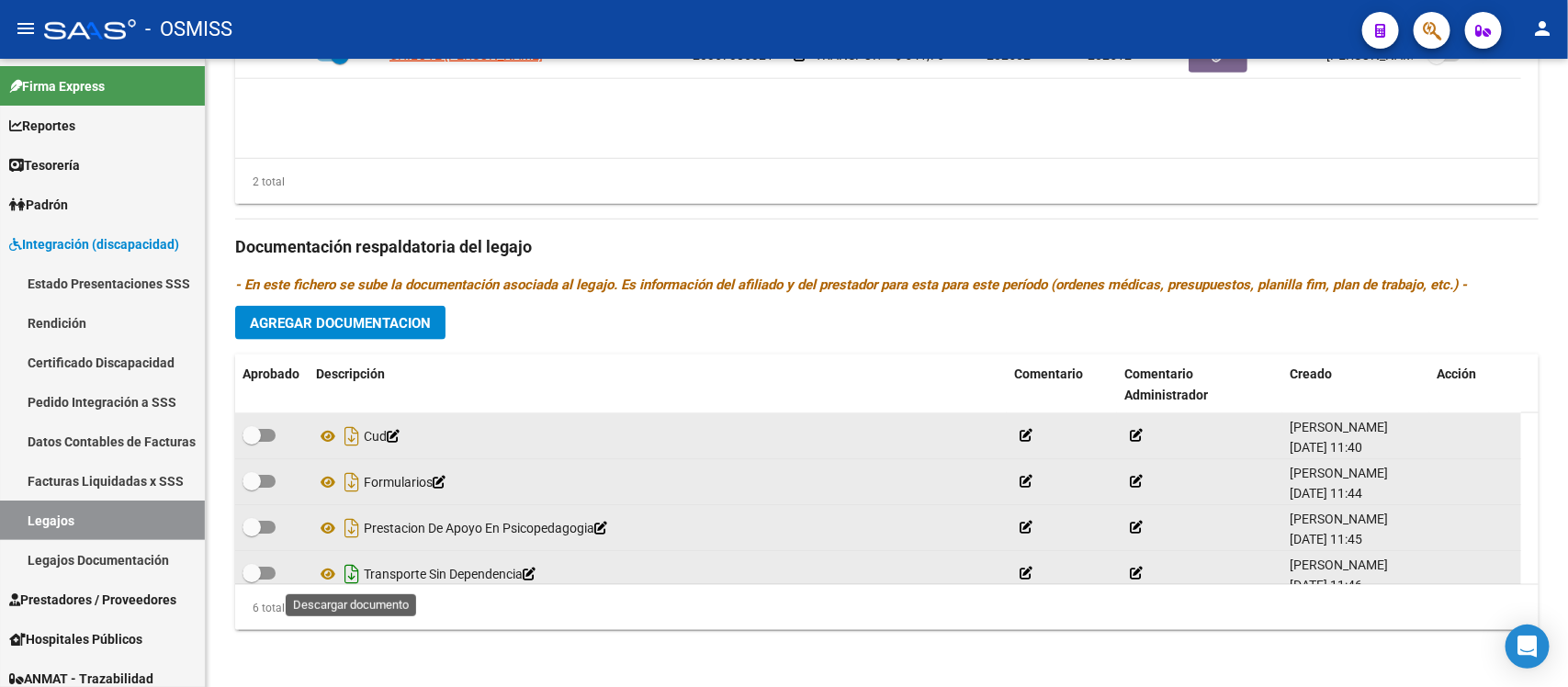
click at [354, 578] on icon "Descargar documento" at bounding box center [352, 574] width 24 height 29
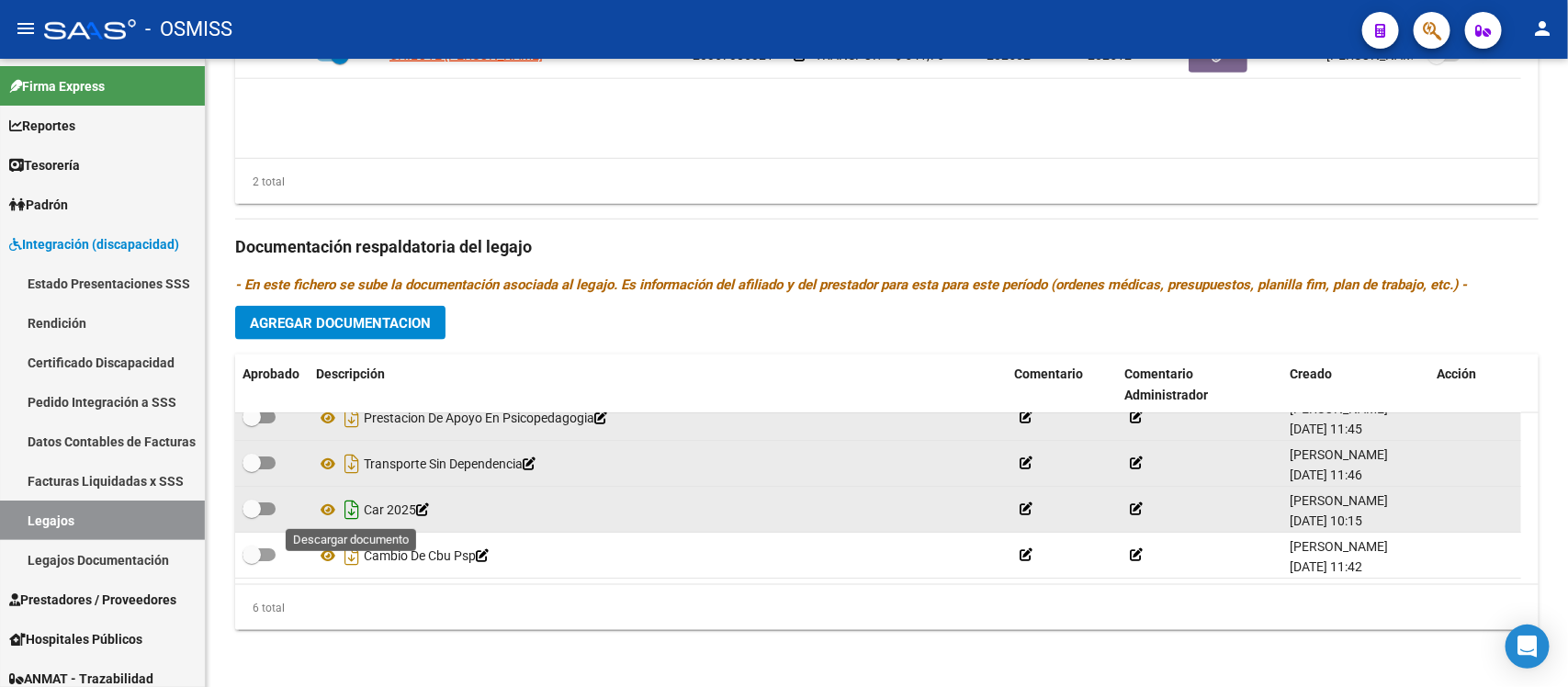
click at [356, 511] on icon "Descargar documento" at bounding box center [352, 509] width 24 height 29
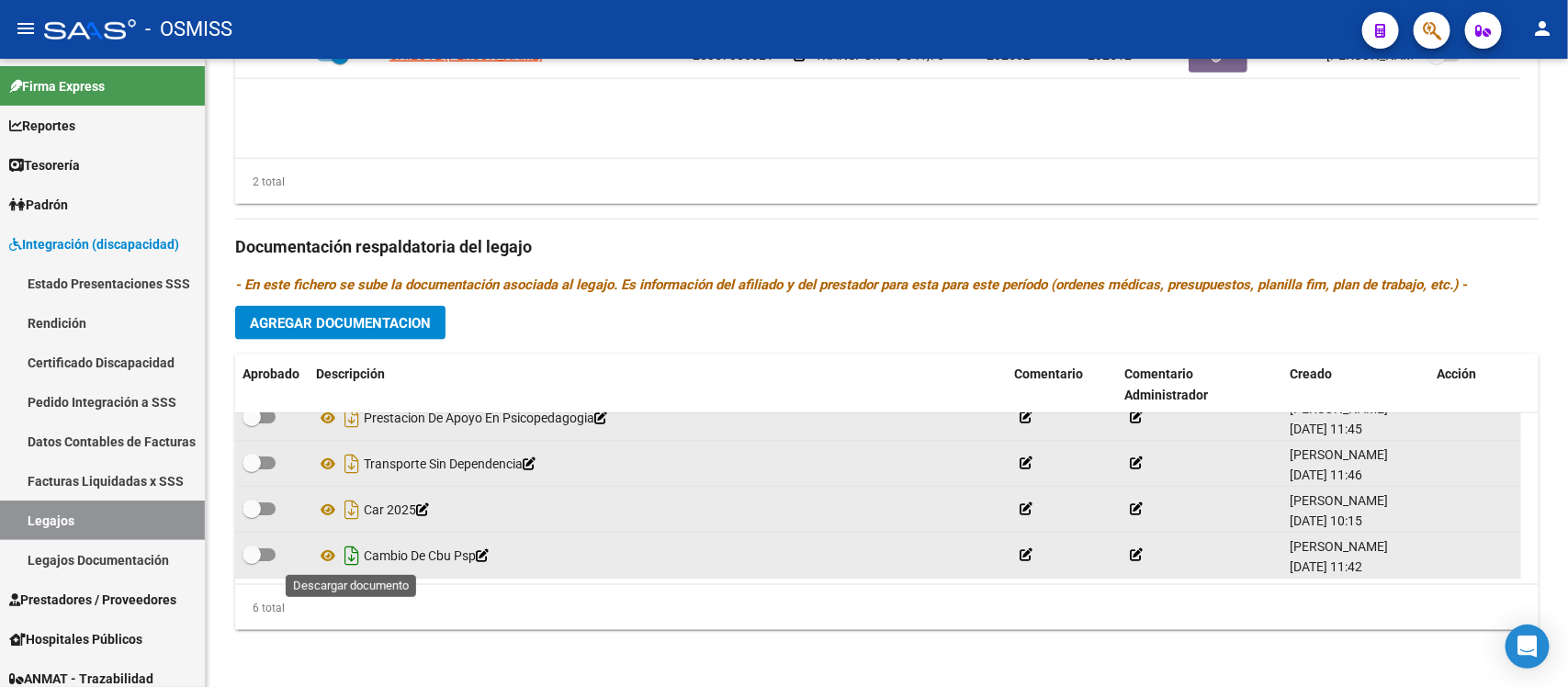
click at [351, 558] on icon "Descargar documento" at bounding box center [352, 555] width 24 height 29
click at [878, 282] on icon "- En este fichero se sube la documentación asociada al legajo. Es información d…" at bounding box center [851, 285] width 1232 height 17
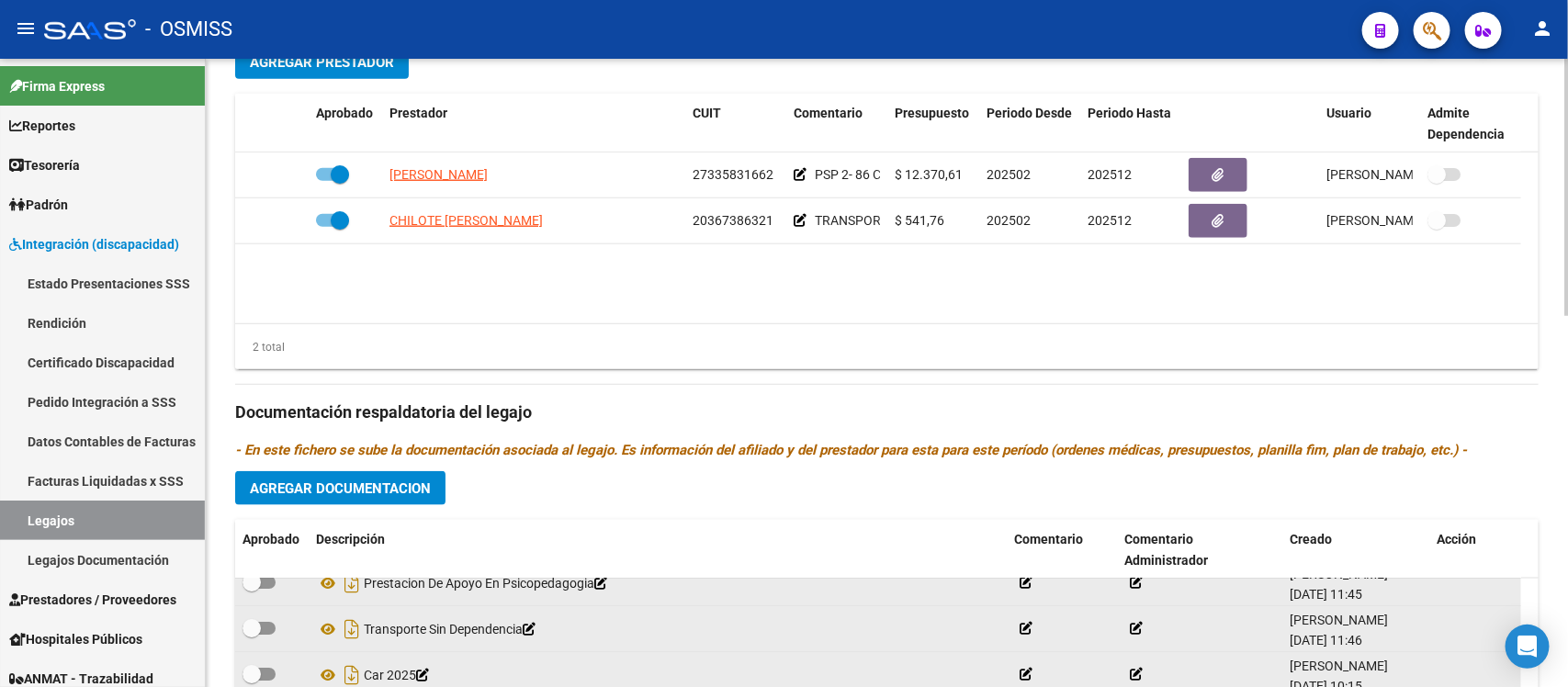
scroll to position [726, 0]
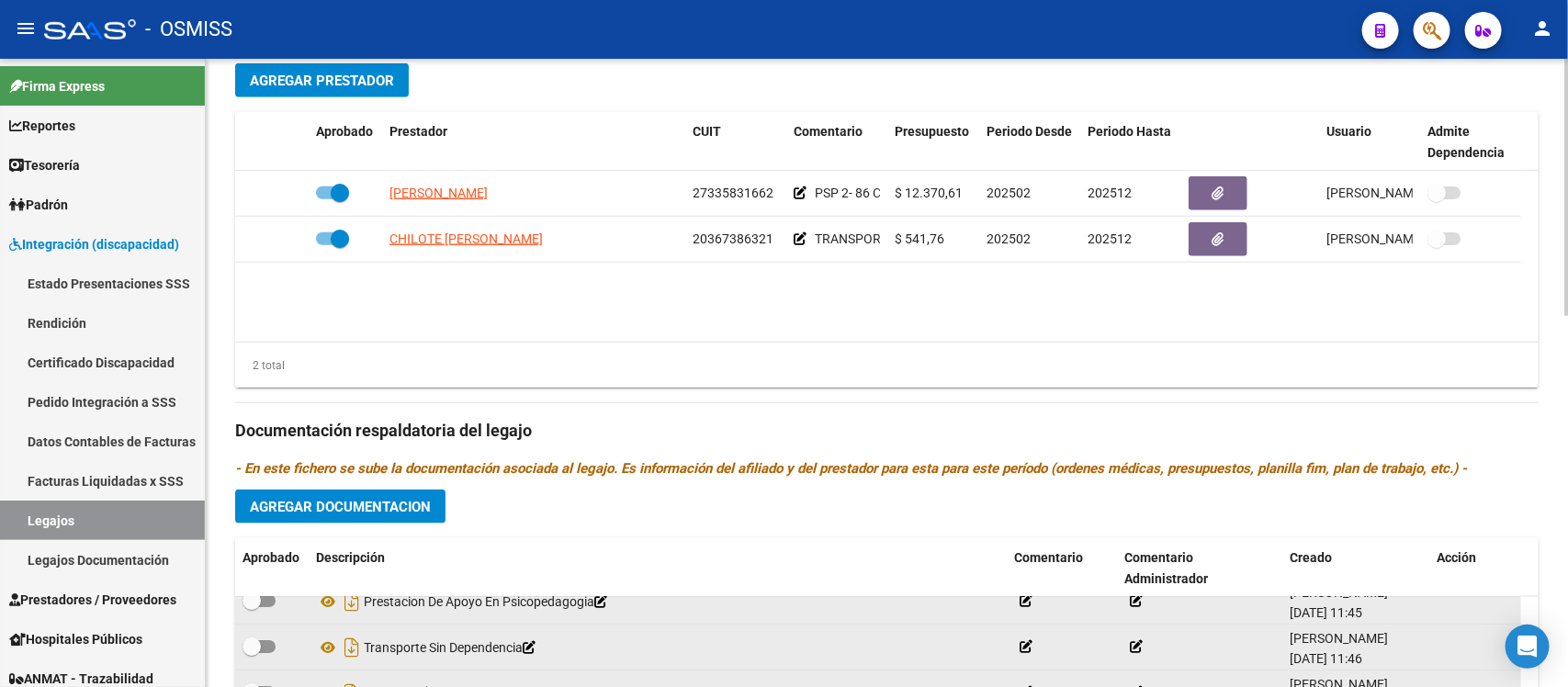
click at [517, 477] on p "- En este fichero se sube la documentación asociada al legajo. Es información d…" at bounding box center [887, 469] width 1304 height 21
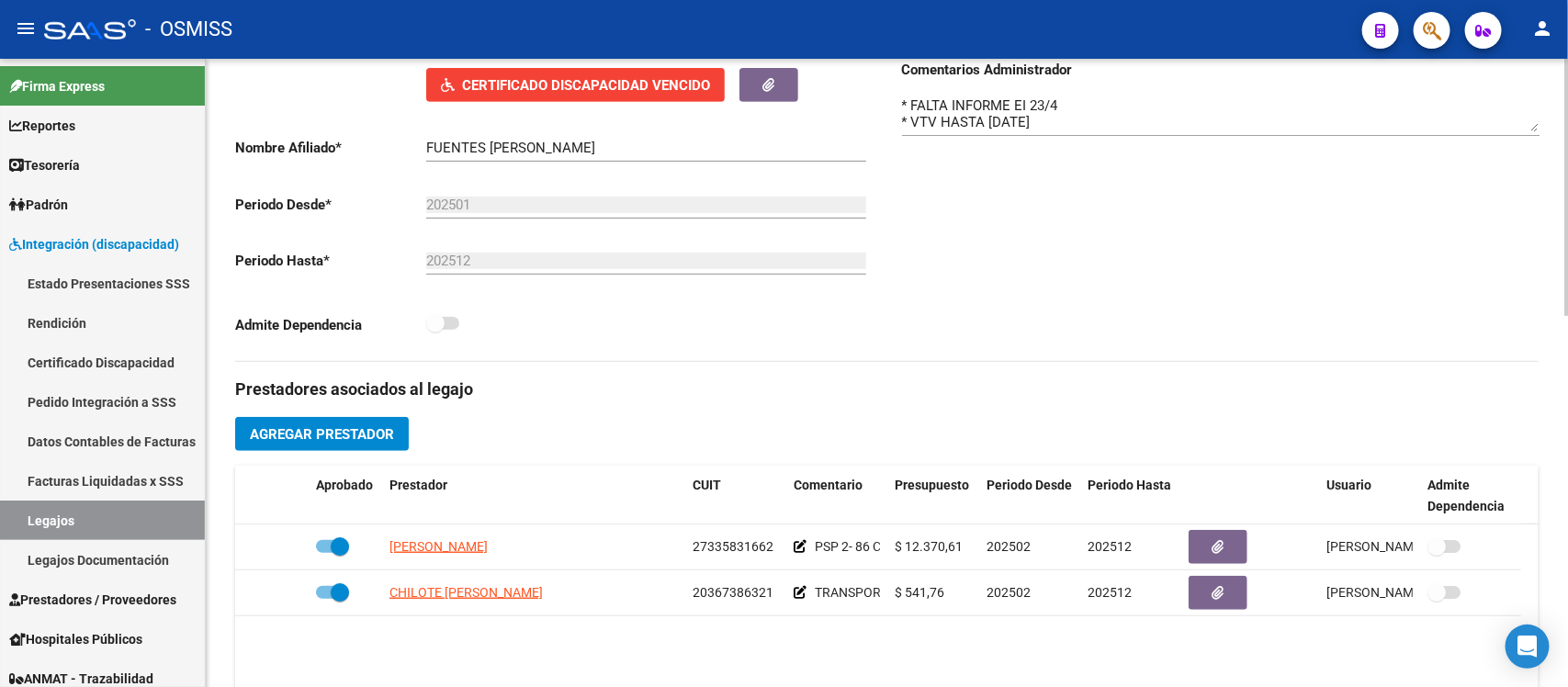
scroll to position [175, 0]
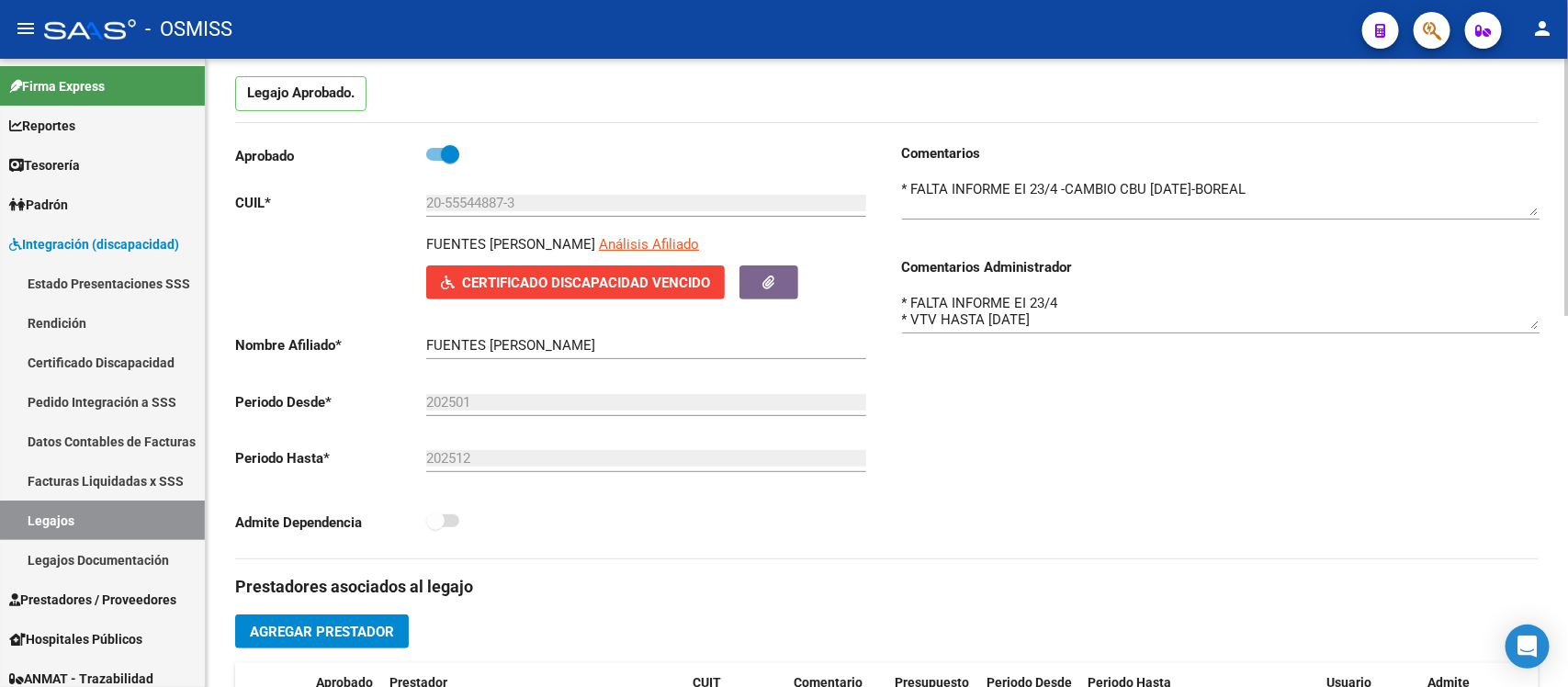
click at [1006, 478] on div "Comentarios Comentarios Administrador * FALTA INFORME EI 23/4 * VTV HASTA [DATE]" at bounding box center [1213, 351] width 652 height 416
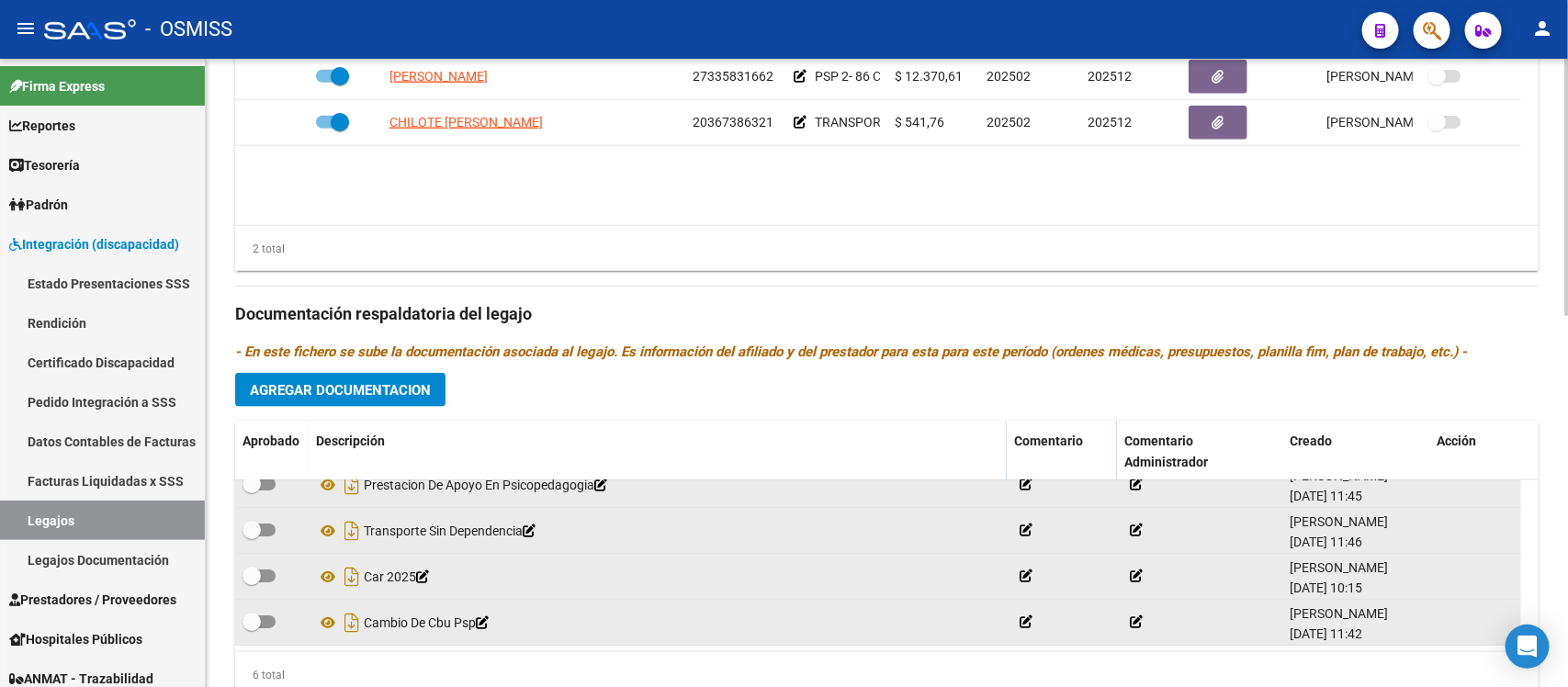
scroll to position [911, 0]
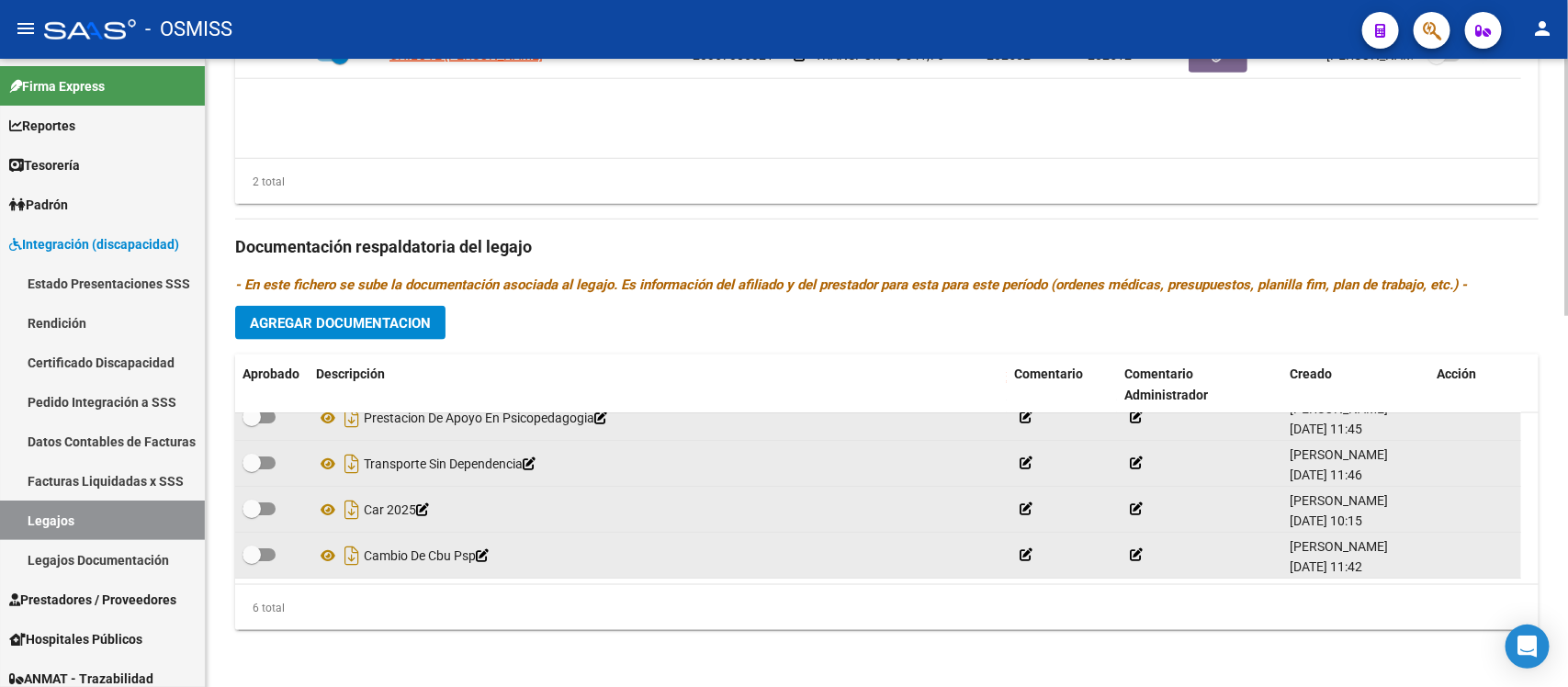
click at [769, 338] on div "Prestadores asociados al legajo Agregar Prestador Aprobado Prestador CUIT Comen…" at bounding box center [887, 235] width 1304 height 820
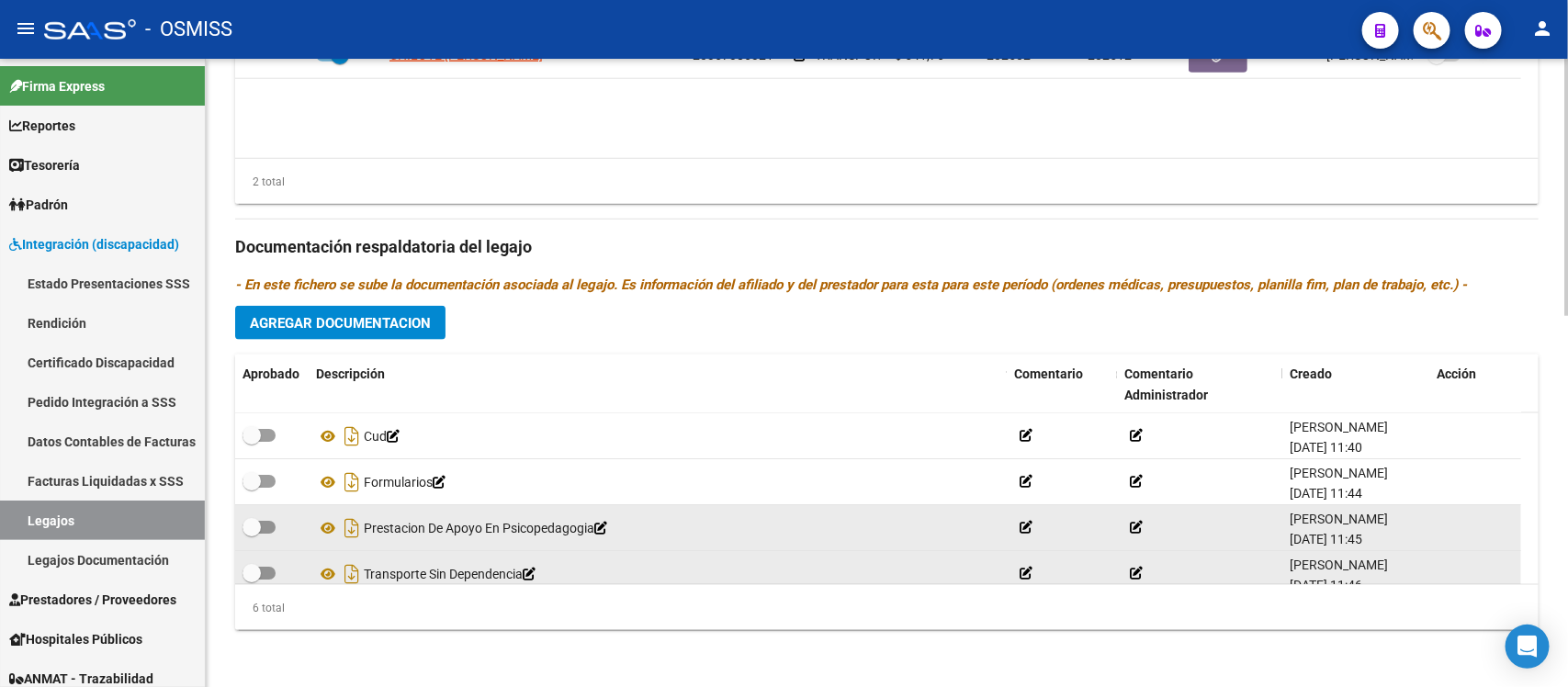
click at [429, 327] on span "Agregar Documentacion" at bounding box center [340, 324] width 181 height 17
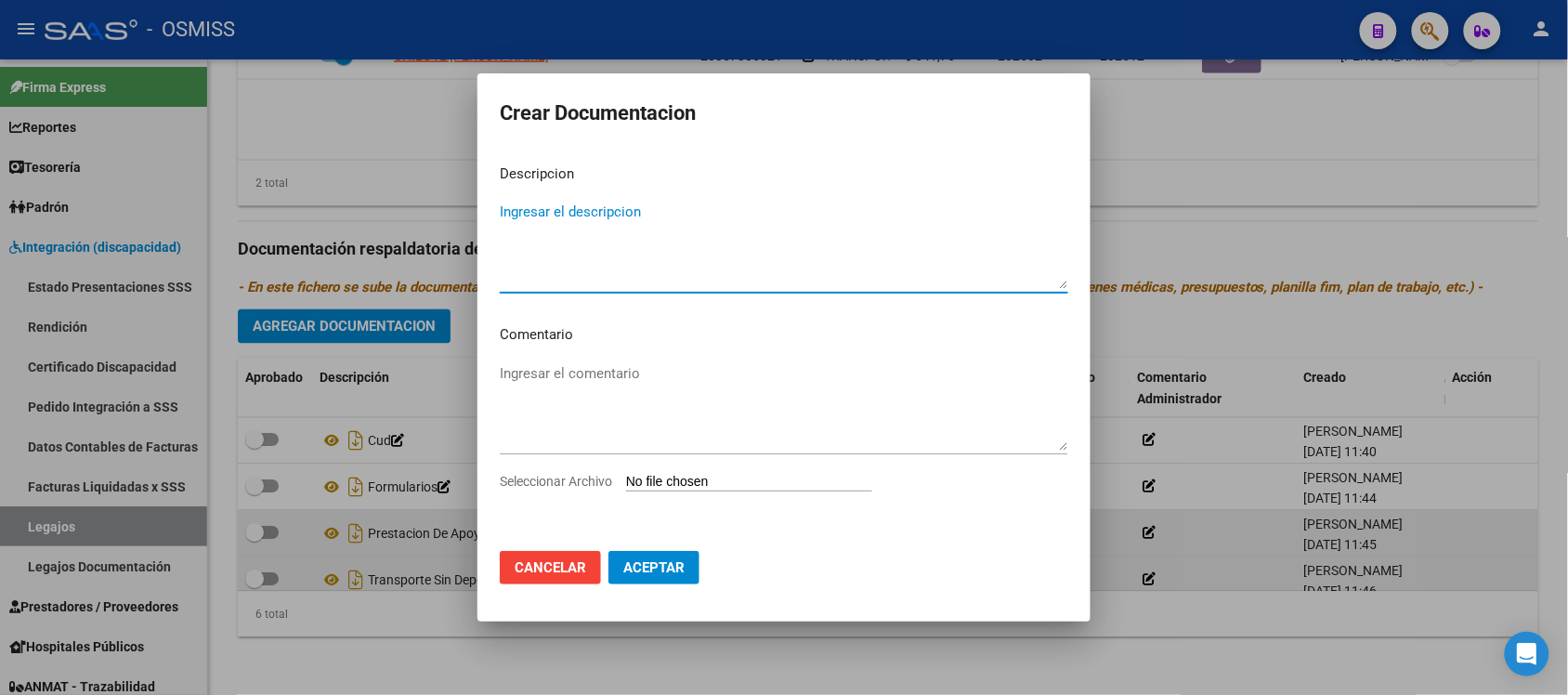
click at [614, 248] on textarea "Ingresar el descripcion" at bounding box center [784, 245] width 569 height 87
type textarea "Expdte 2025"
click at [715, 476] on input "Seleccionar Archivo" at bounding box center [749, 483] width 246 height 18
type input "C:\fakepath\Expdte 2025.pdf"
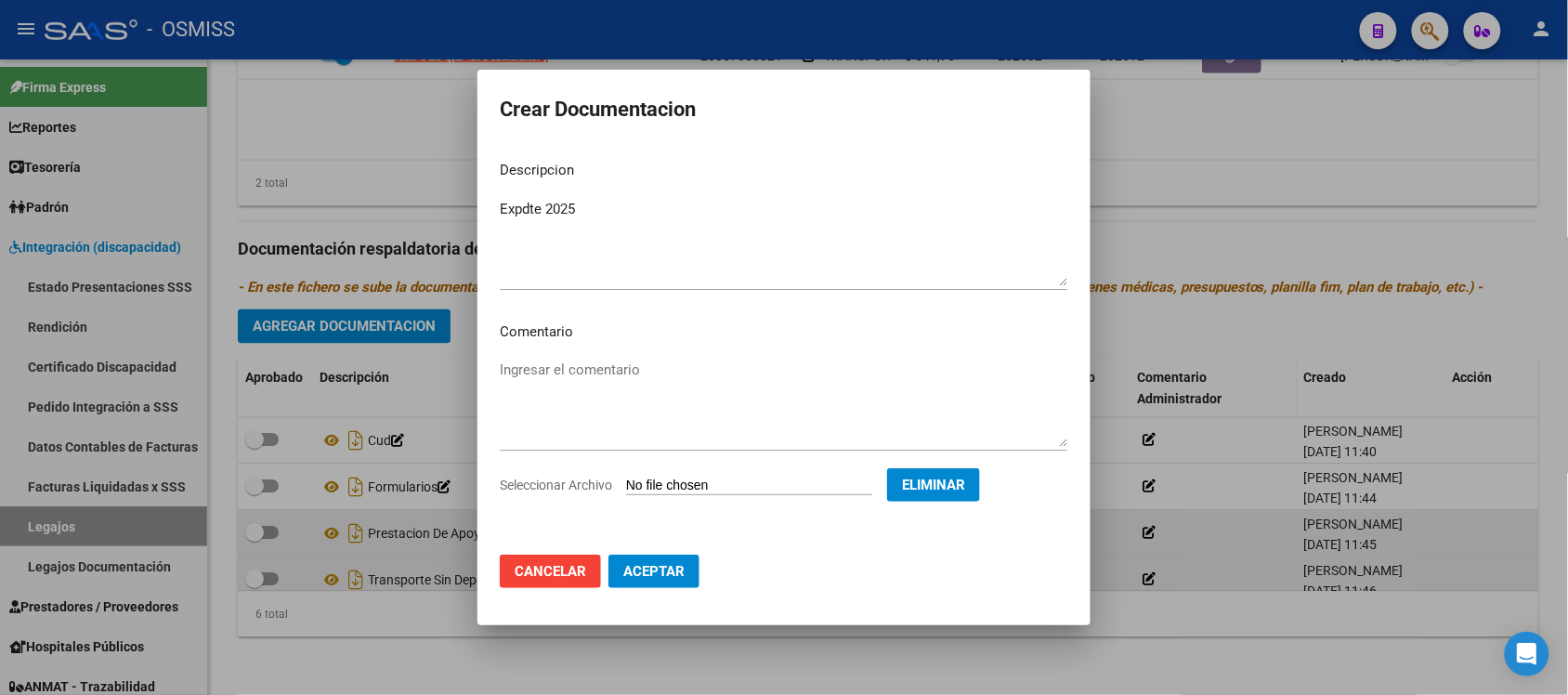
click at [643, 570] on span "Aceptar" at bounding box center [654, 572] width 62 height 17
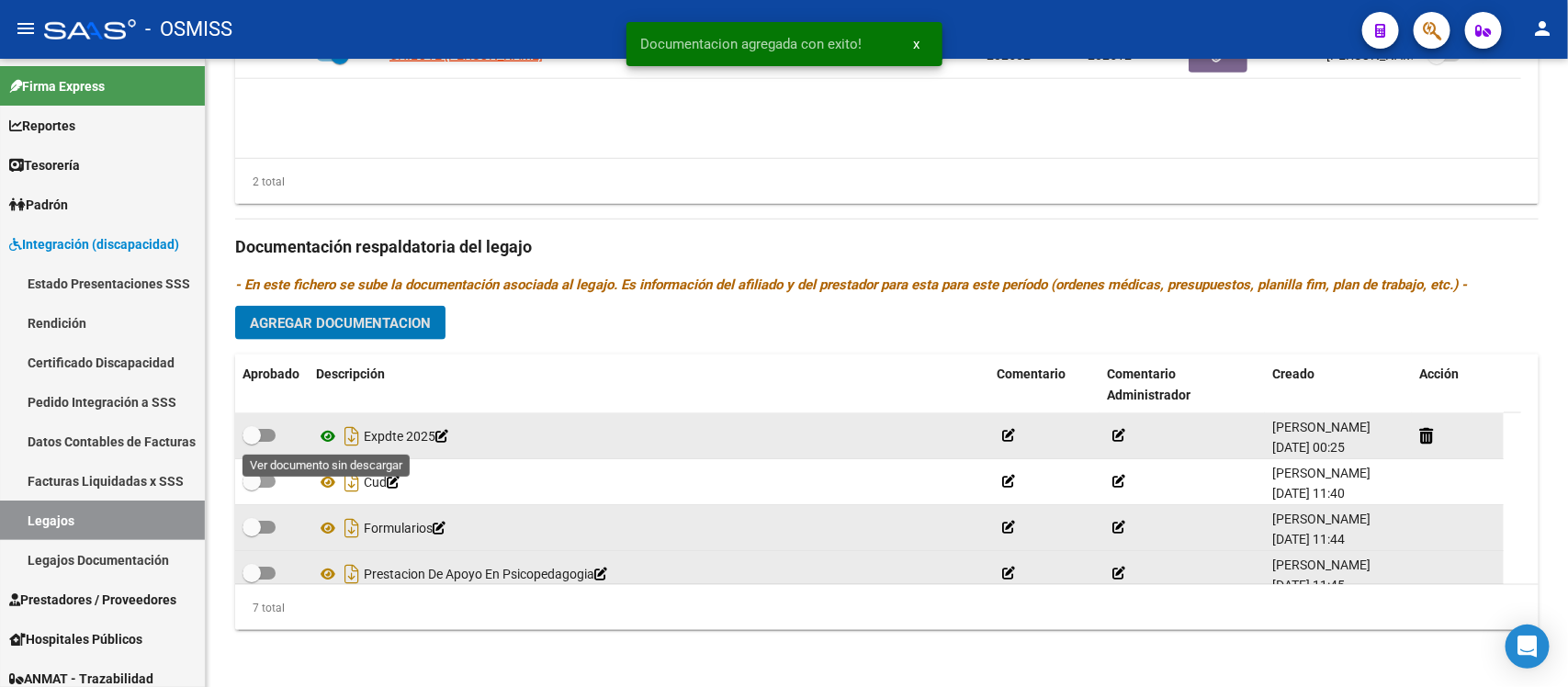
click at [322, 438] on icon at bounding box center [329, 436] width 24 height 22
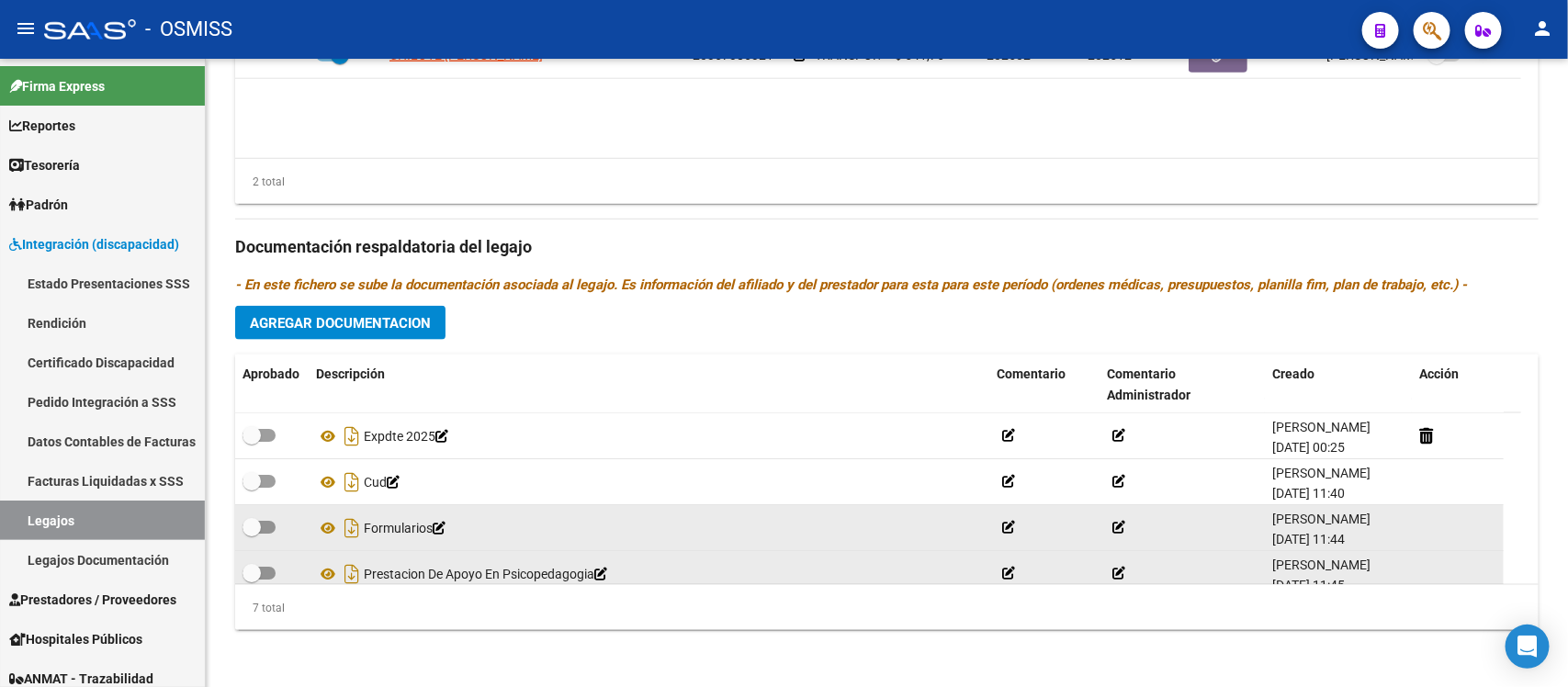
click at [769, 332] on div "Prestadores asociados al legajo Agregar Prestador Aprobado Prestador CUIT Comen…" at bounding box center [887, 235] width 1304 height 820
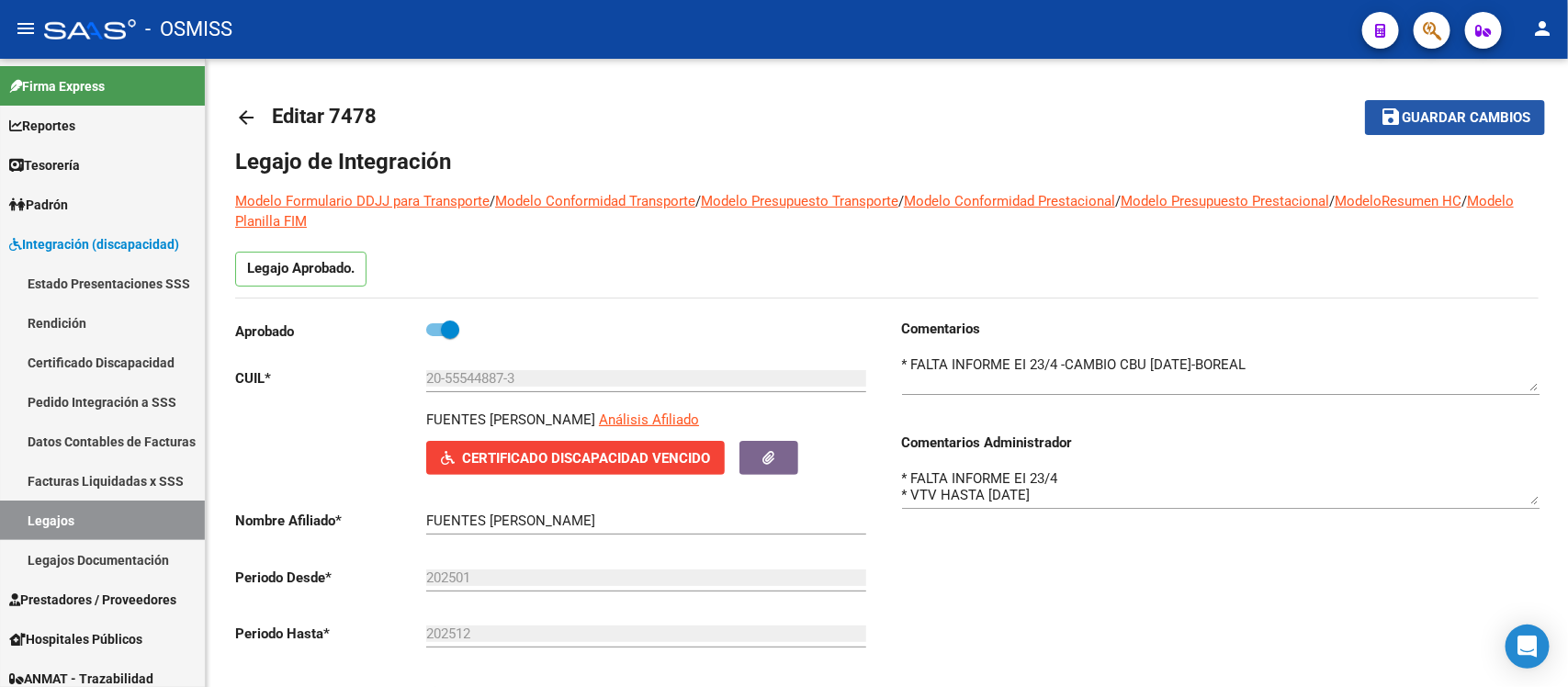
click at [1417, 117] on span "Guardar cambios" at bounding box center [1466, 119] width 128 height 17
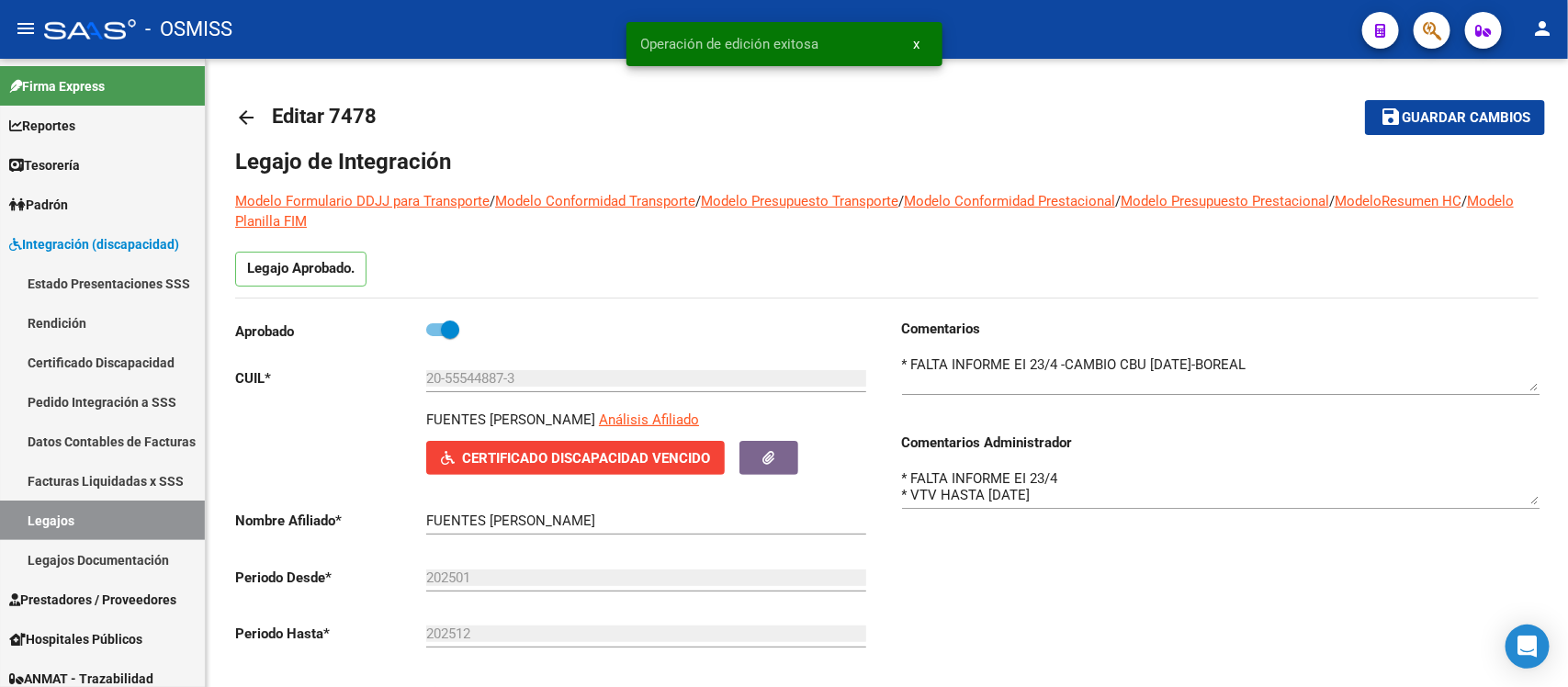
click at [1059, 88] on mat-toolbar-row "arrow_back Editar 7478" at bounding box center [743, 117] width 1017 height 59
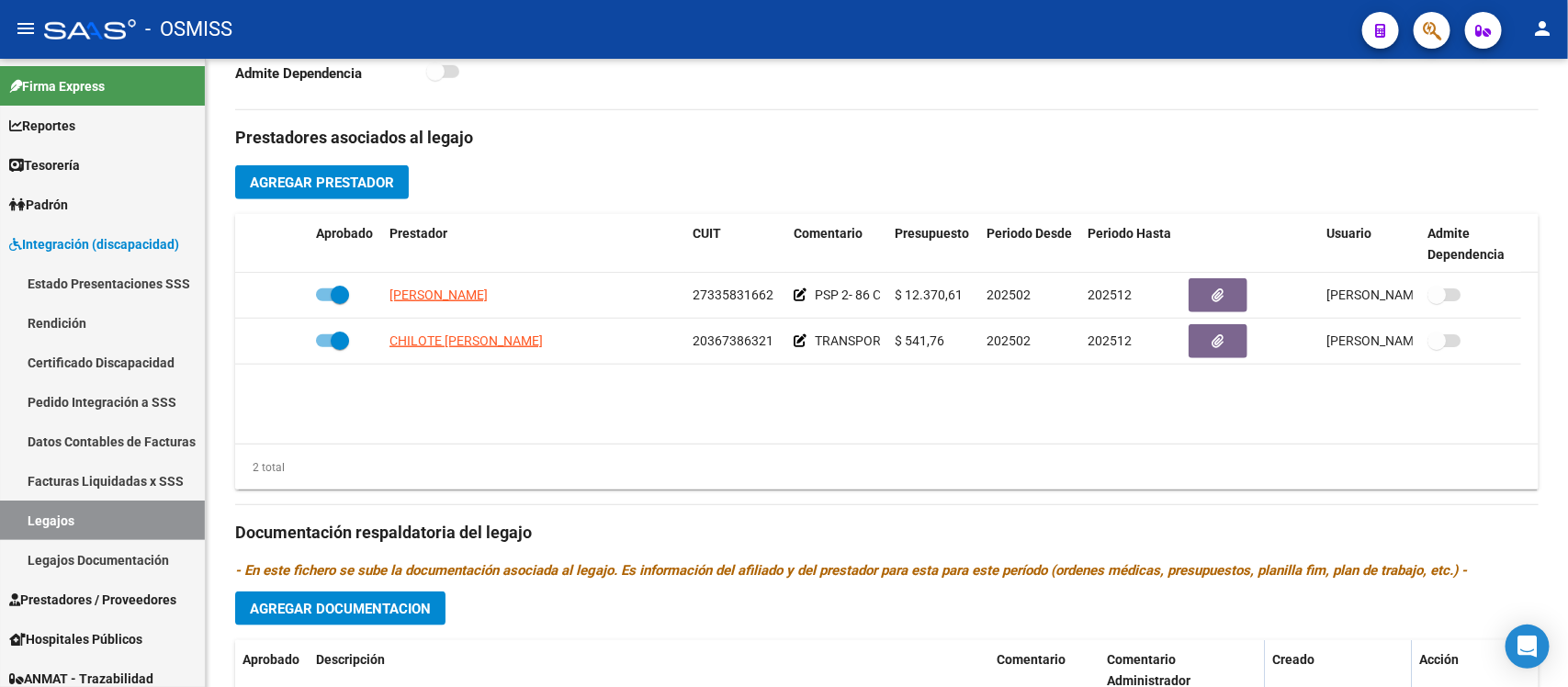
scroll to position [911, 0]
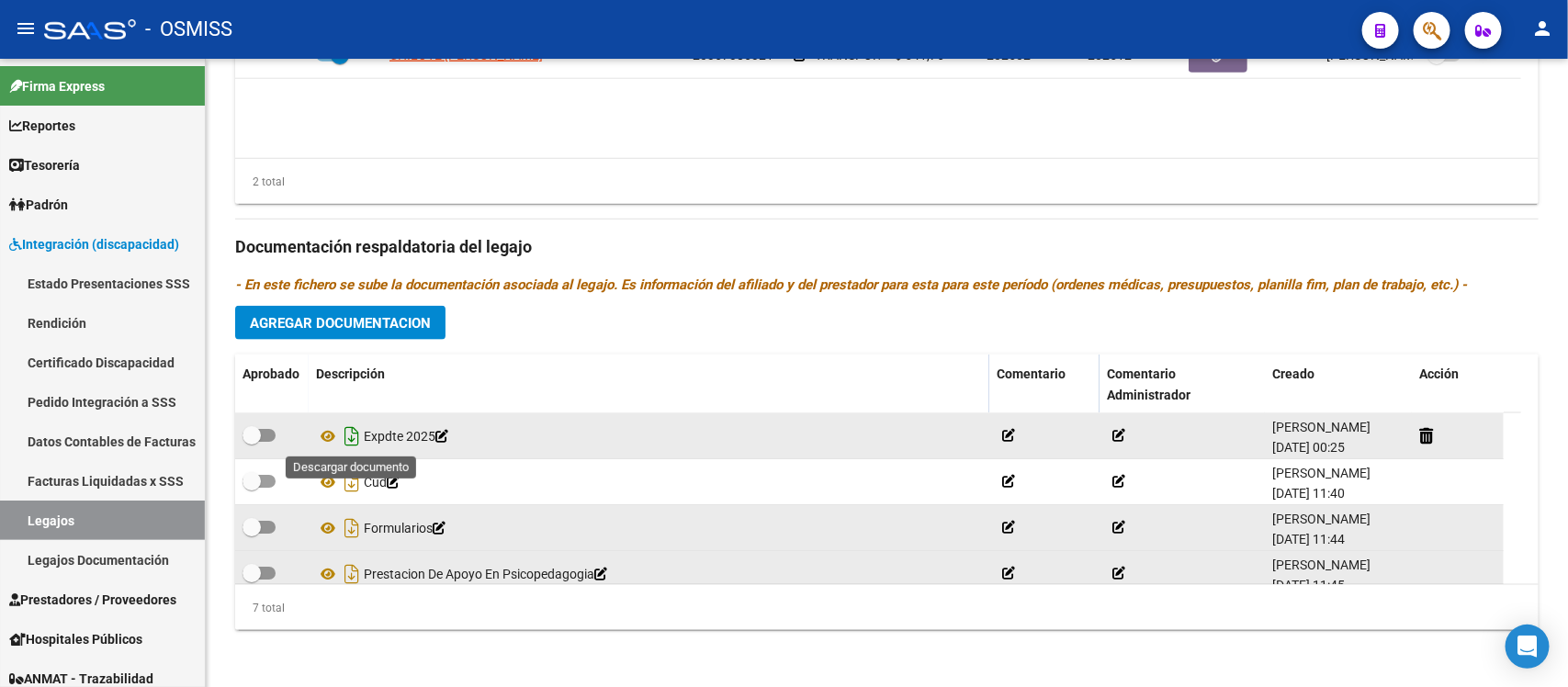
click at [355, 429] on icon "Descargar documento" at bounding box center [352, 435] width 24 height 29
click at [879, 294] on p "- En este fichero se sube la documentación asociada al legajo. Es información d…" at bounding box center [887, 285] width 1304 height 21
click at [1013, 305] on div "Prestadores asociados al legajo Agregar Prestador Aprobado Prestador CUIT Comen…" at bounding box center [887, 235] width 1304 height 820
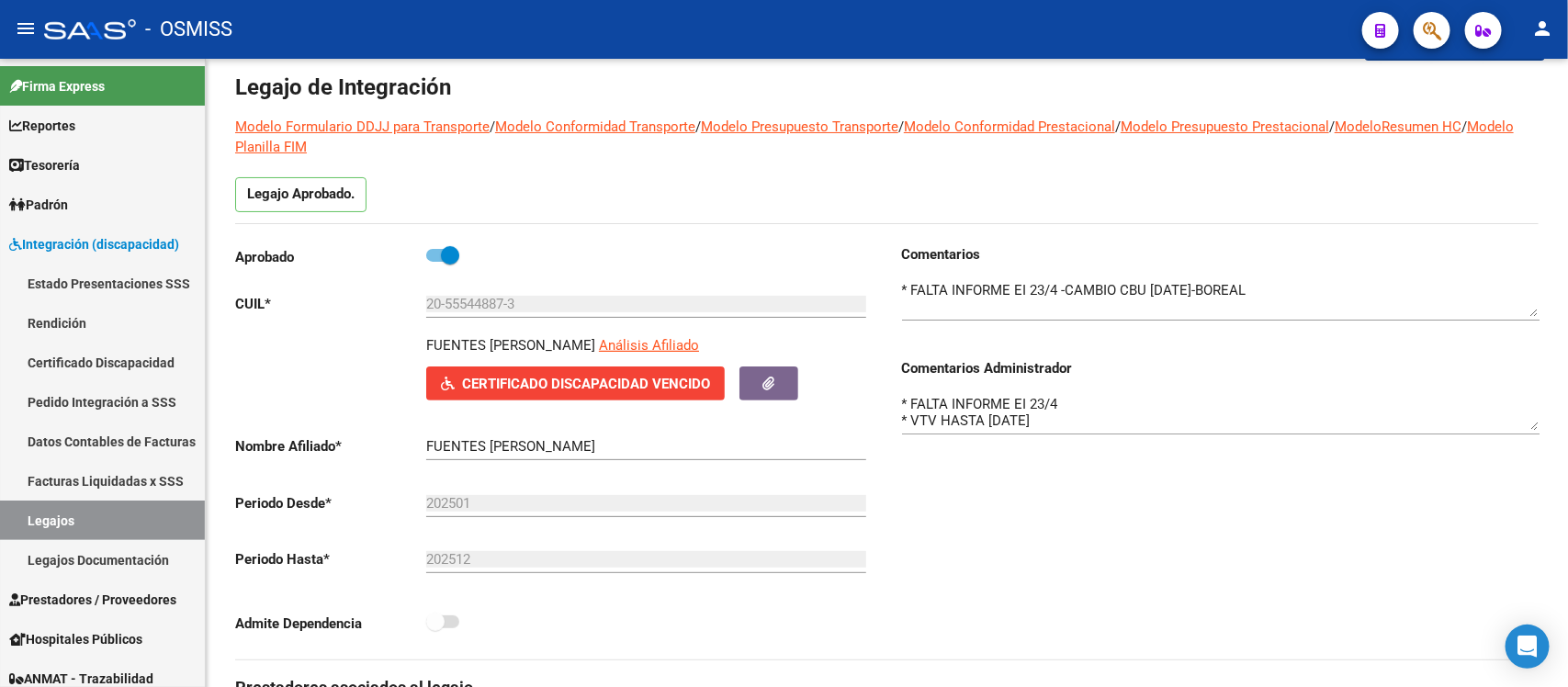
scroll to position [37, 0]
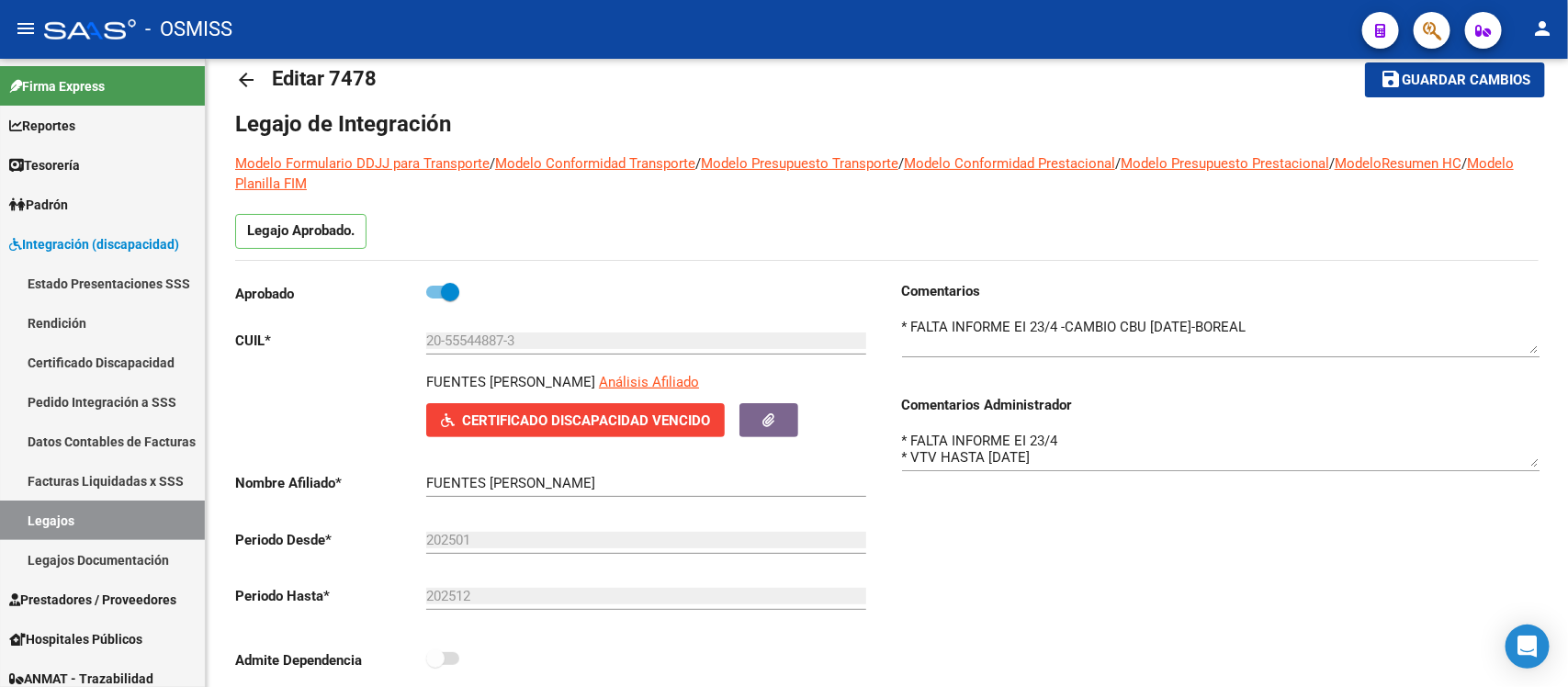
click at [1021, 534] on div "Comentarios Comentarios Administrador * FALTA INFORME EI 23/4 * VTV HASTA [DATE]" at bounding box center [1213, 489] width 652 height 416
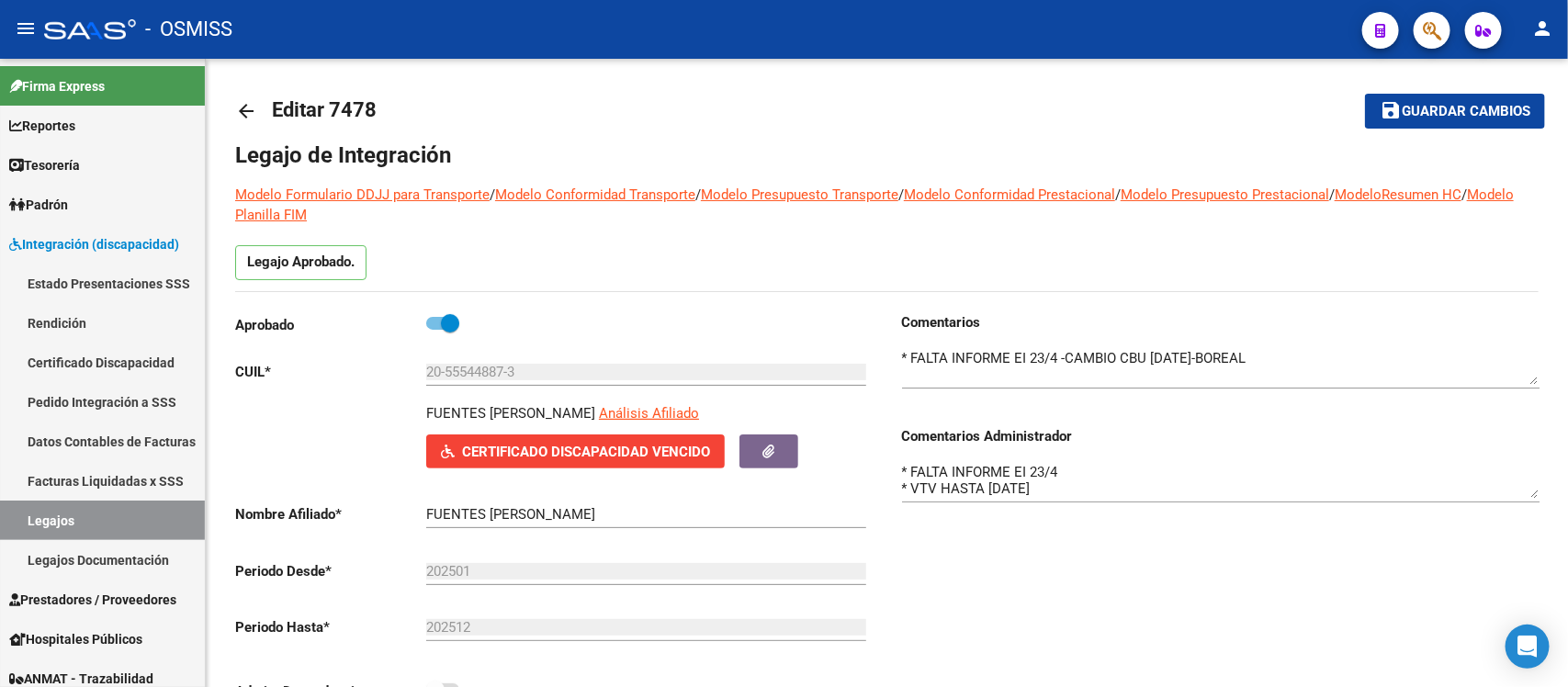
scroll to position [0, 0]
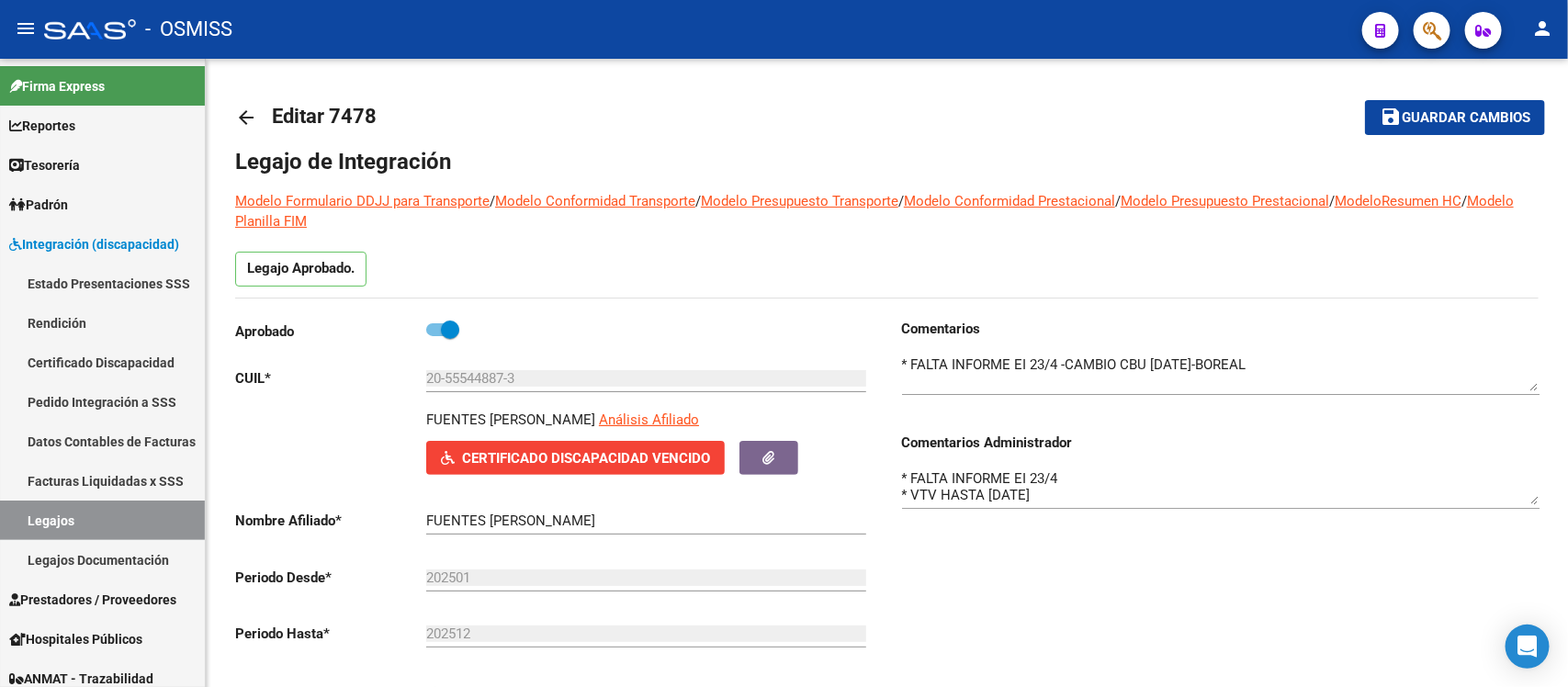
click at [240, 117] on mat-icon "arrow_back" at bounding box center [246, 118] width 22 height 22
